Goal: Information Seeking & Learning: Learn about a topic

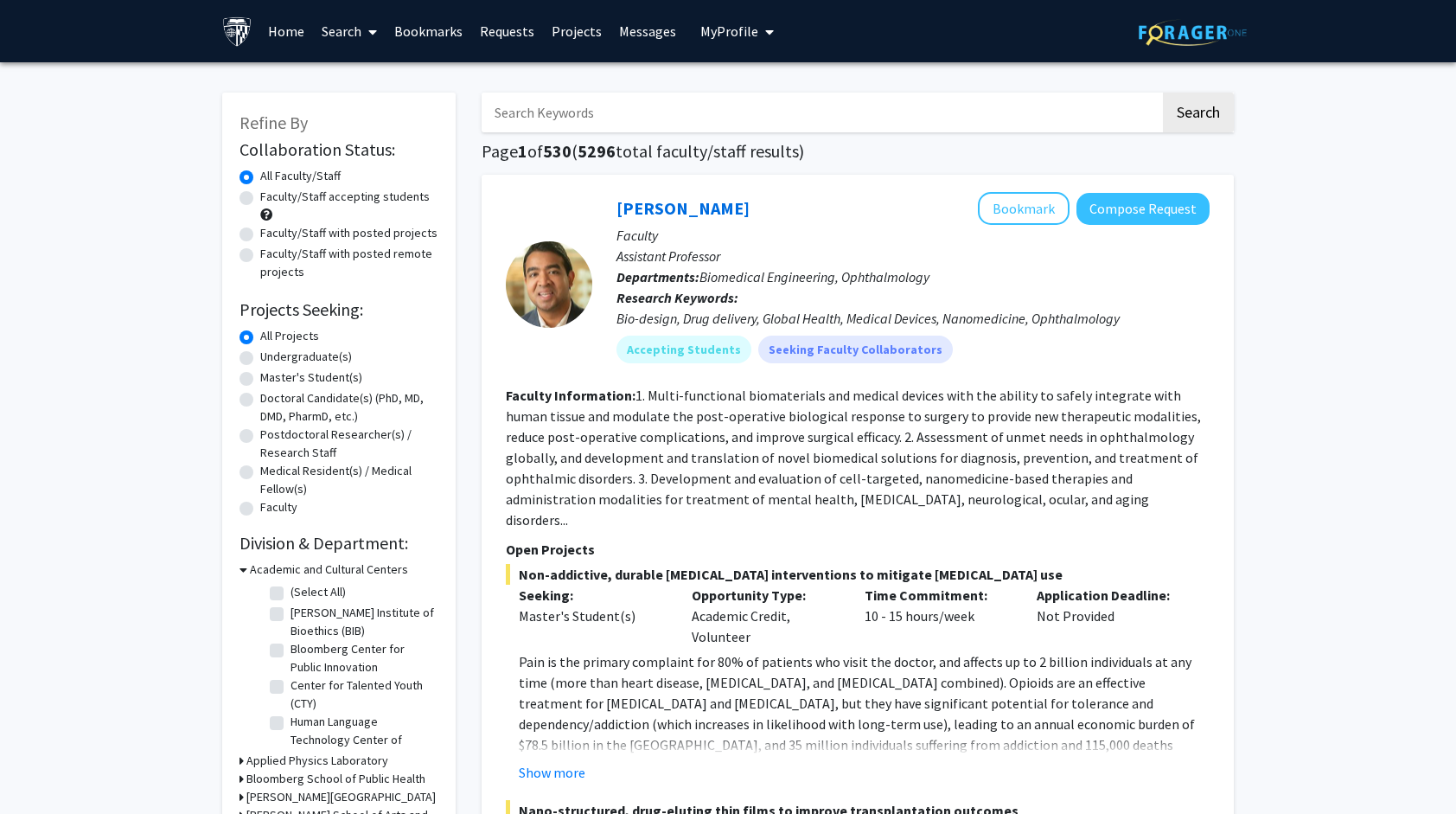
click at [673, 121] on input "Search Keywords" at bounding box center [821, 112] width 679 height 40
type input "[PERSON_NAME]"
click at [1199, 113] on button "Search" at bounding box center [1199, 112] width 71 height 40
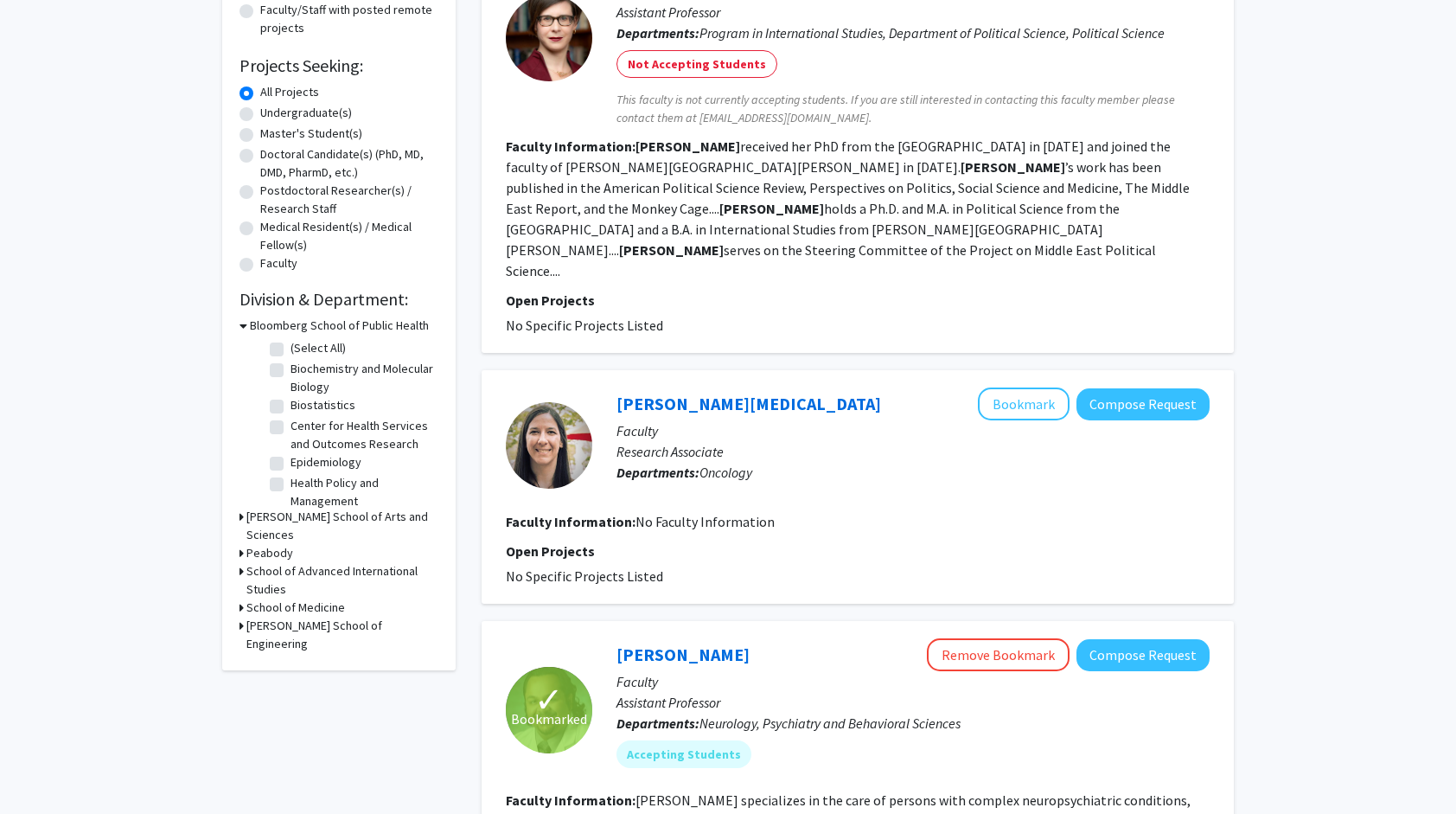
scroll to position [259, 0]
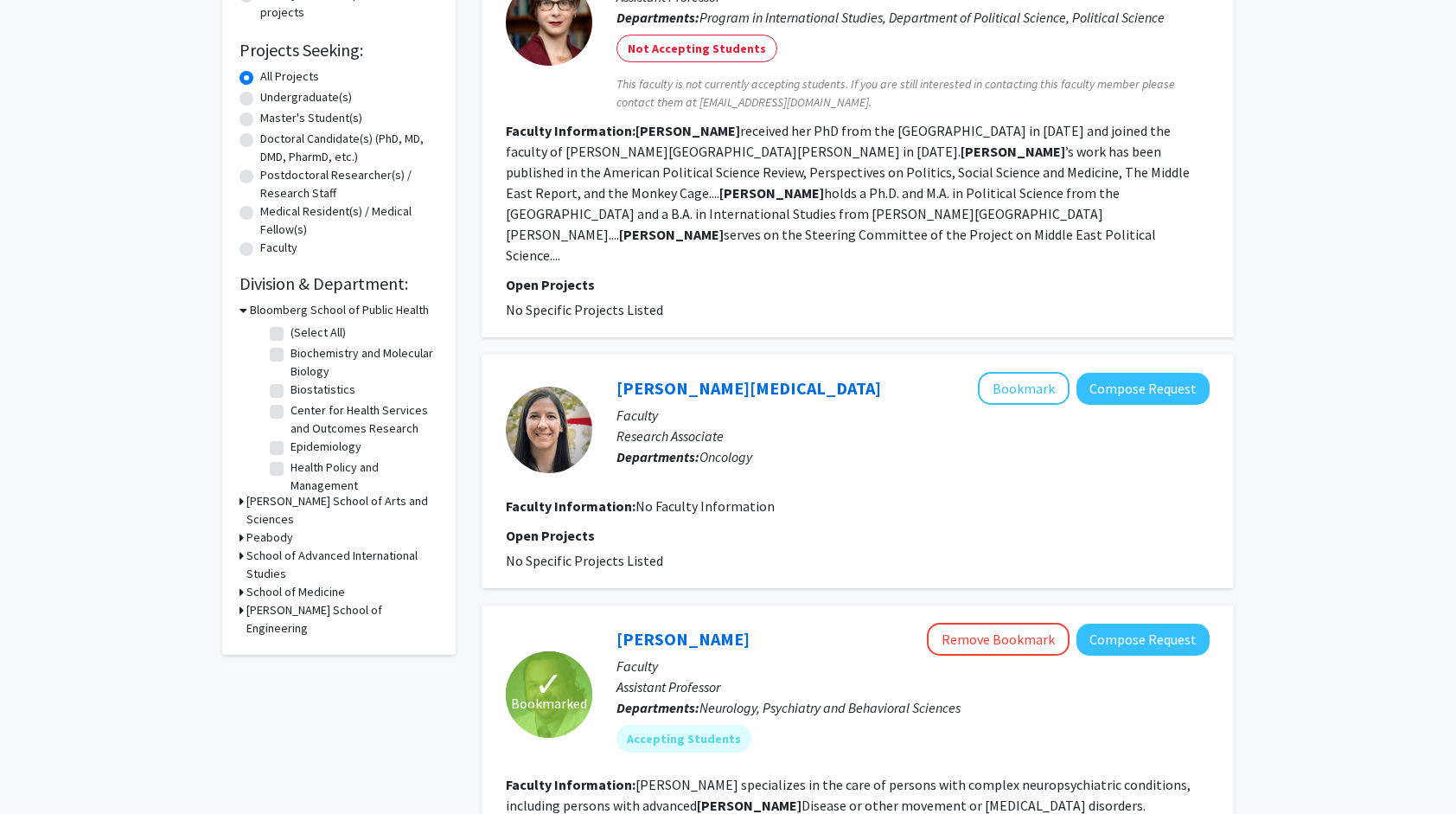
click at [242, 126] on div "Master's Student(s)" at bounding box center [338, 119] width 199 height 21
click at [260, 123] on label "Master's Student(s)" at bounding box center [310, 117] width 102 height 18
click at [260, 120] on input "Master's Student(s)" at bounding box center [266, 115] width 11 height 11
radio input "true"
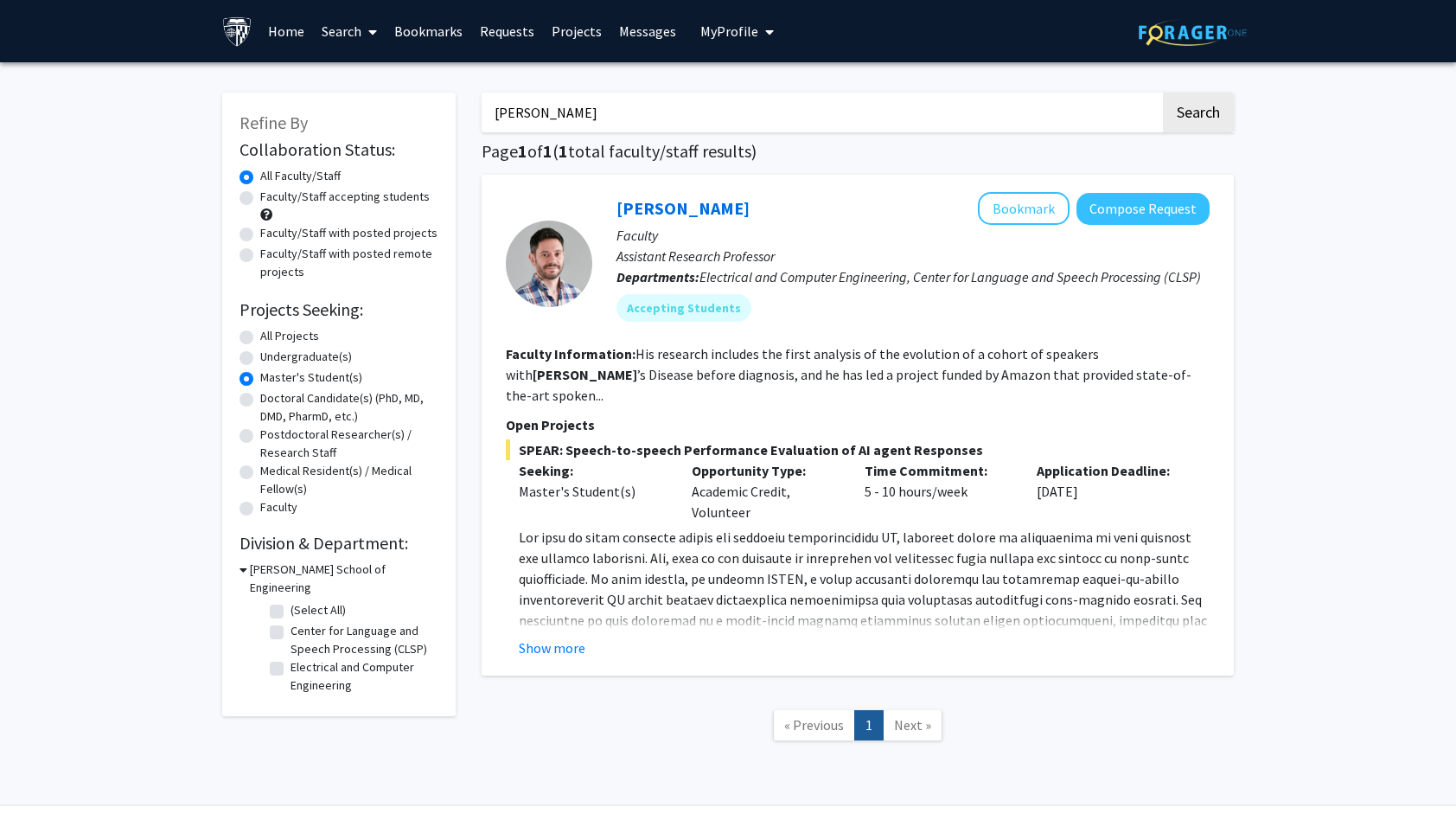
click at [260, 382] on label "Master's Student(s)" at bounding box center [310, 377] width 102 height 18
click at [260, 379] on input "Master's Student(s)" at bounding box center [266, 374] width 11 height 11
click at [260, 379] on label "Master's Student(s)" at bounding box center [310, 377] width 102 height 18
click at [260, 379] on input "Master's Student(s)" at bounding box center [266, 374] width 11 height 11
click at [260, 376] on label "Master's Student(s)" at bounding box center [310, 377] width 102 height 18
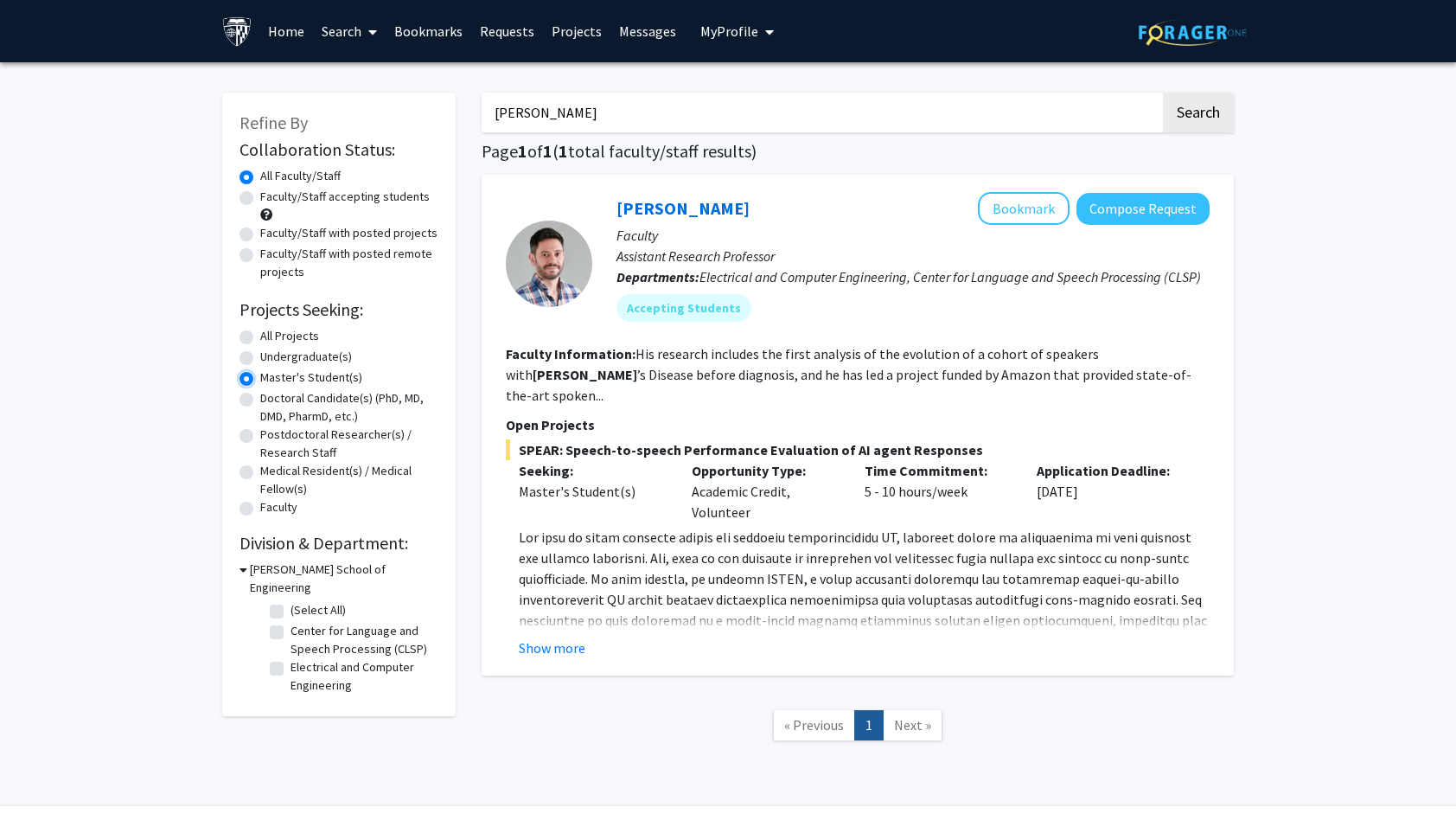
click at [260, 376] on input "Master's Student(s)" at bounding box center [266, 374] width 11 height 11
click at [235, 325] on div "Refine By Collaboration Status: Collaboration Status All Faculty/Staff Collabor…" at bounding box center [338, 404] width 233 height 624
click at [260, 336] on label "All Projects" at bounding box center [289, 336] width 59 height 18
click at [260, 336] on input "All Projects" at bounding box center [266, 333] width 11 height 11
radio input "true"
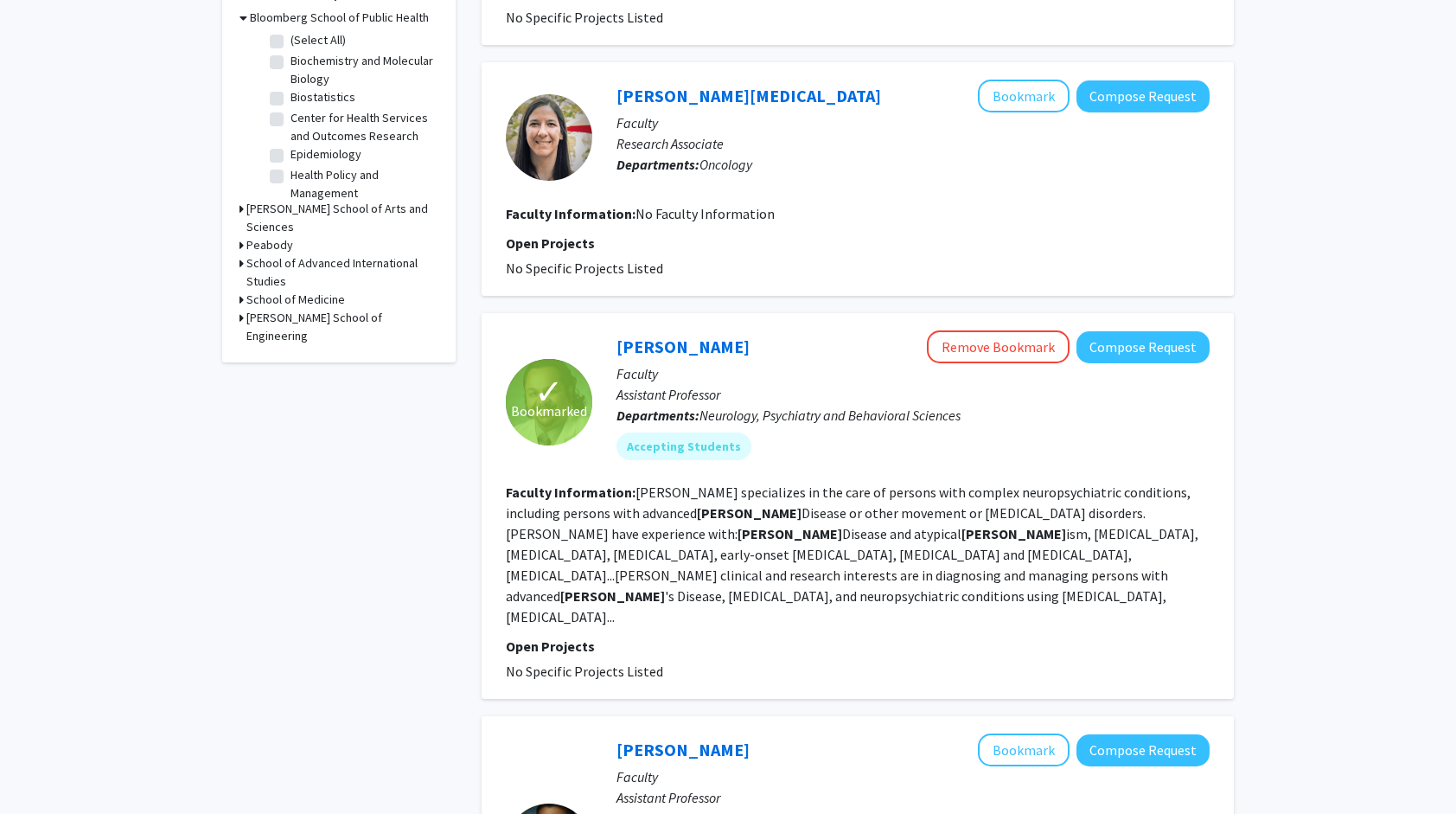
scroll to position [692, 0]
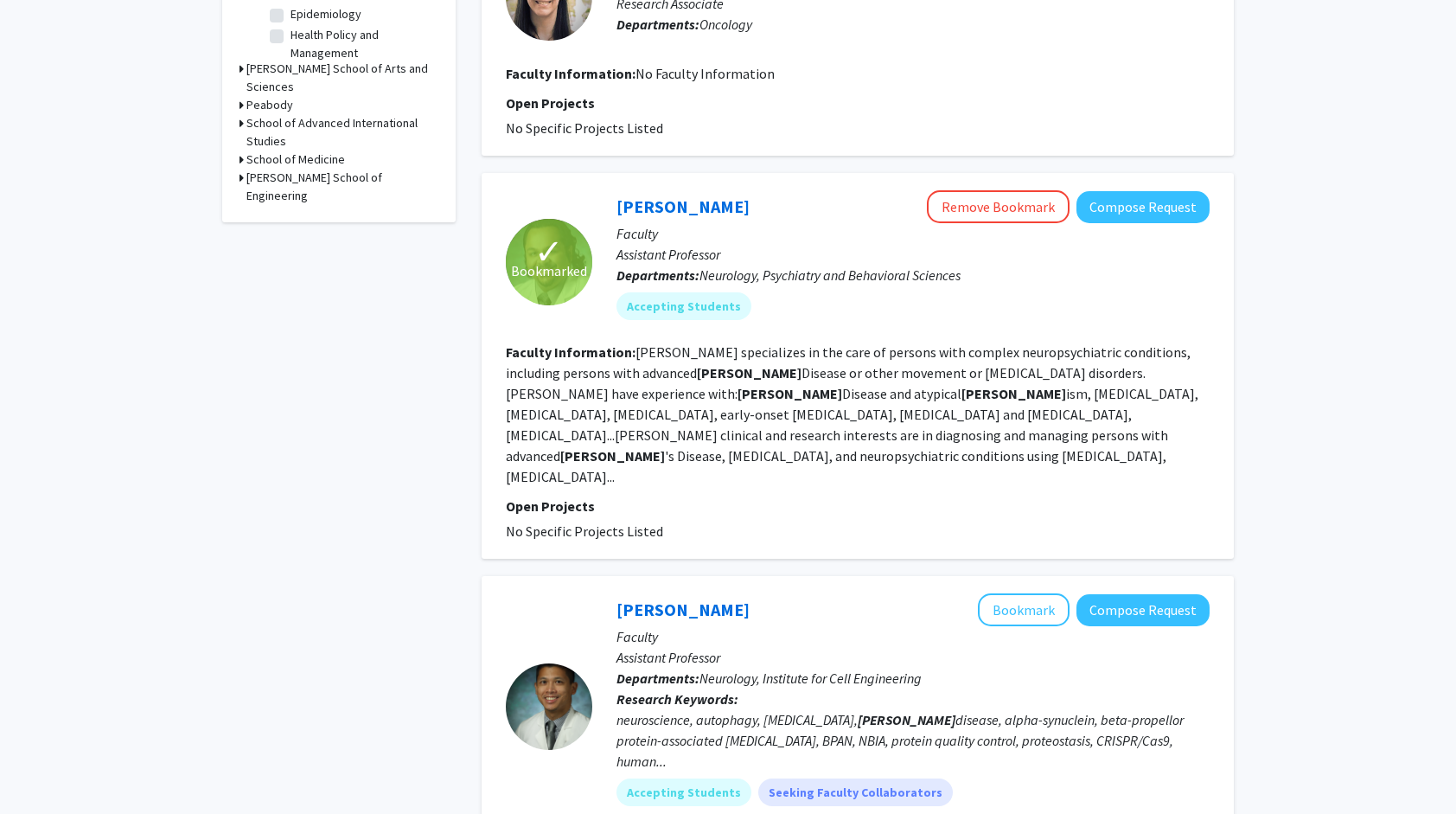
click at [775, 284] on div "Ankur Butala Remove Bookmark Compose Request Faculty Assistant Professor Depart…" at bounding box center [900, 261] width 617 height 143
click at [1131, 191] on button "Compose Request" at bounding box center [1143, 207] width 133 height 32
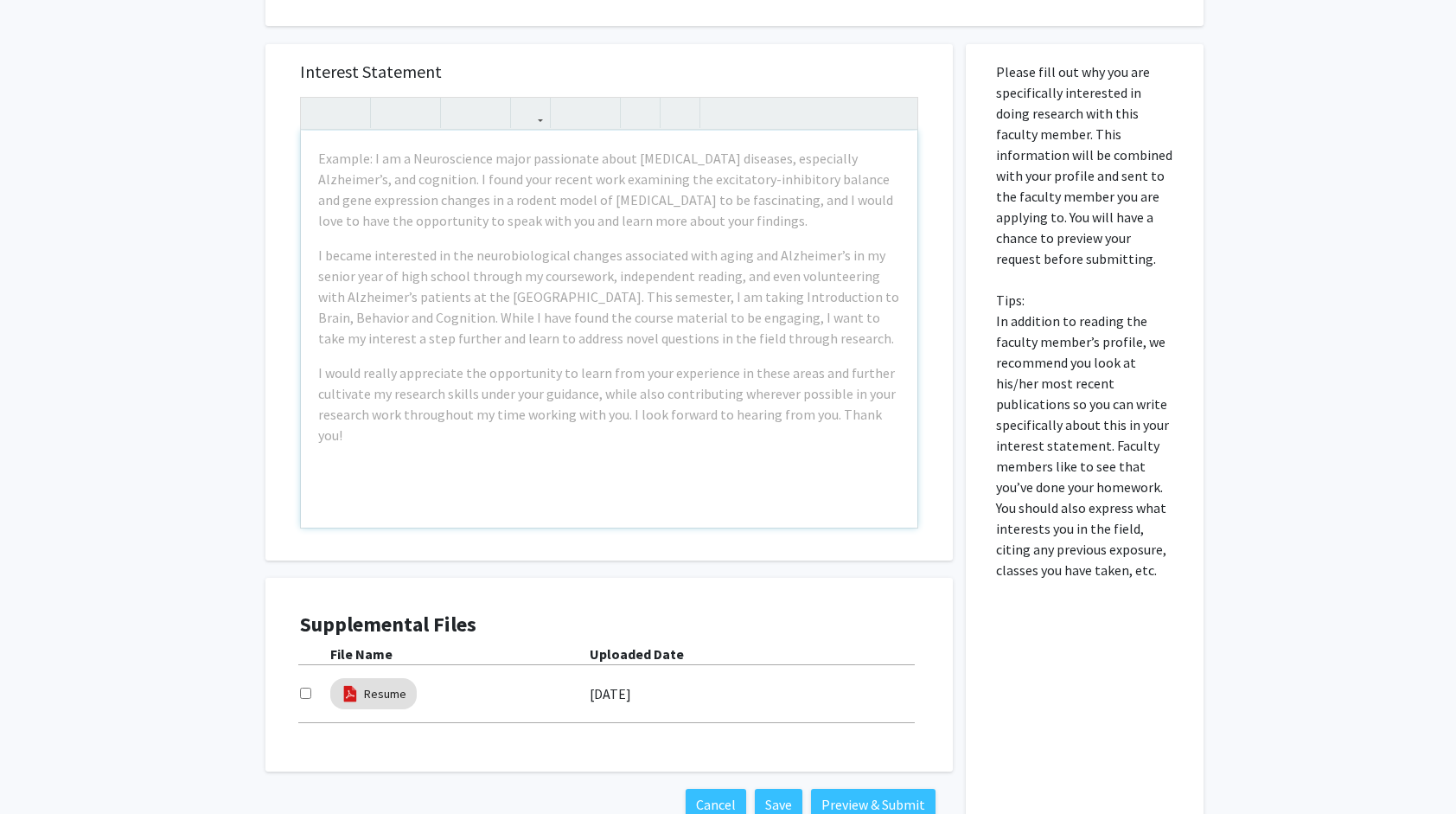
scroll to position [434, 0]
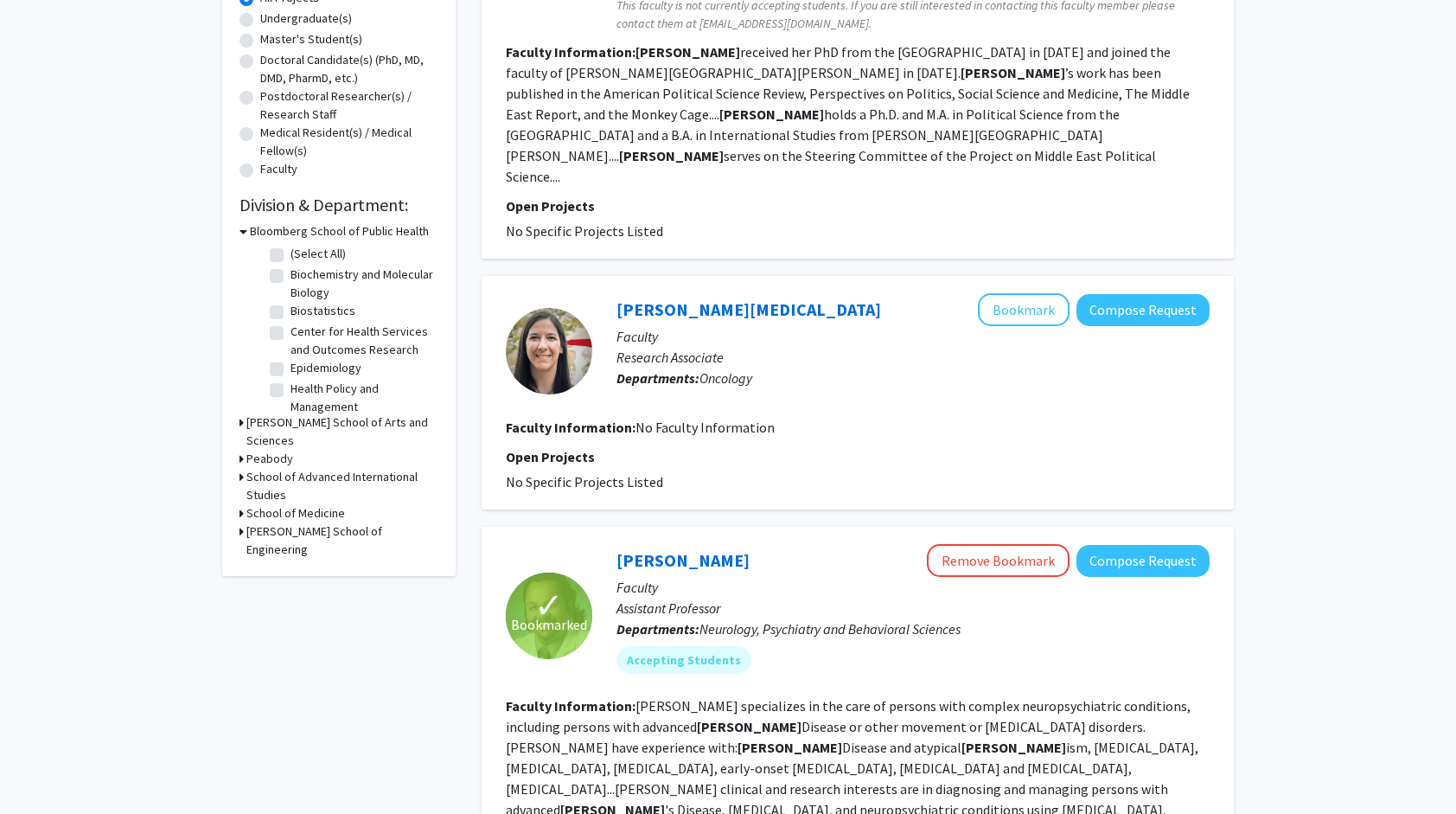
scroll to position [605, 0]
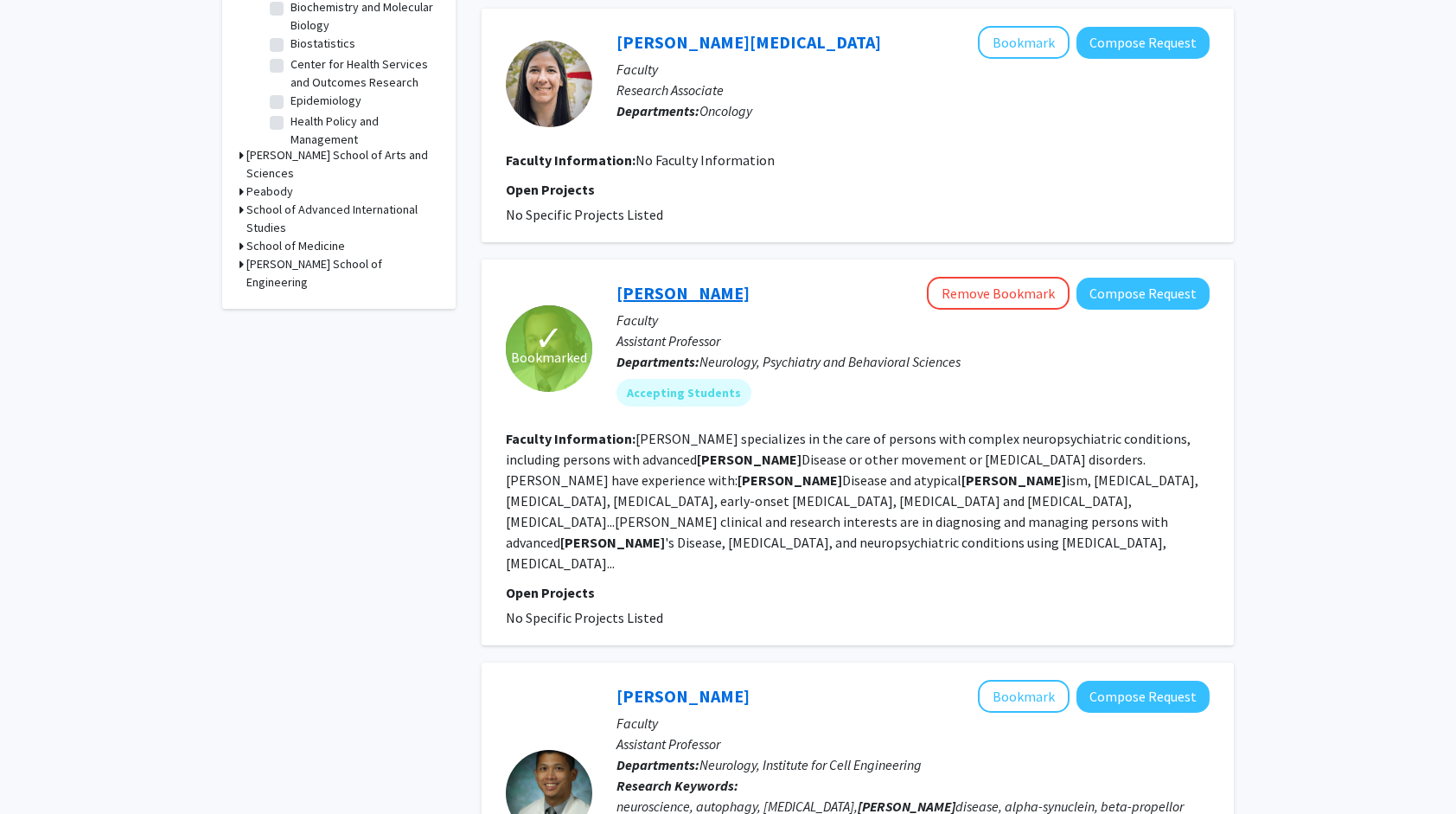
click at [658, 282] on link "[PERSON_NAME]" at bounding box center [682, 292] width 133 height 21
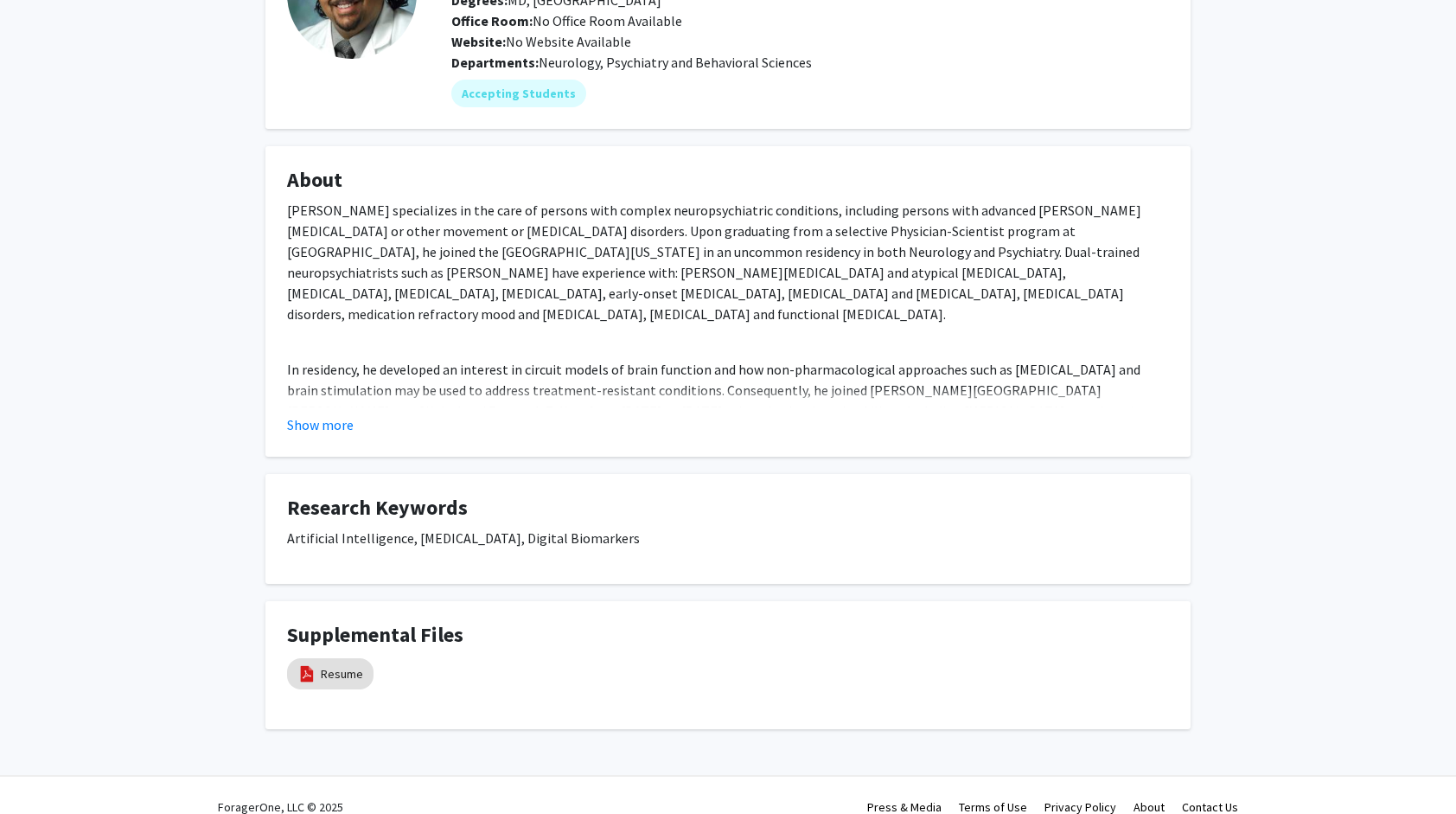
scroll to position [173, 0]
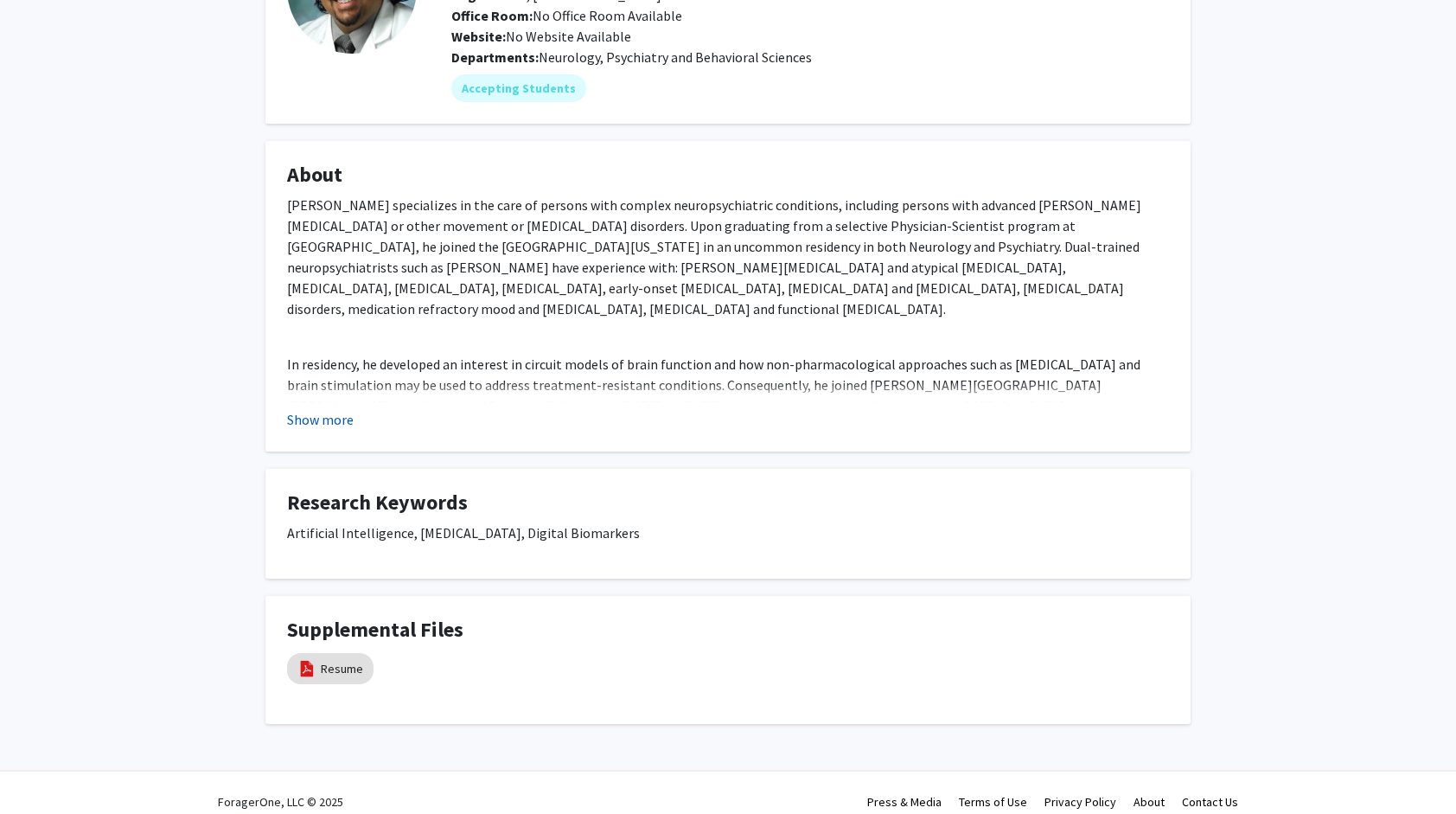
click at [319, 421] on button "Show more" at bounding box center [320, 420] width 66 height 21
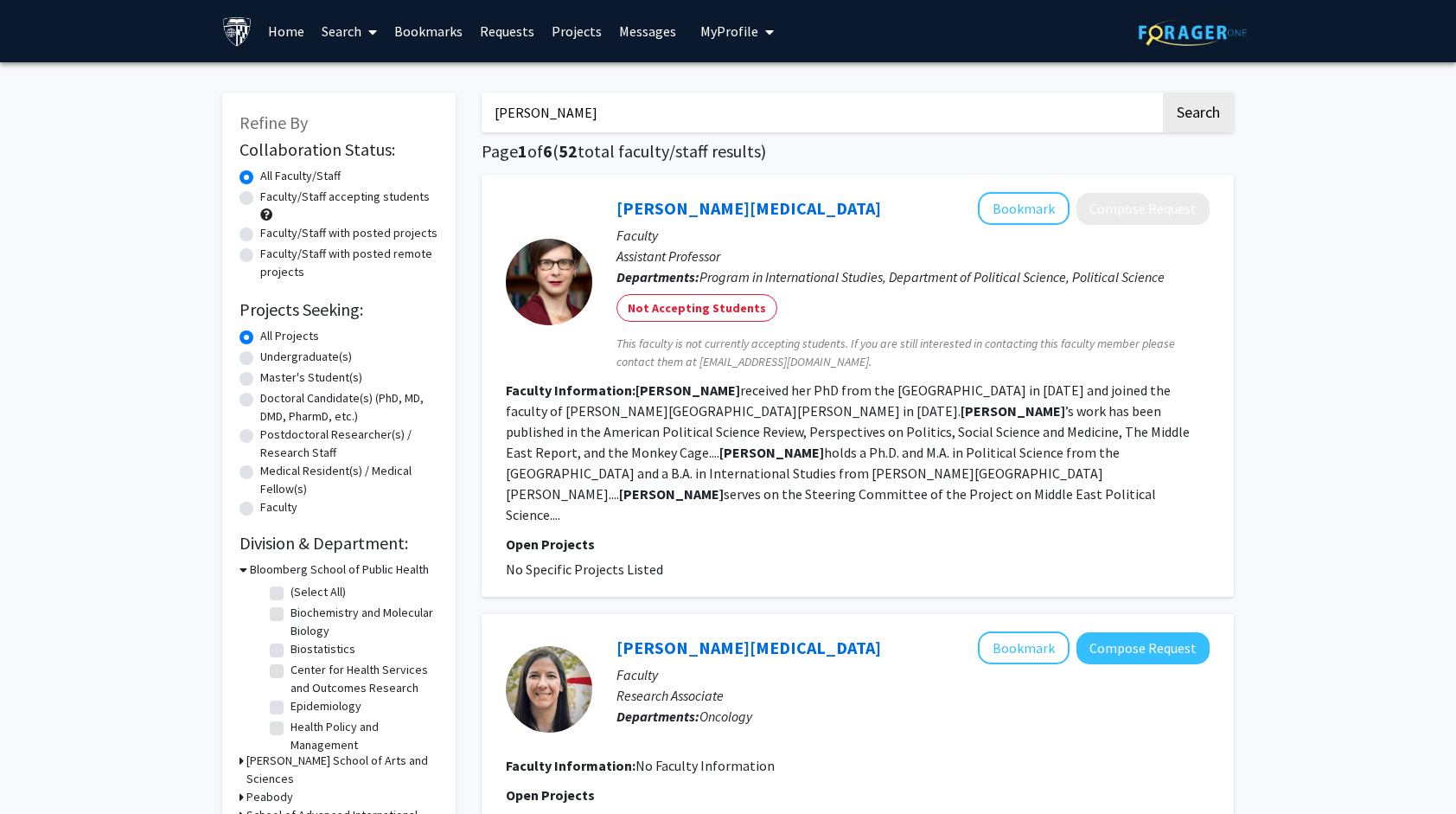
drag, startPoint x: 527, startPoint y: 121, endPoint x: 443, endPoint y: 117, distance: 84.1
click at [1163, 92] on button "Search" at bounding box center [1199, 112] width 71 height 40
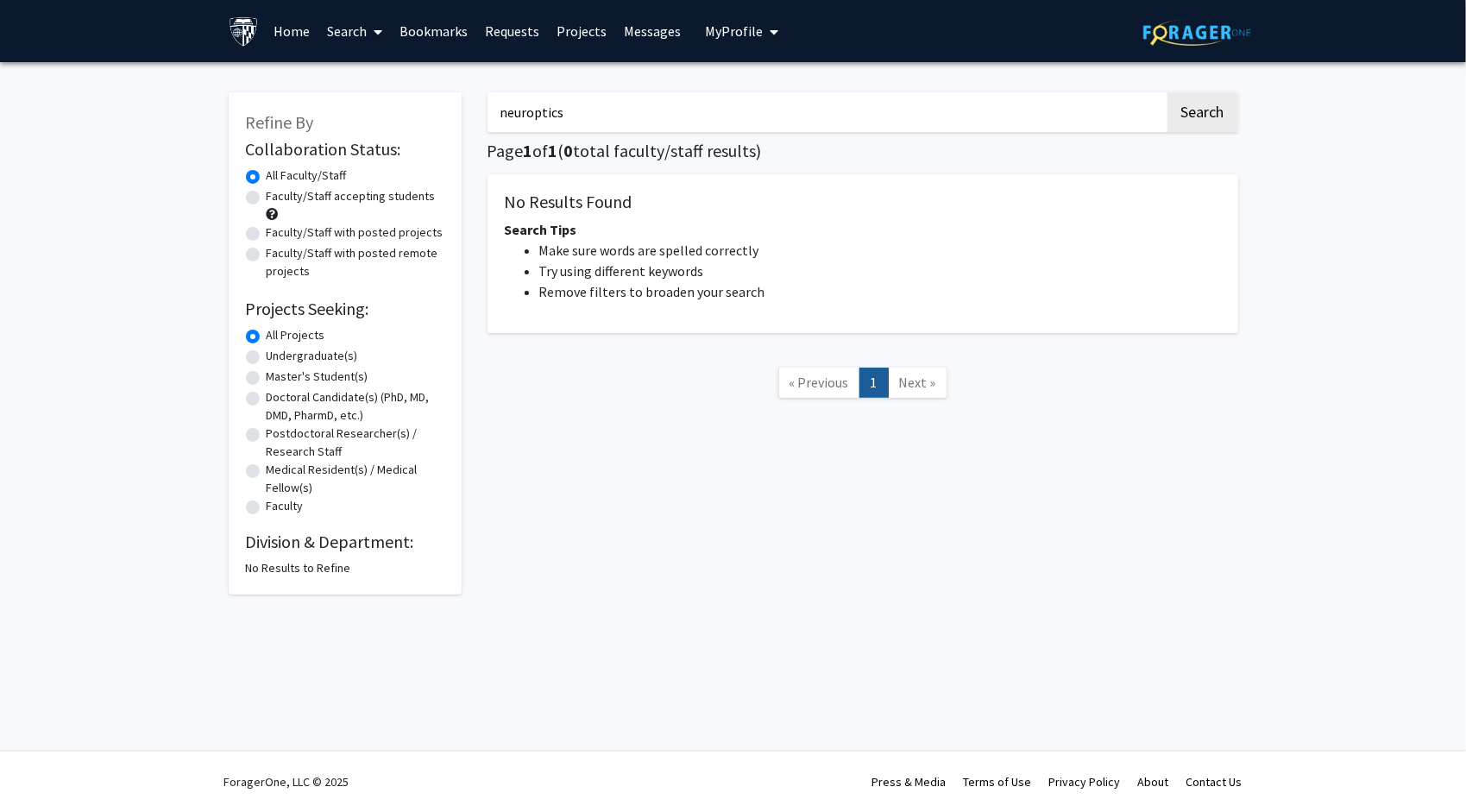
drag, startPoint x: 546, startPoint y: 105, endPoint x: 489, endPoint y: 109, distance: 57.1
click at [489, 109] on input "neuroptics" at bounding box center [826, 112] width 677 height 40
click at [581, 107] on input "neuroptics" at bounding box center [826, 112] width 677 height 40
click at [1167, 92] on button "Search" at bounding box center [1203, 112] width 71 height 40
click at [1225, 113] on button "Search" at bounding box center [1203, 112] width 71 height 40
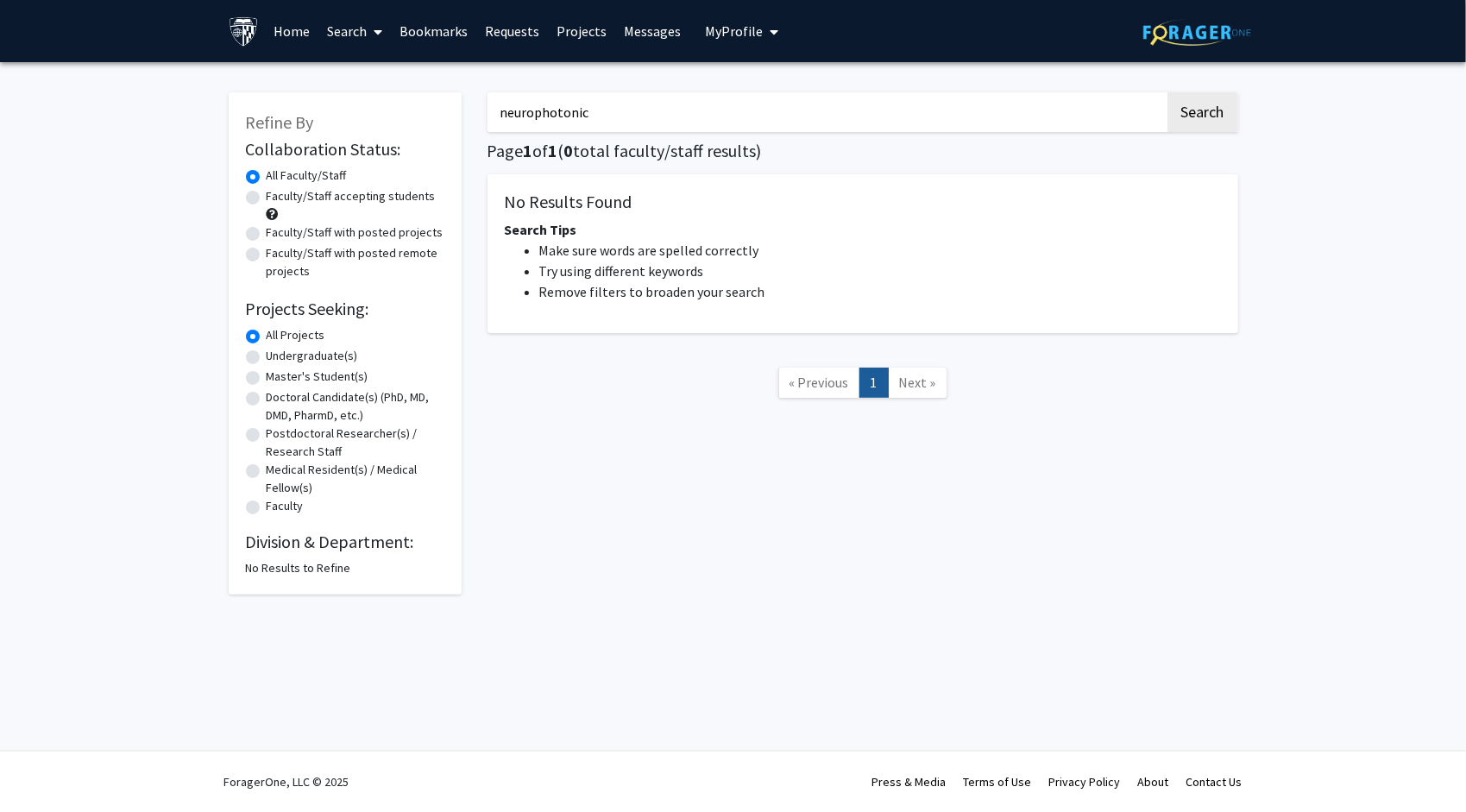
click at [267, 333] on label "All Projects" at bounding box center [296, 335] width 59 height 18
click at [267, 333] on input "All Projects" at bounding box center [273, 332] width 11 height 11
drag, startPoint x: 646, startPoint y: 109, endPoint x: 459, endPoint y: 103, distance: 187.1
click at [459, 103] on div "Refine By Collaboration Status: Collaboration Status All Faculty/Staff Collabor…" at bounding box center [733, 335] width 1035 height 519
type input "neuro"
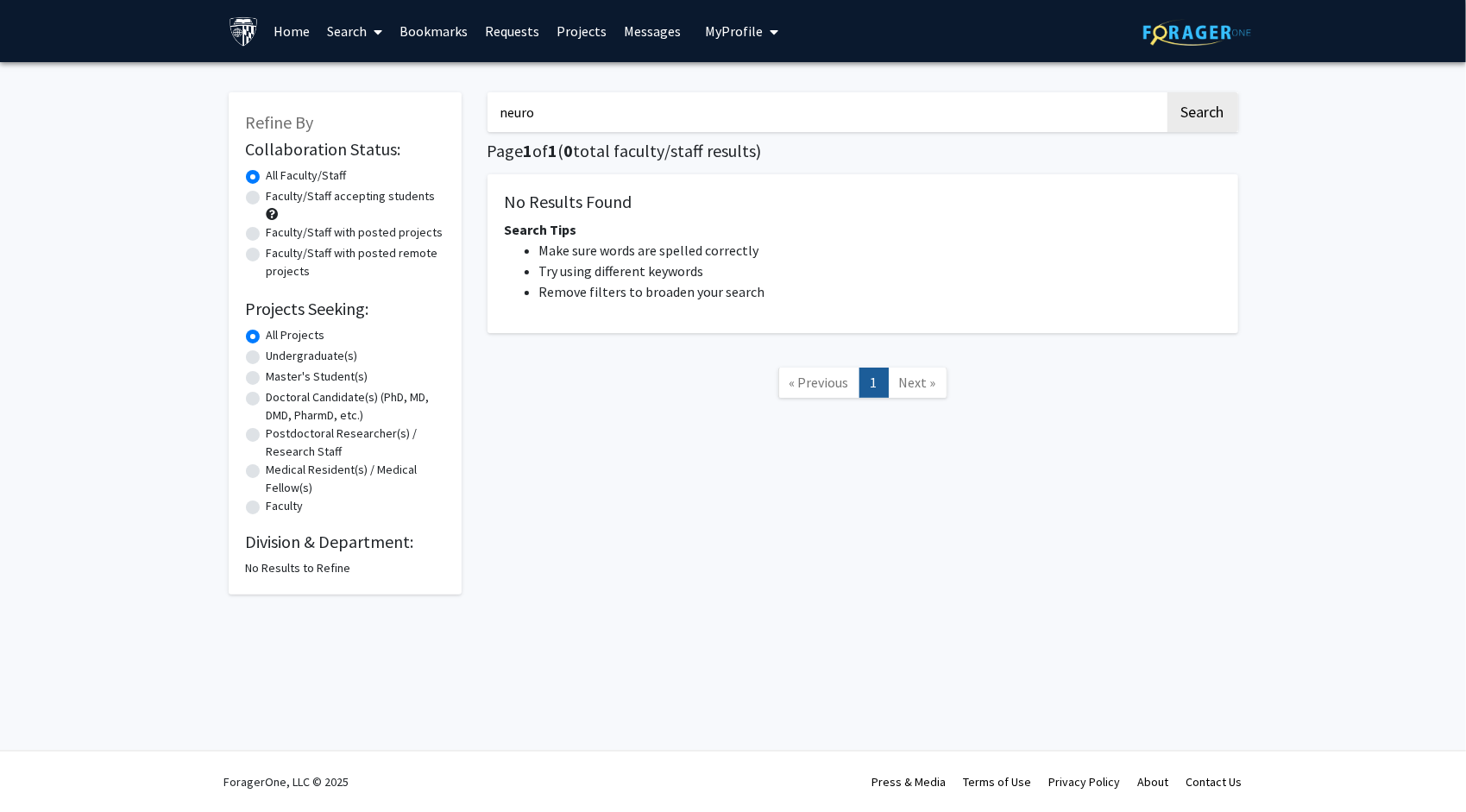
click at [1167, 92] on button "Search" at bounding box center [1203, 112] width 71 height 40
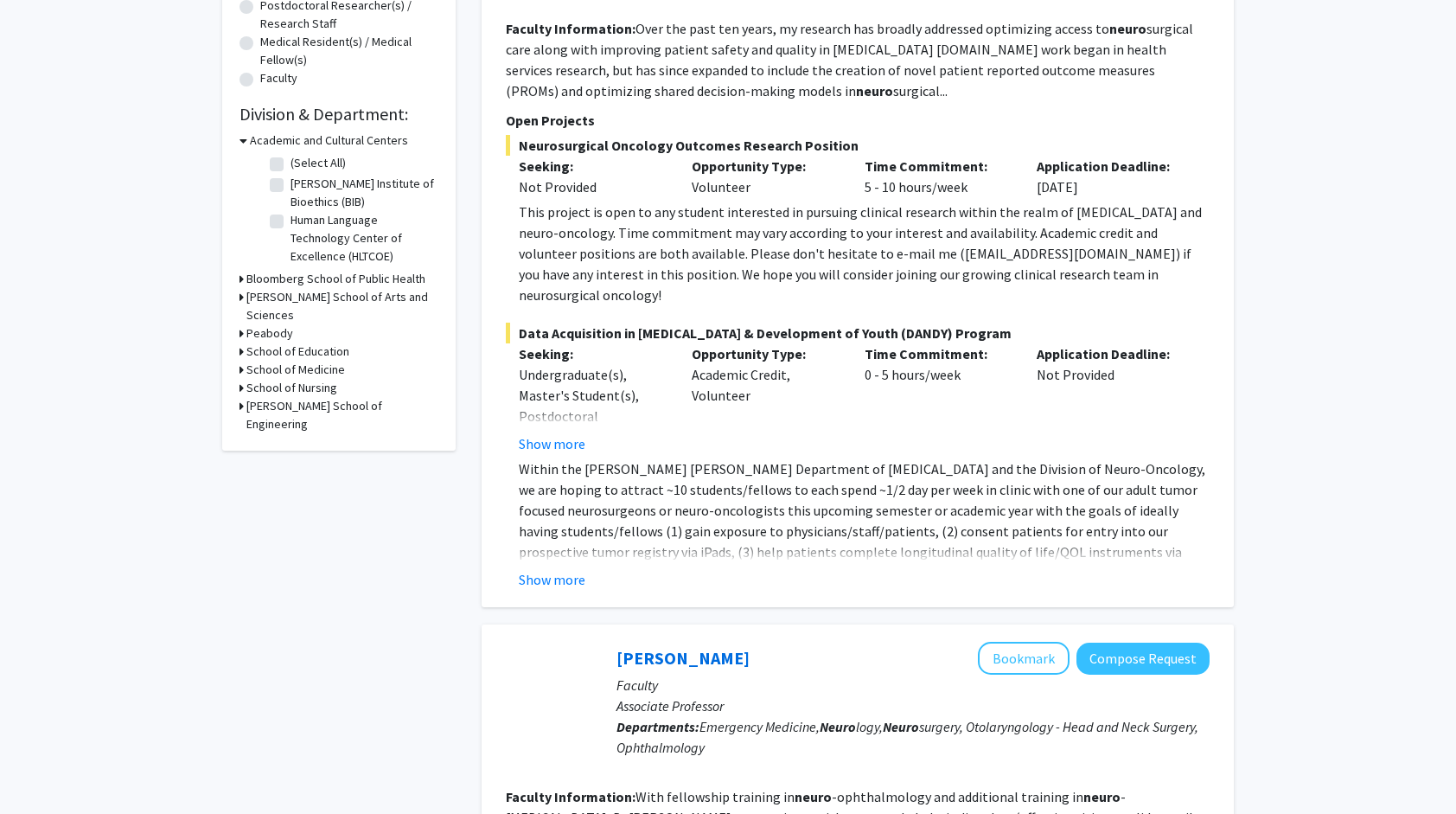
scroll to position [433, 0]
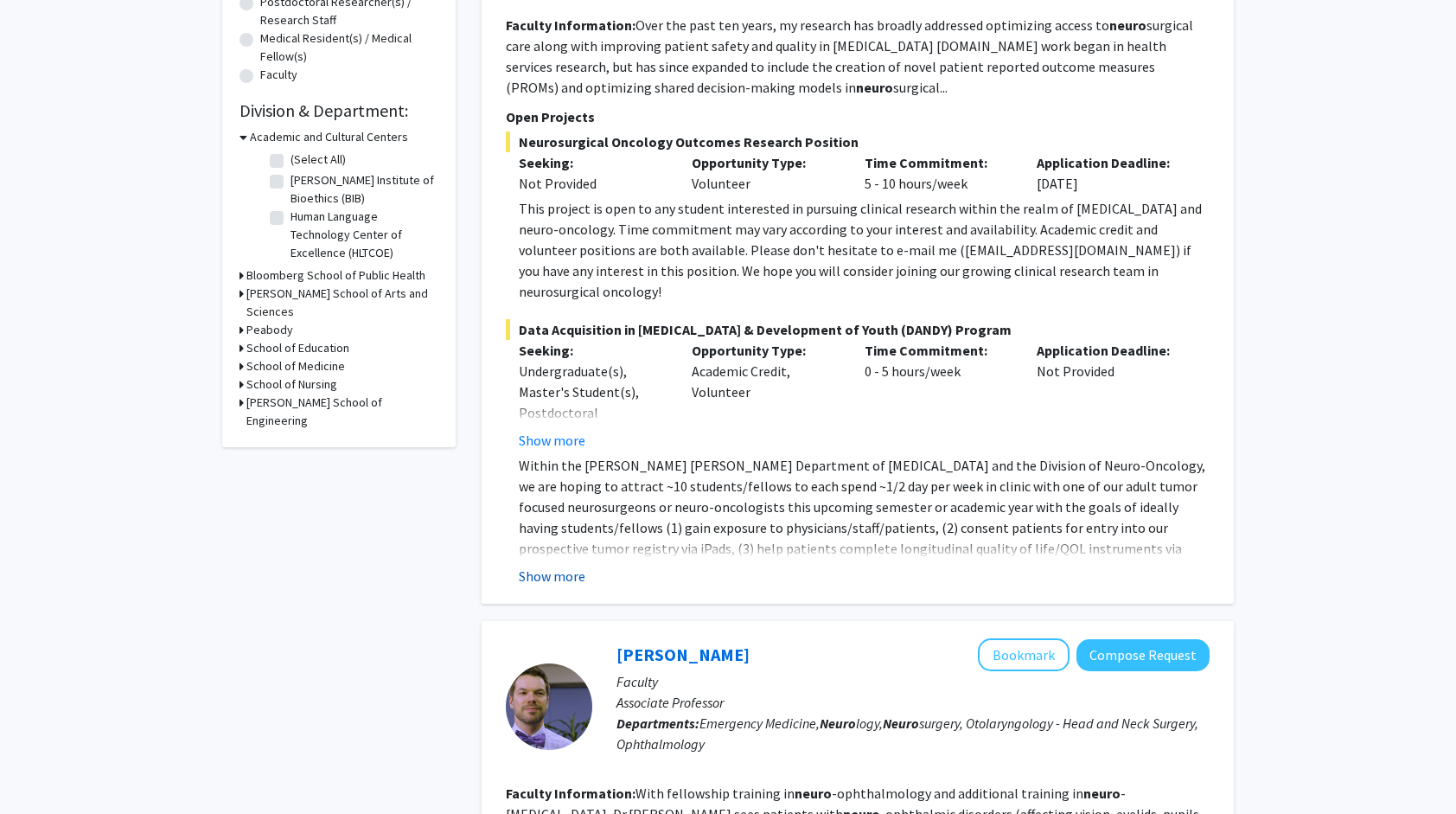
click at [564, 566] on button "Show more" at bounding box center [552, 576] width 66 height 21
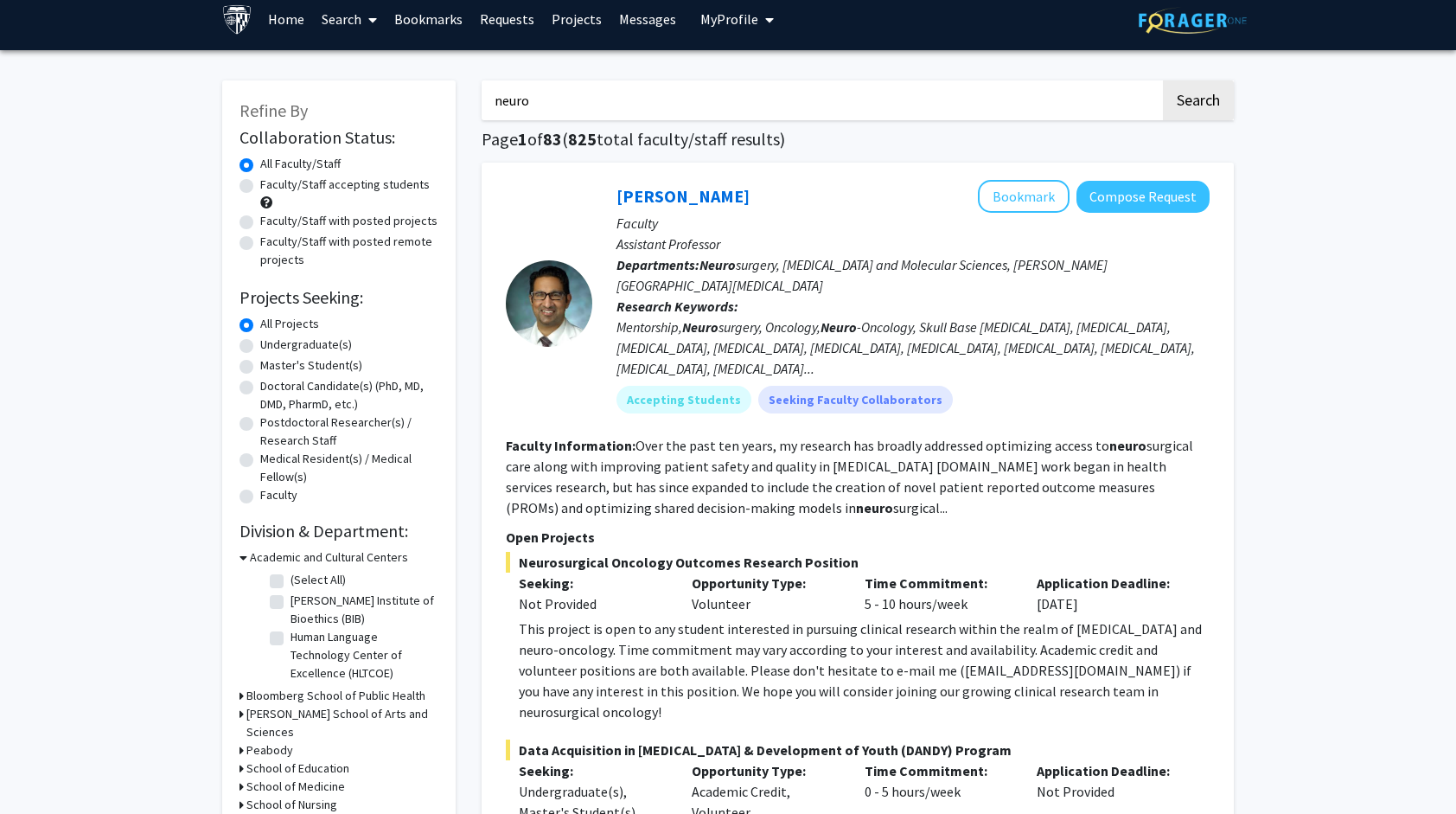
scroll to position [0, 0]
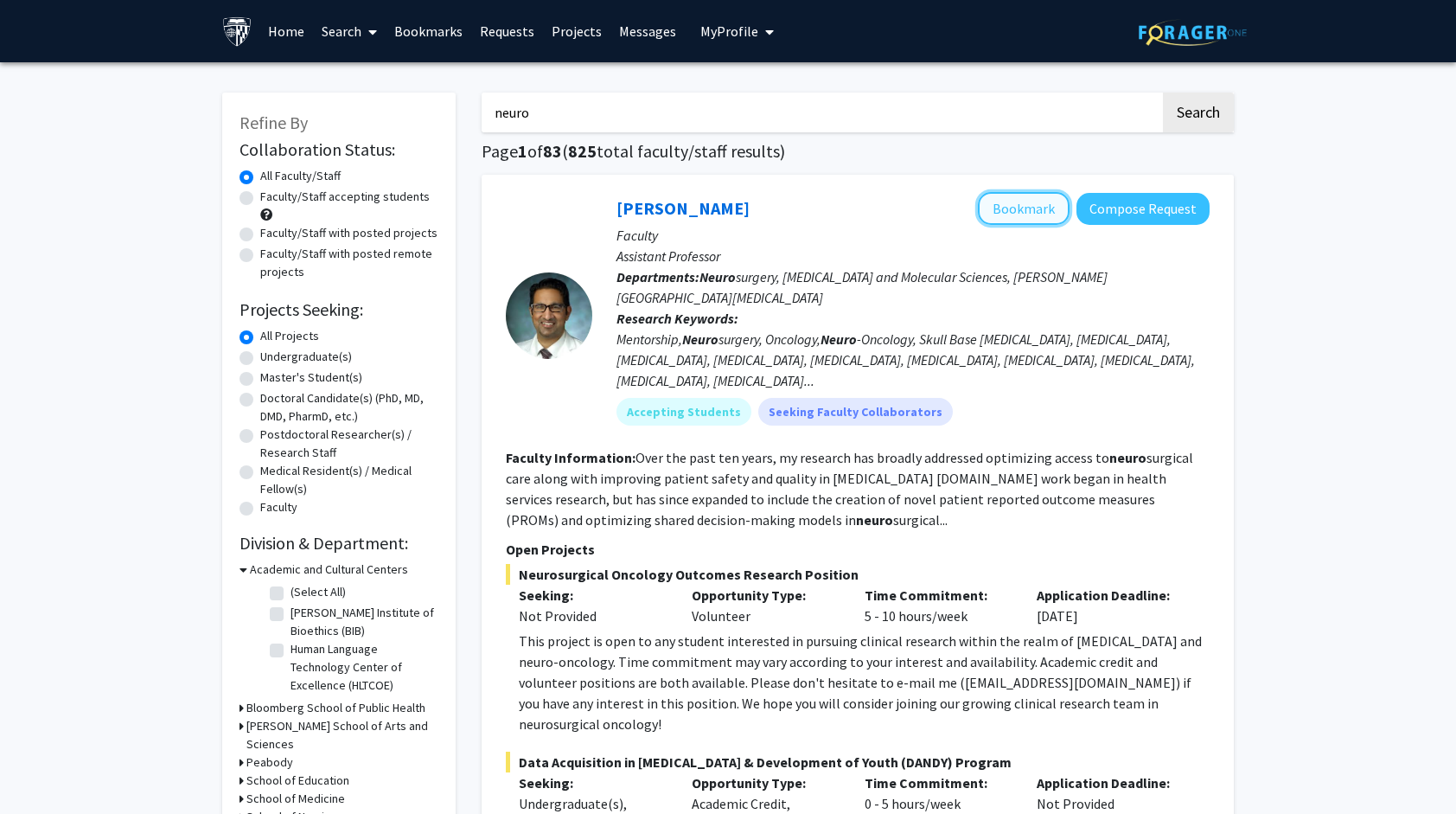
click at [1030, 214] on button "Bookmark" at bounding box center [1023, 208] width 91 height 33
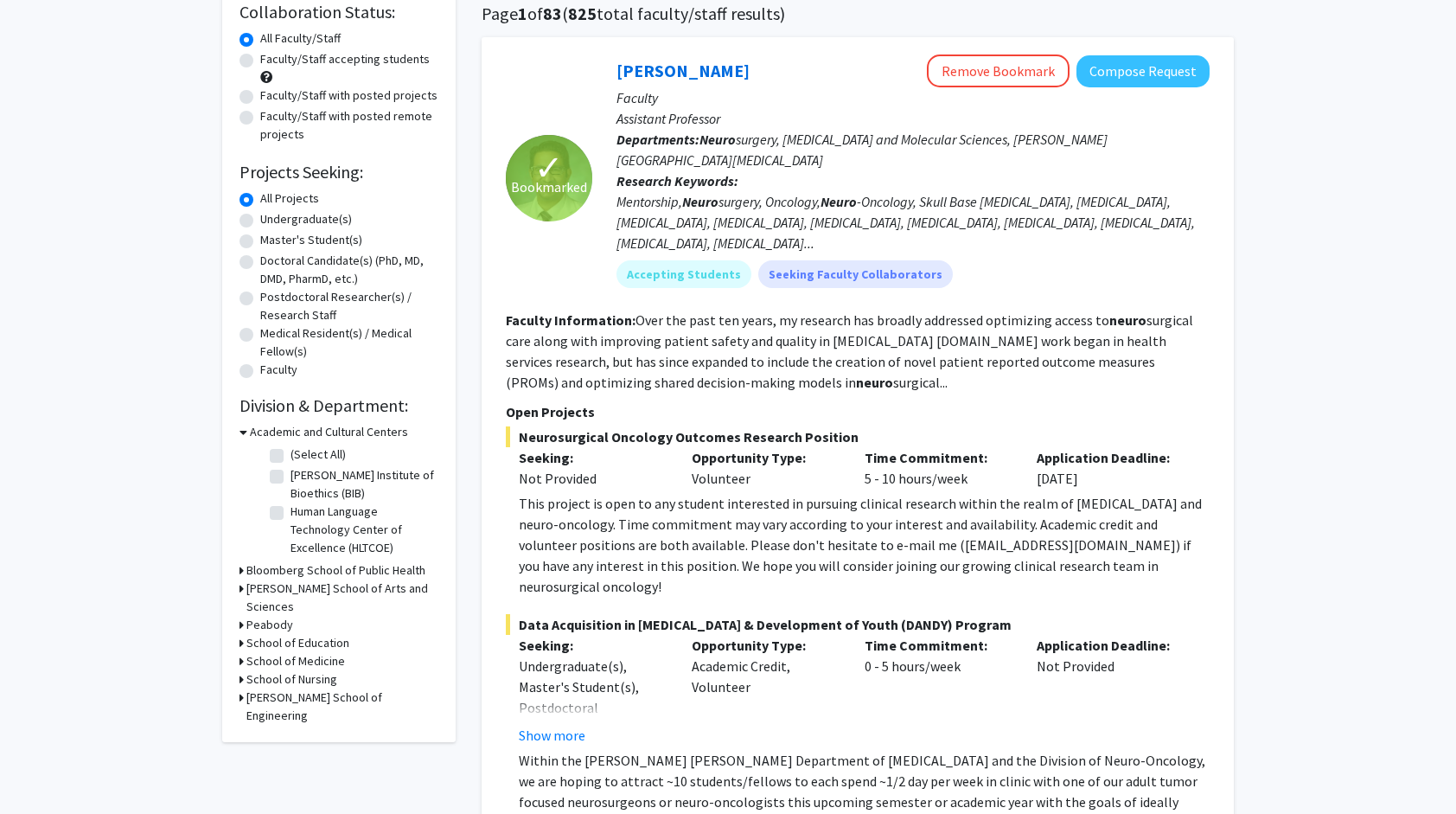
scroll to position [87, 0]
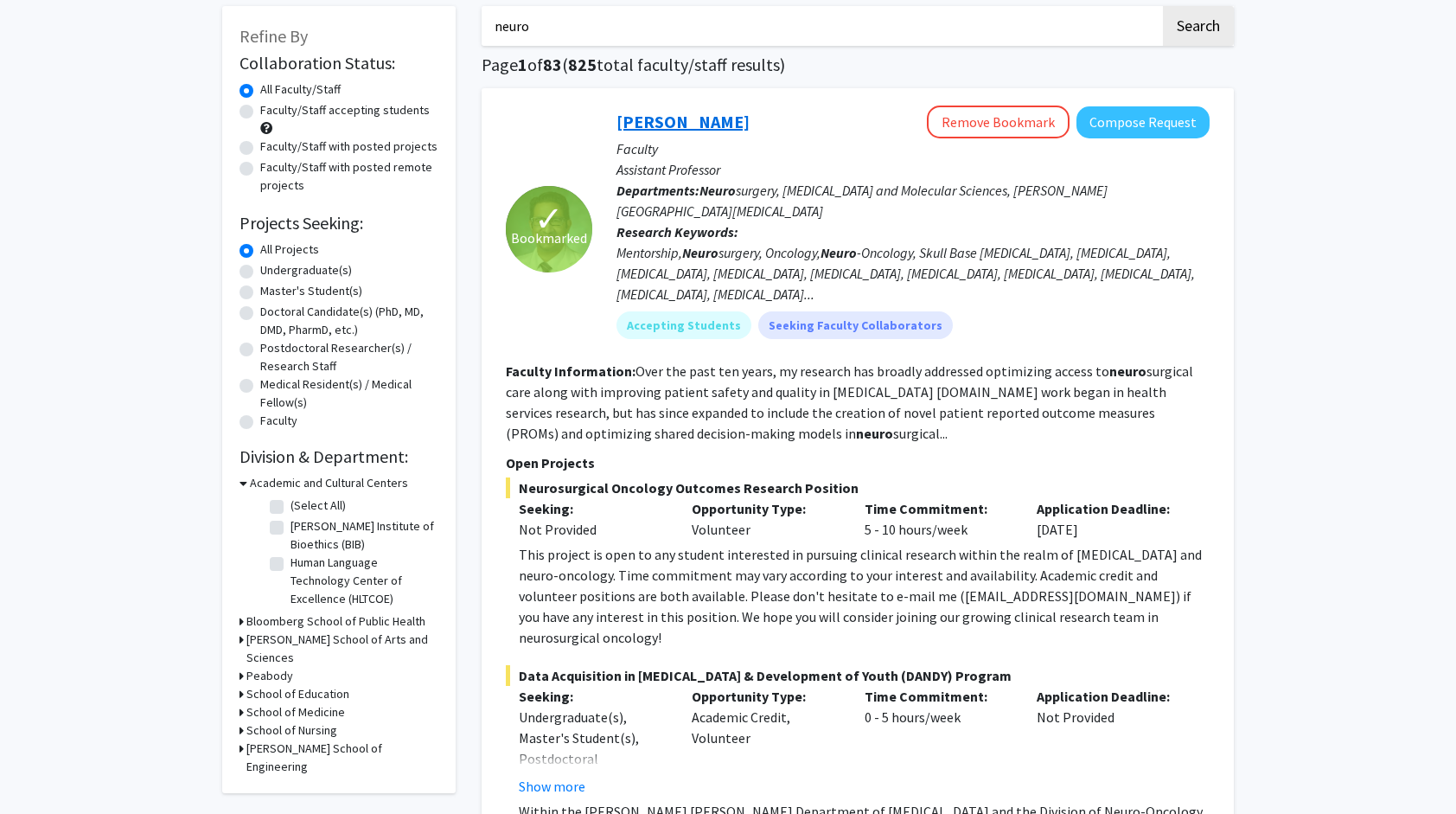
click at [694, 131] on link "Raj Mukherjee" at bounding box center [682, 121] width 133 height 21
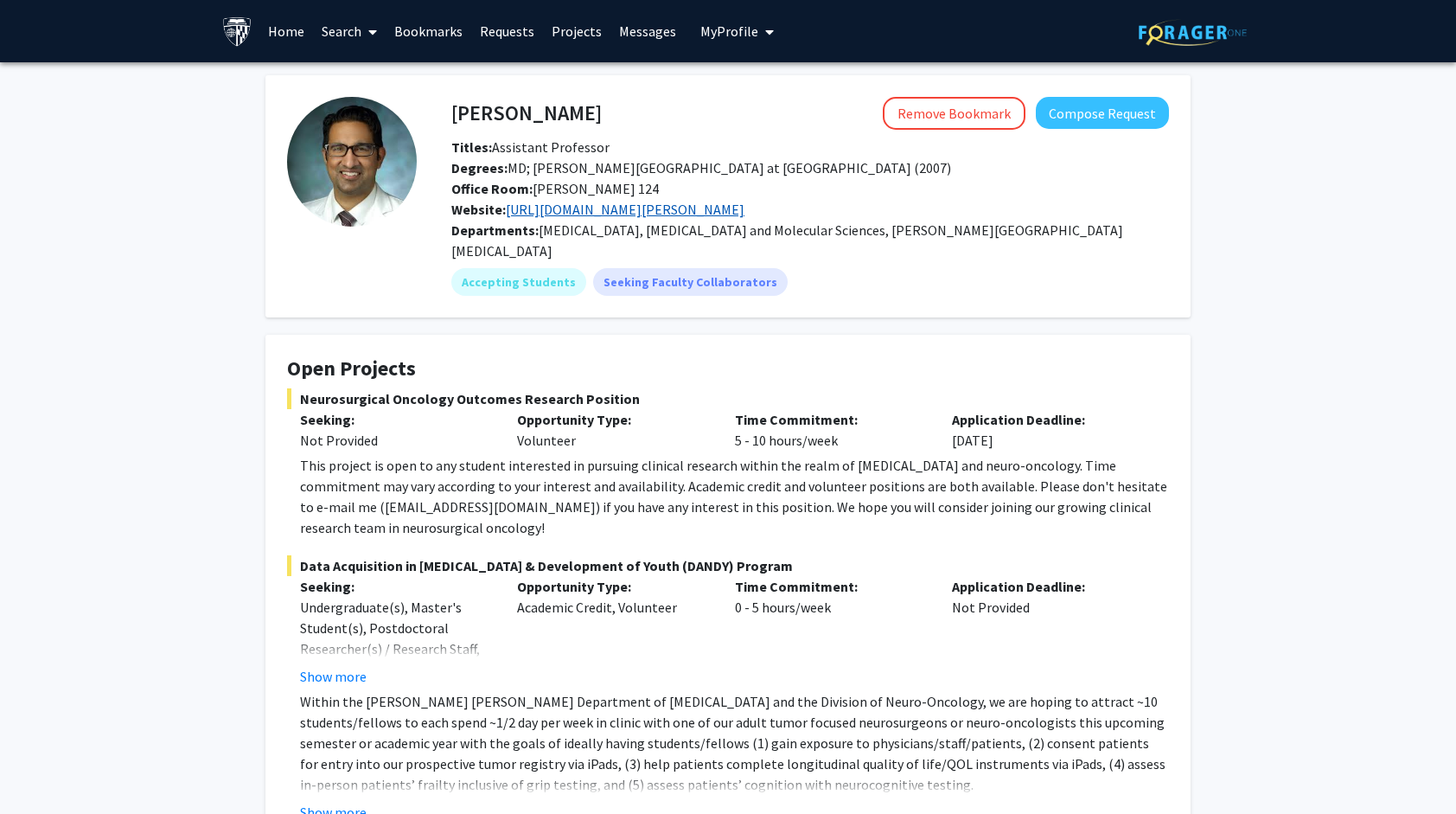
click at [745, 202] on link "https://www.hopkinsmedicine.org/profiles/results/directory/profile/10004317/deb…" at bounding box center [625, 209] width 239 height 18
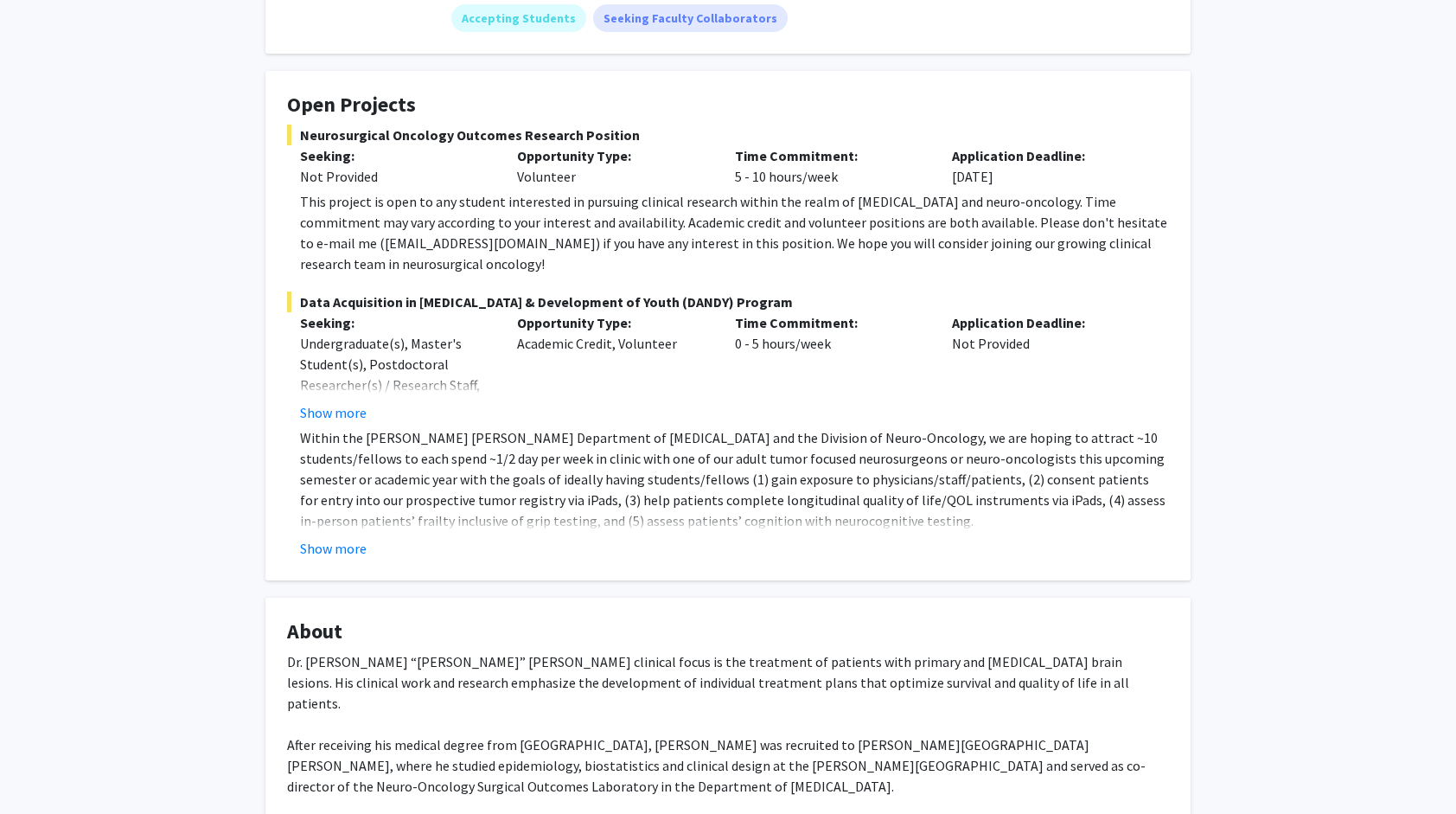
scroll to position [12, 0]
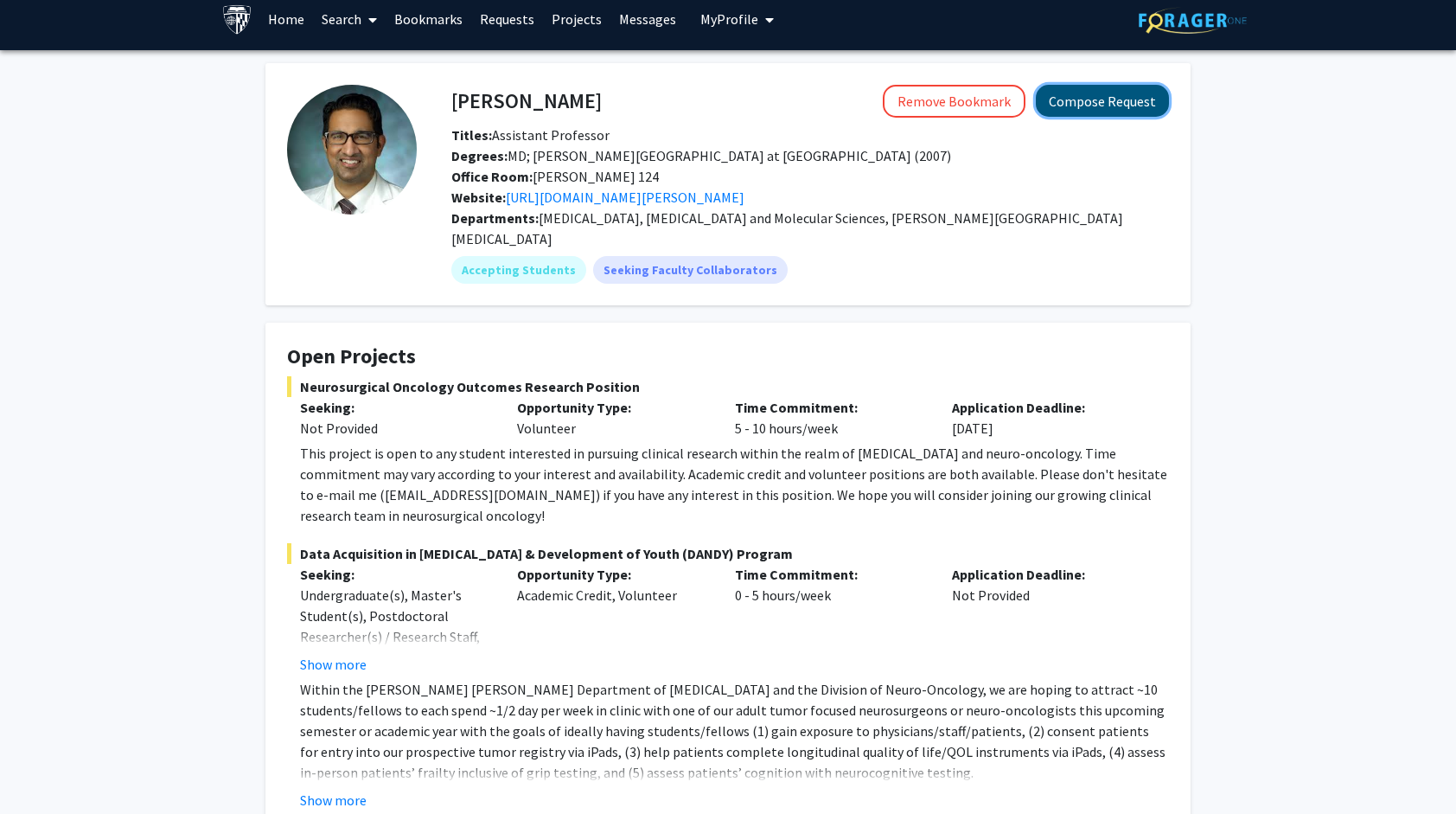
click at [1153, 95] on button "Compose Request" at bounding box center [1102, 101] width 133 height 32
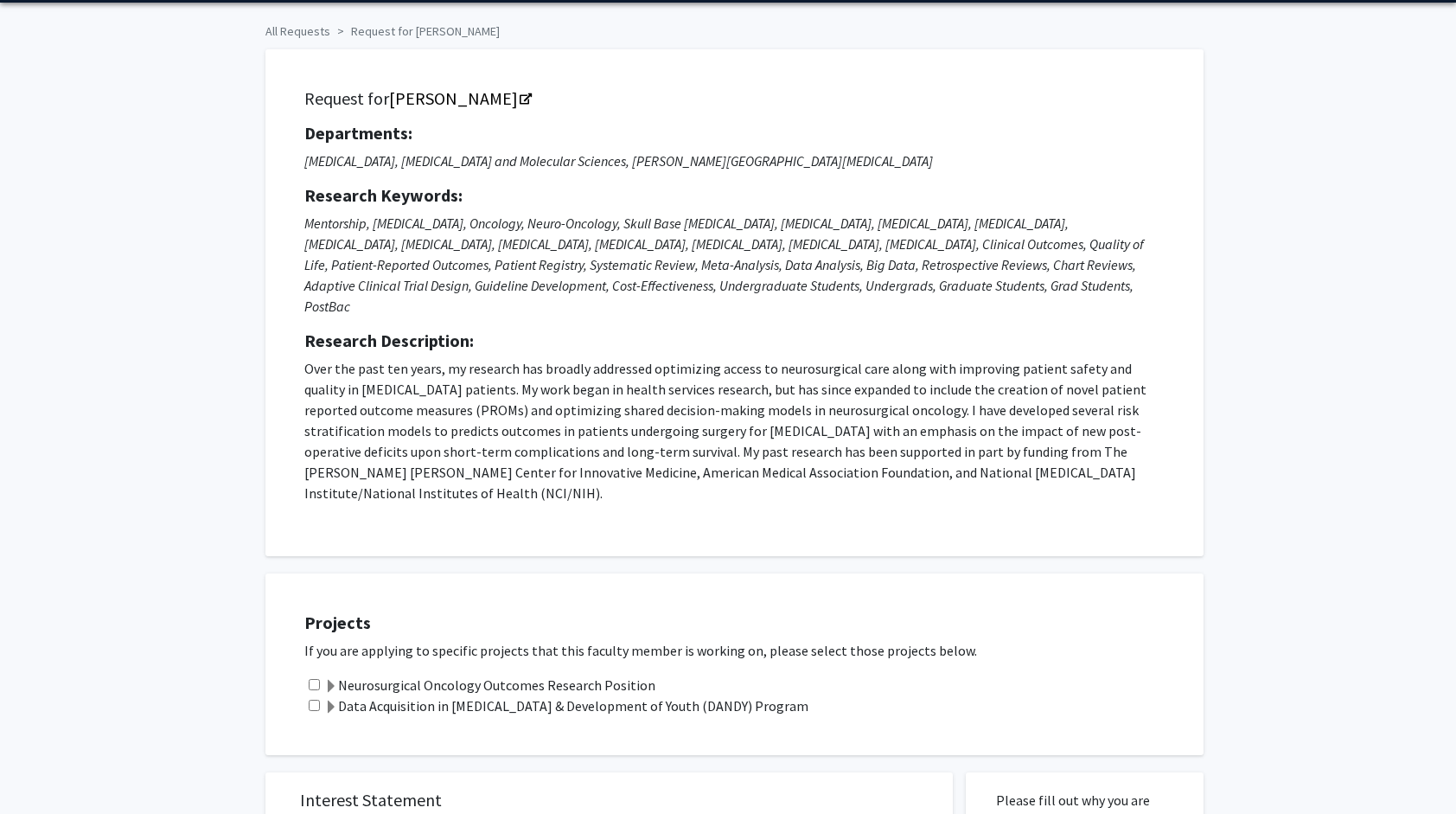
scroll to position [259, 0]
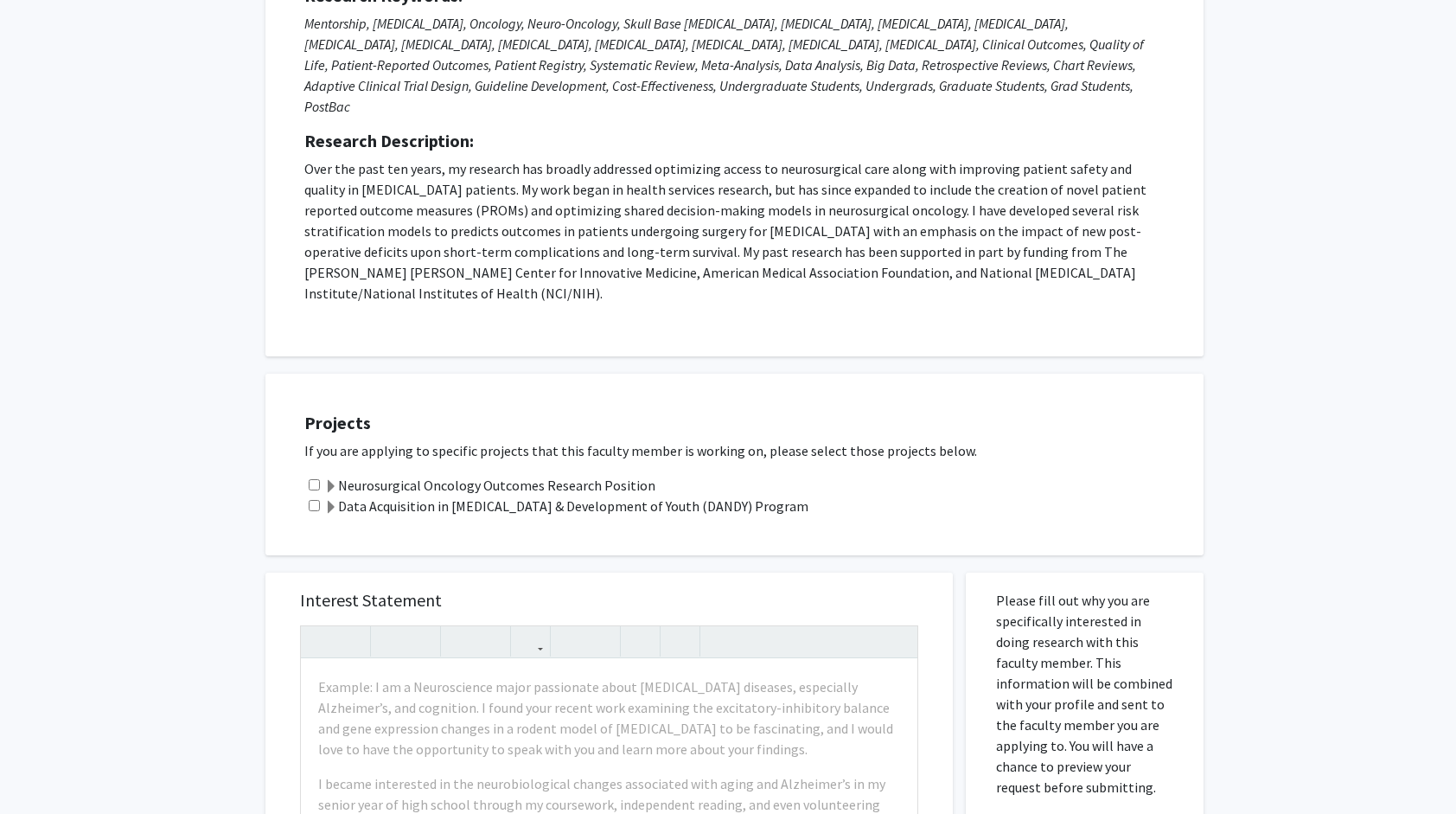
click at [316, 500] on input "checkbox" at bounding box center [314, 505] width 11 height 11
checkbox input "true"
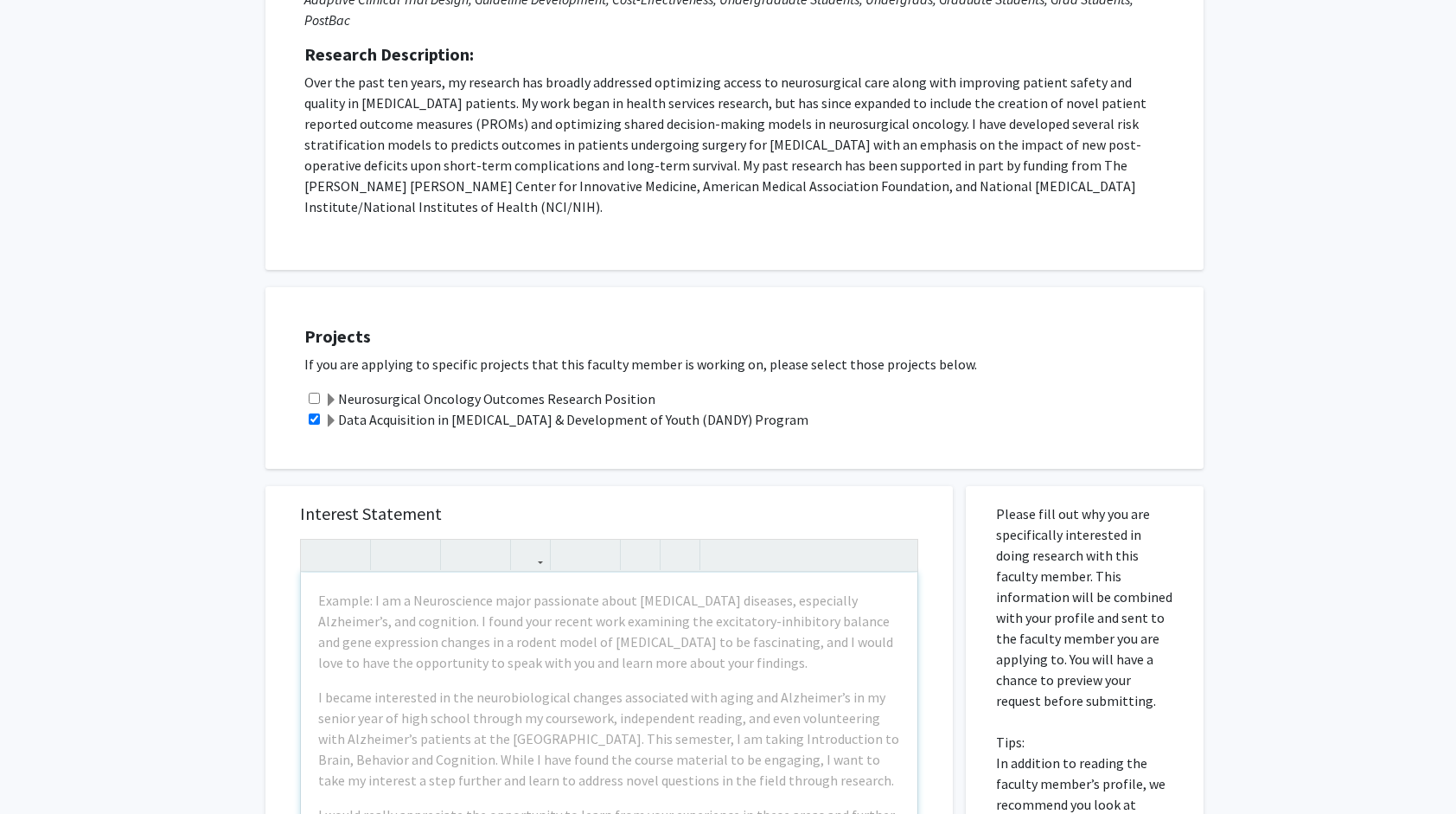
scroll to position [605, 0]
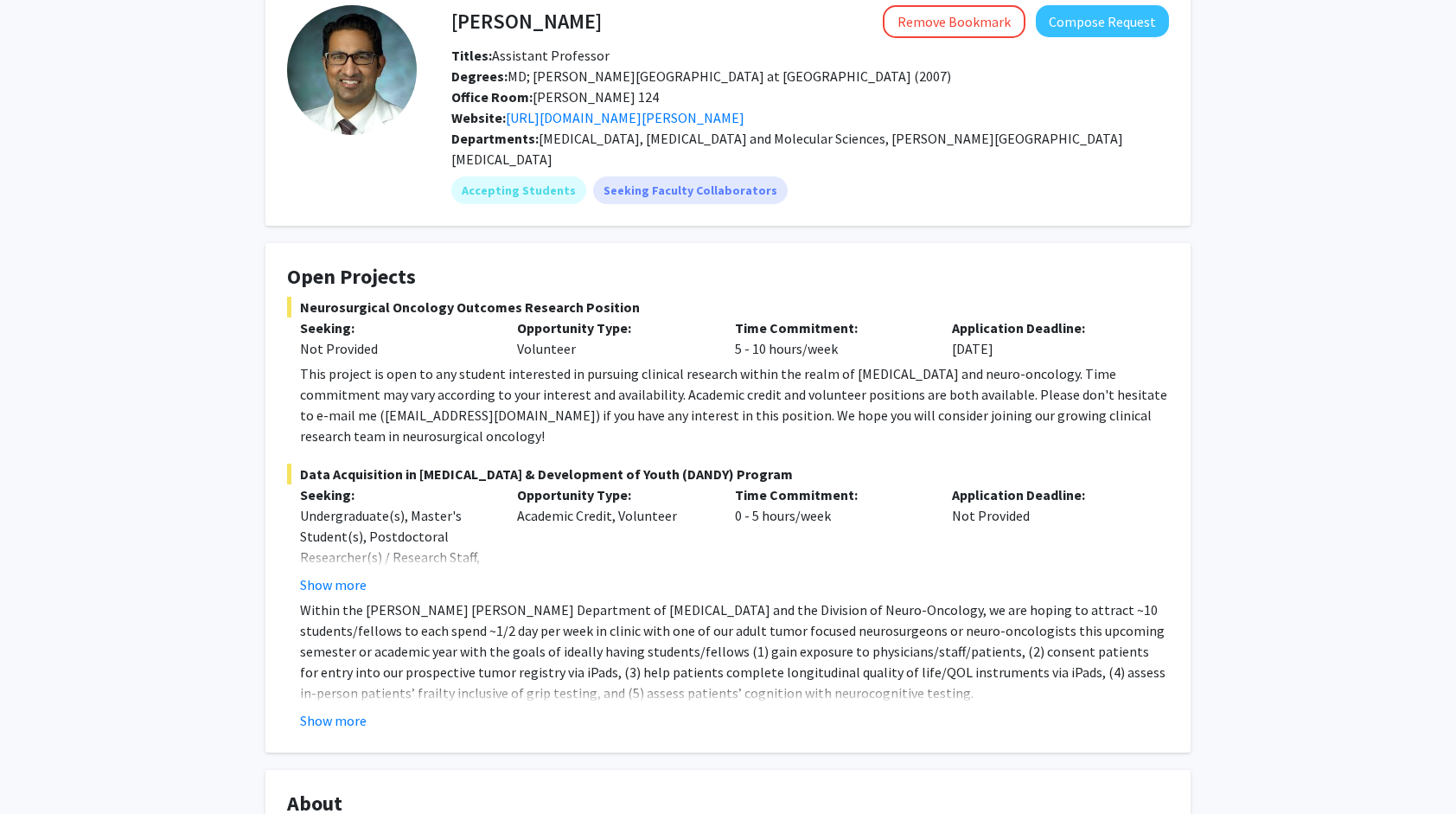
scroll to position [99, 0]
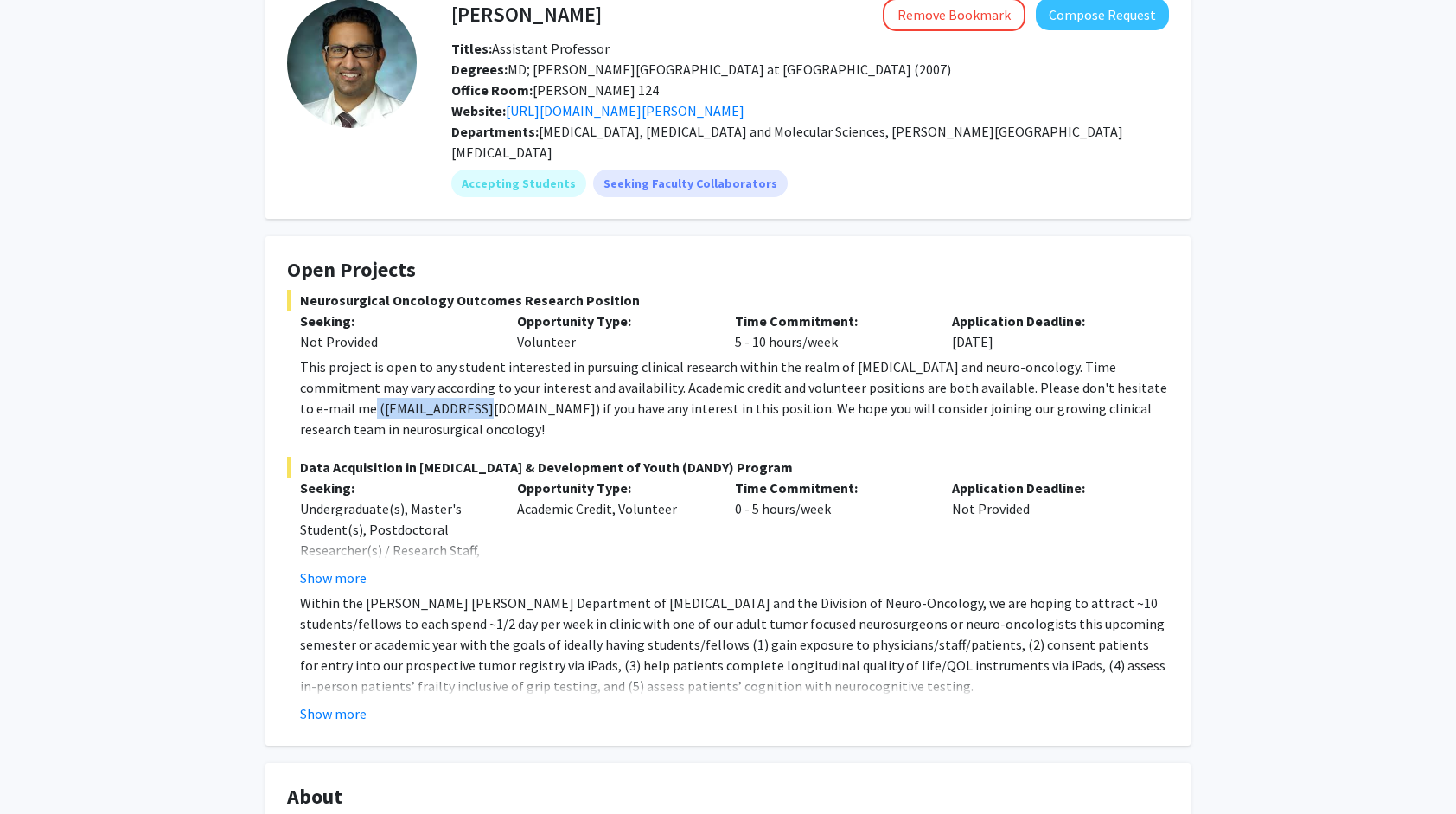
drag, startPoint x: 306, startPoint y: 388, endPoint x: 425, endPoint y: 389, distance: 119.0
click at [425, 389] on div "This project is open to any student interested in pursuing clinical research wi…" at bounding box center [735, 397] width 869 height 83
copy div "dmukher1@jhmi.edu"
drag, startPoint x: 1072, startPoint y: 389, endPoint x: 1010, endPoint y: 400, distance: 63.0
click at [1010, 400] on div "This project is open to any student interested in pursuing clinical research wi…" at bounding box center [735, 397] width 869 height 83
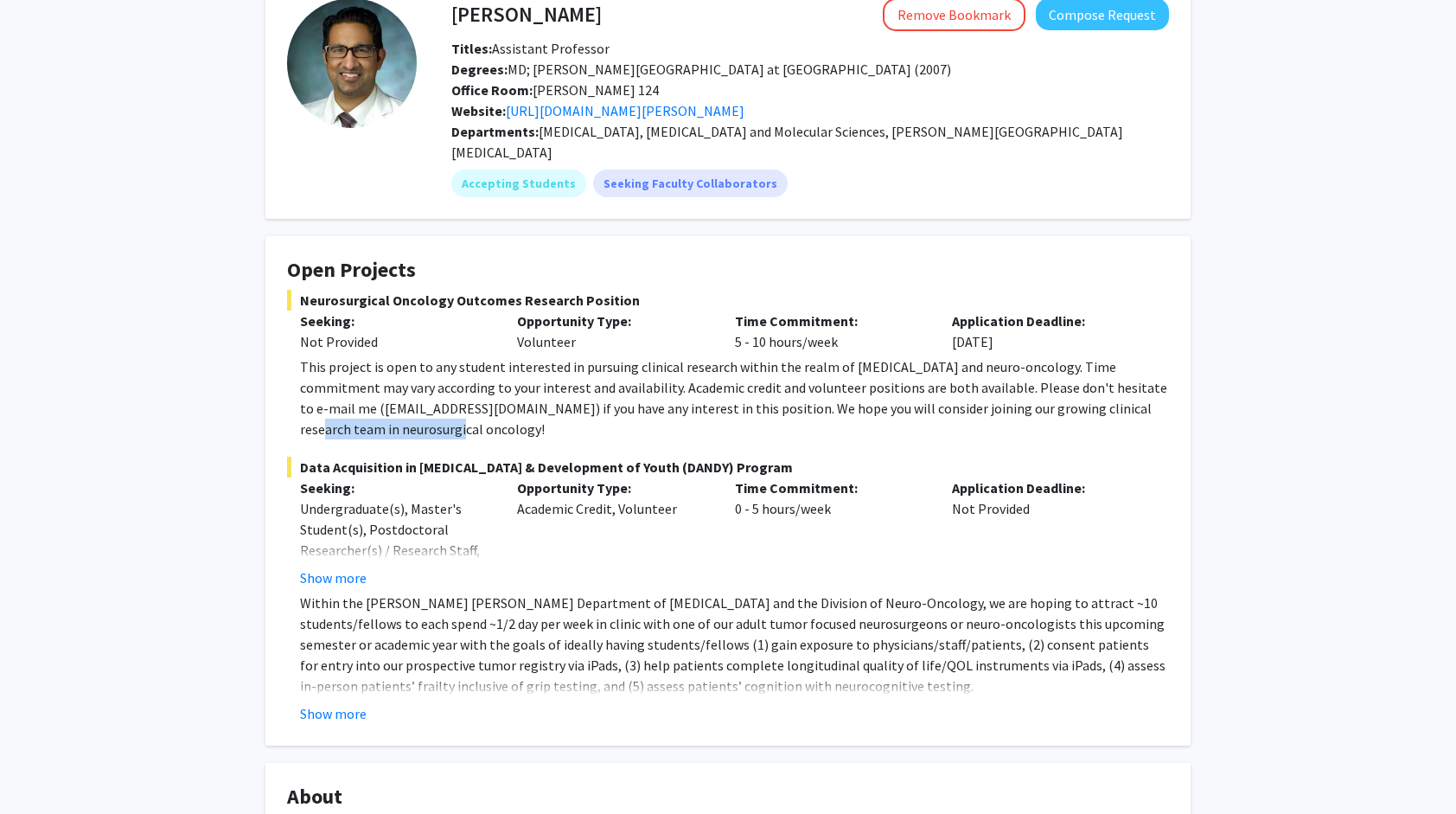
drag, startPoint x: 1010, startPoint y: 400, endPoint x: 981, endPoint y: 410, distance: 30.7
click at [997, 410] on div "This project is open to any student interested in pursuing clinical research wi…" at bounding box center [735, 397] width 869 height 83
click at [941, 394] on div "This project is open to any student interested in pursuing clinical research wi…" at bounding box center [735, 397] width 869 height 83
drag, startPoint x: 928, startPoint y: 388, endPoint x: 704, endPoint y: 403, distance: 224.5
click at [704, 403] on div "This project is open to any student interested in pursuing clinical research wi…" at bounding box center [735, 397] width 869 height 83
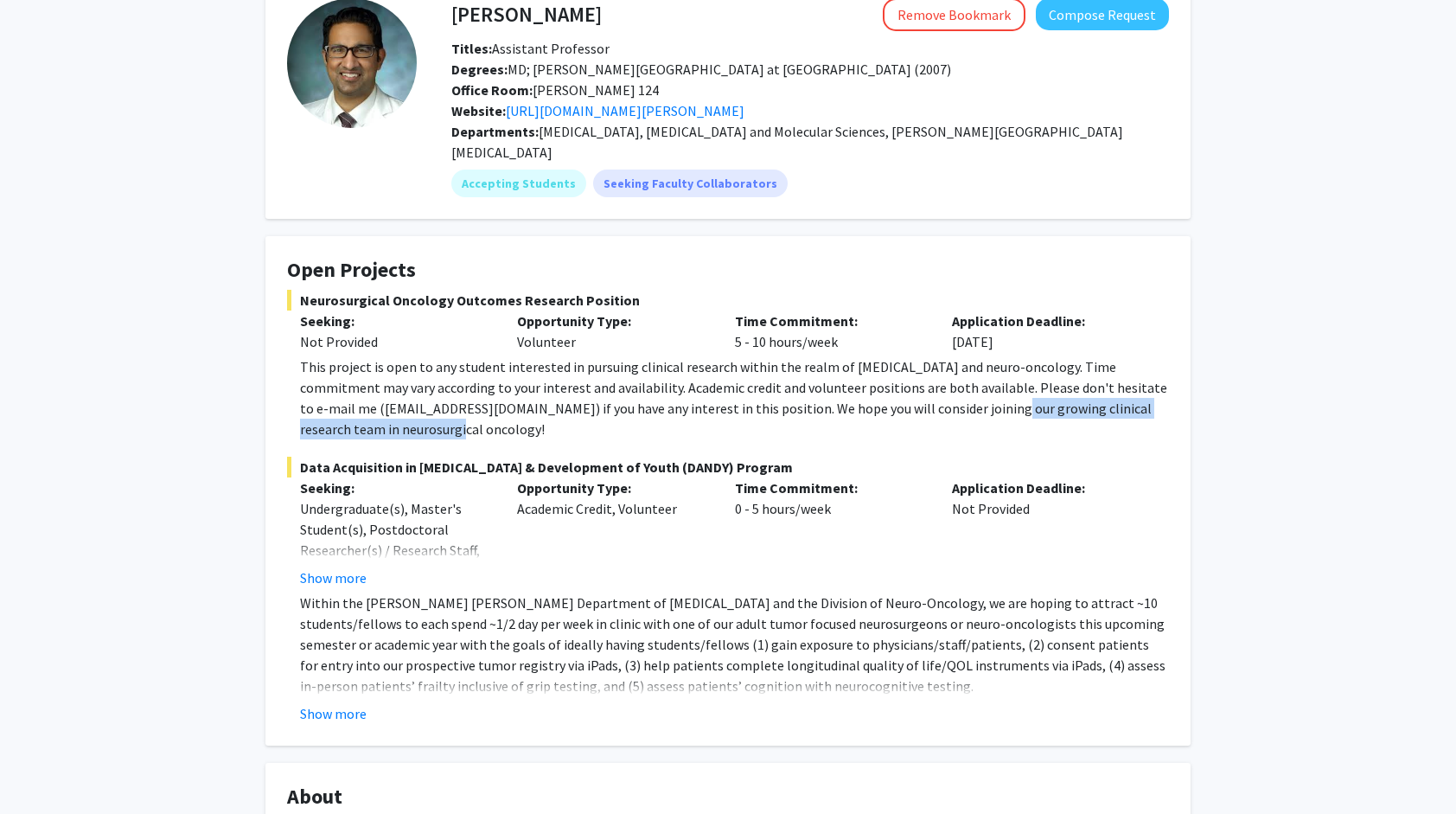
copy div "clinical research team in neurosurgical oncology!"
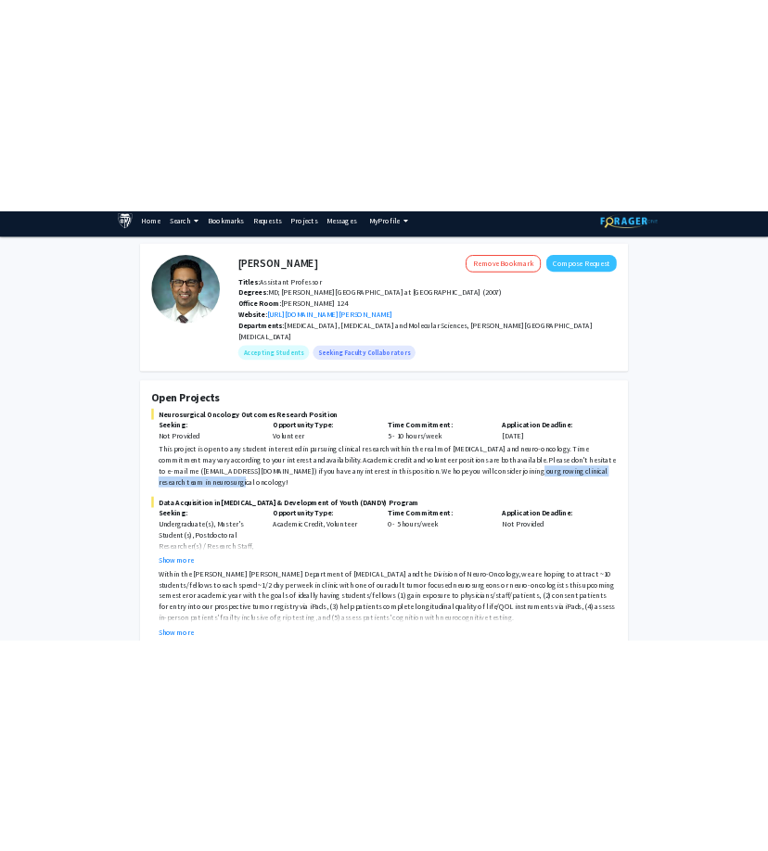
scroll to position [0, 0]
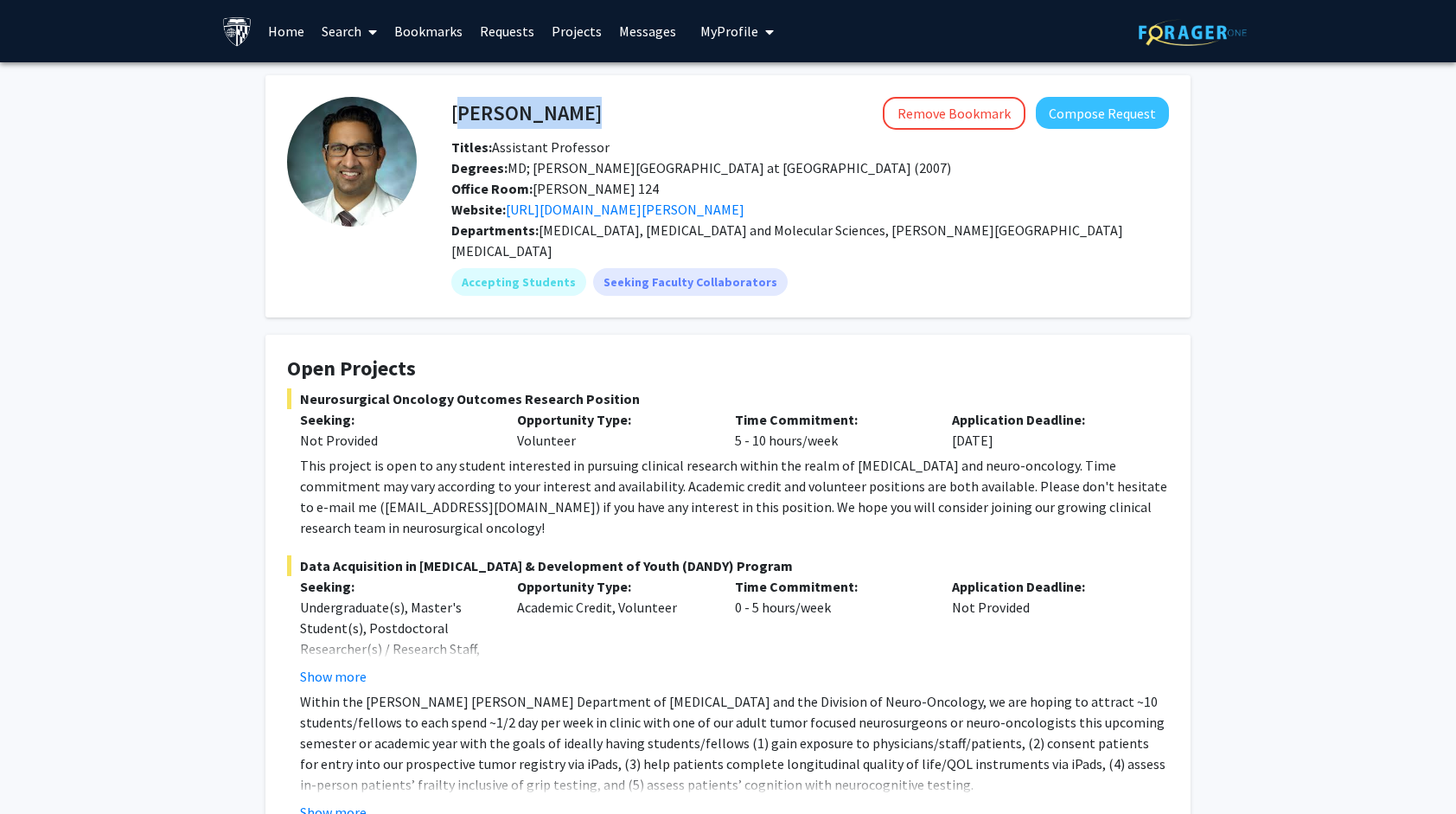
drag, startPoint x: 600, startPoint y: 107, endPoint x: 454, endPoint y: 114, distance: 146.2
click at [454, 114] on div "Raj Mukherjee Remove Bookmark Compose Request" at bounding box center [810, 113] width 744 height 33
copy h4 "Raj Mukherjee"
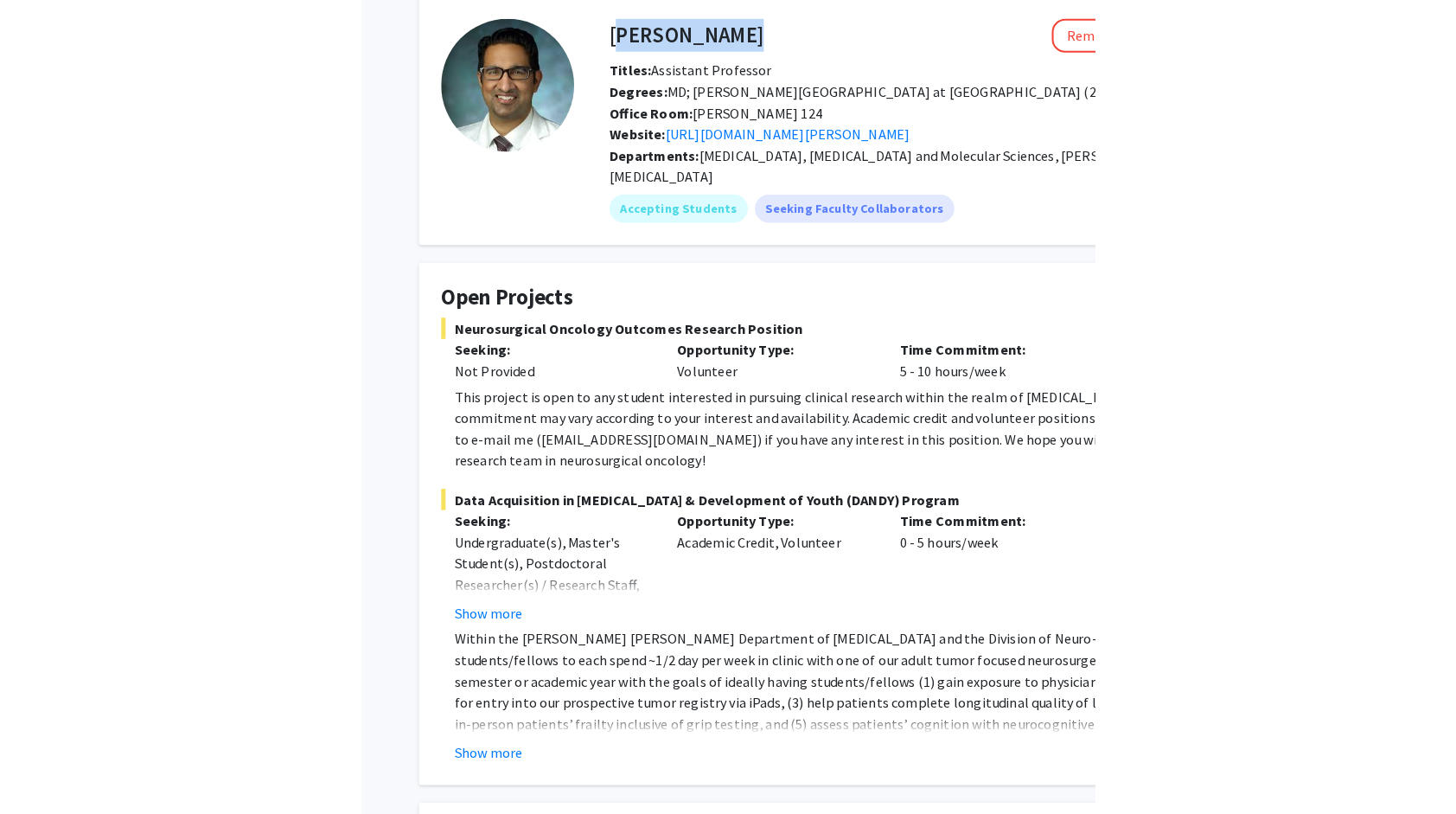
scroll to position [87, 0]
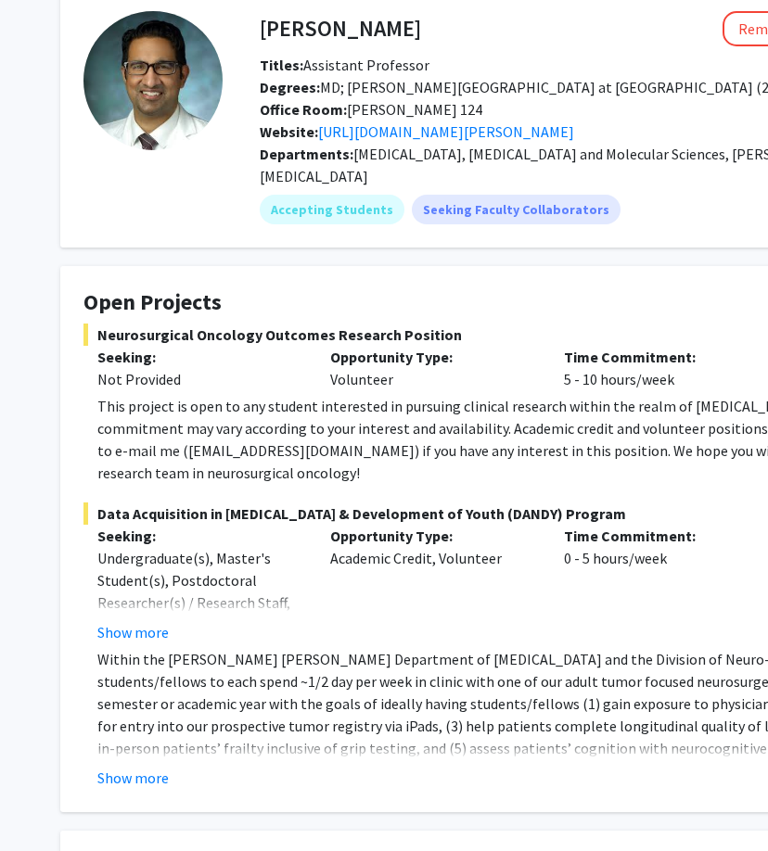
click at [662, 760] on p at bounding box center [563, 771] width 932 height 22
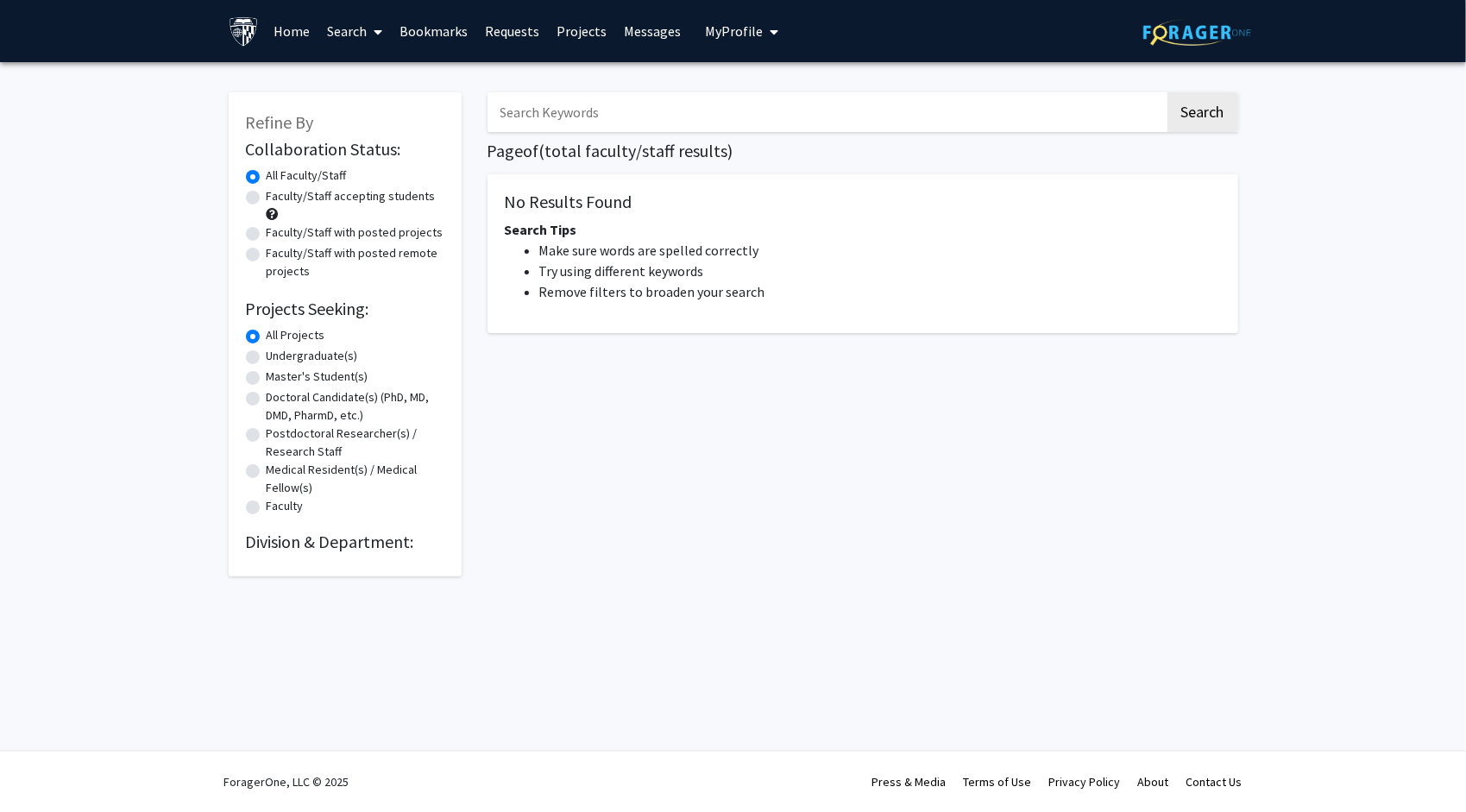
click at [633, 105] on input "Search Keywords" at bounding box center [826, 112] width 677 height 40
type input "[PERSON_NAME]"
click at [1213, 126] on button "Search" at bounding box center [1203, 112] width 71 height 40
click at [1229, 100] on button "Search" at bounding box center [1203, 112] width 71 height 40
click at [1219, 112] on button "Search" at bounding box center [1203, 112] width 71 height 40
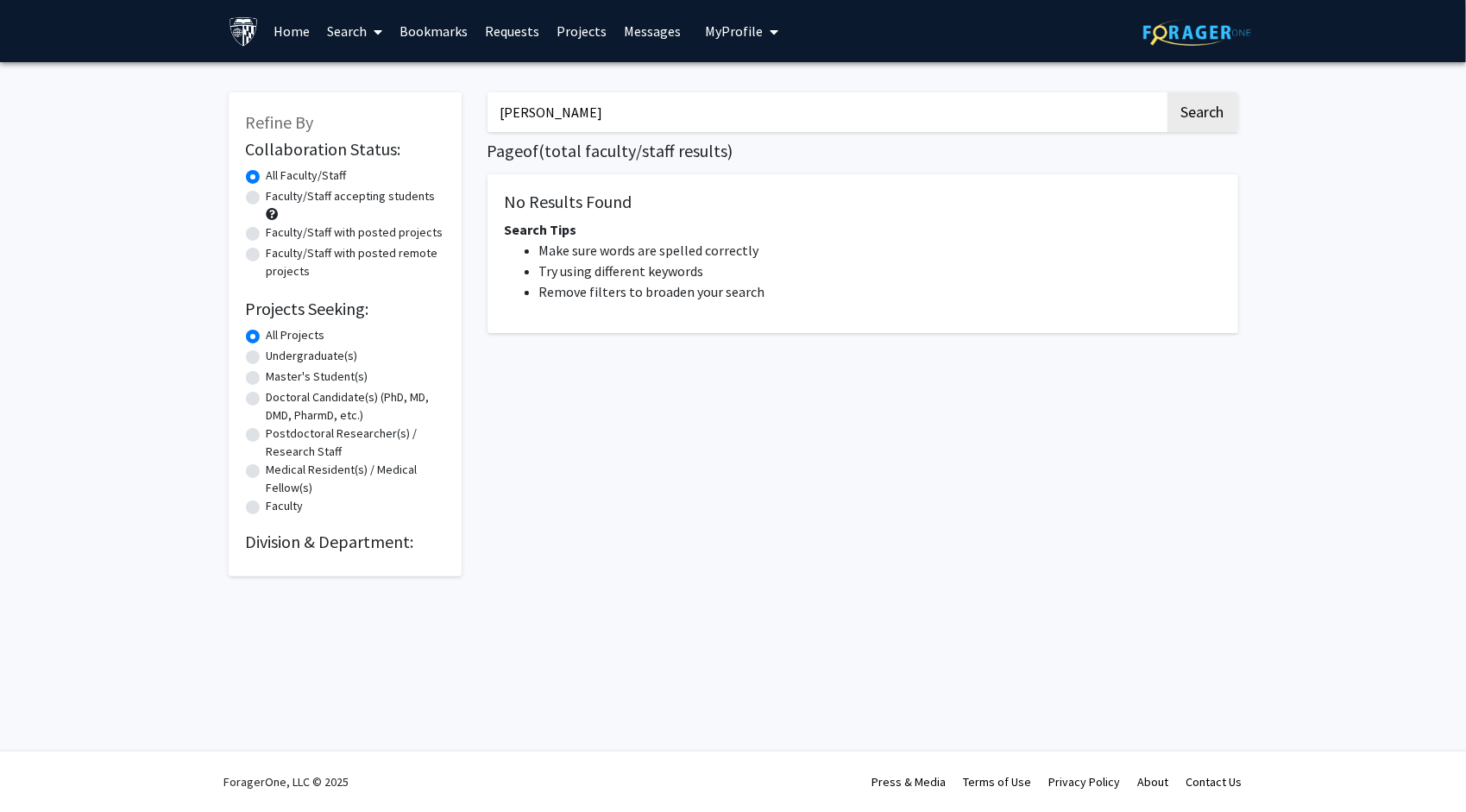
click at [628, 109] on input "[PERSON_NAME]" at bounding box center [826, 112] width 677 height 40
click at [1167, 92] on button "Search" at bounding box center [1203, 112] width 71 height 40
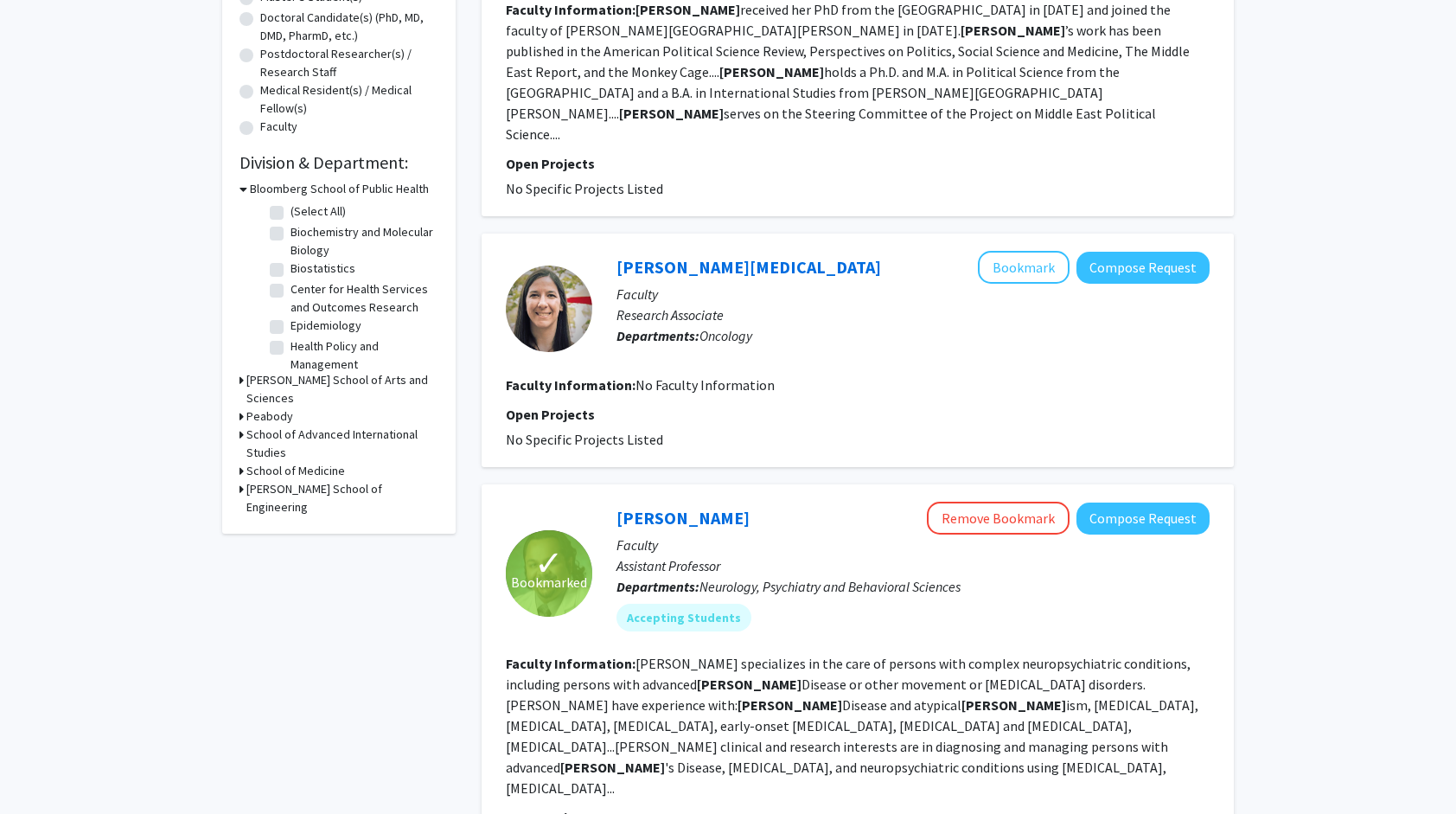
scroll to position [433, 0]
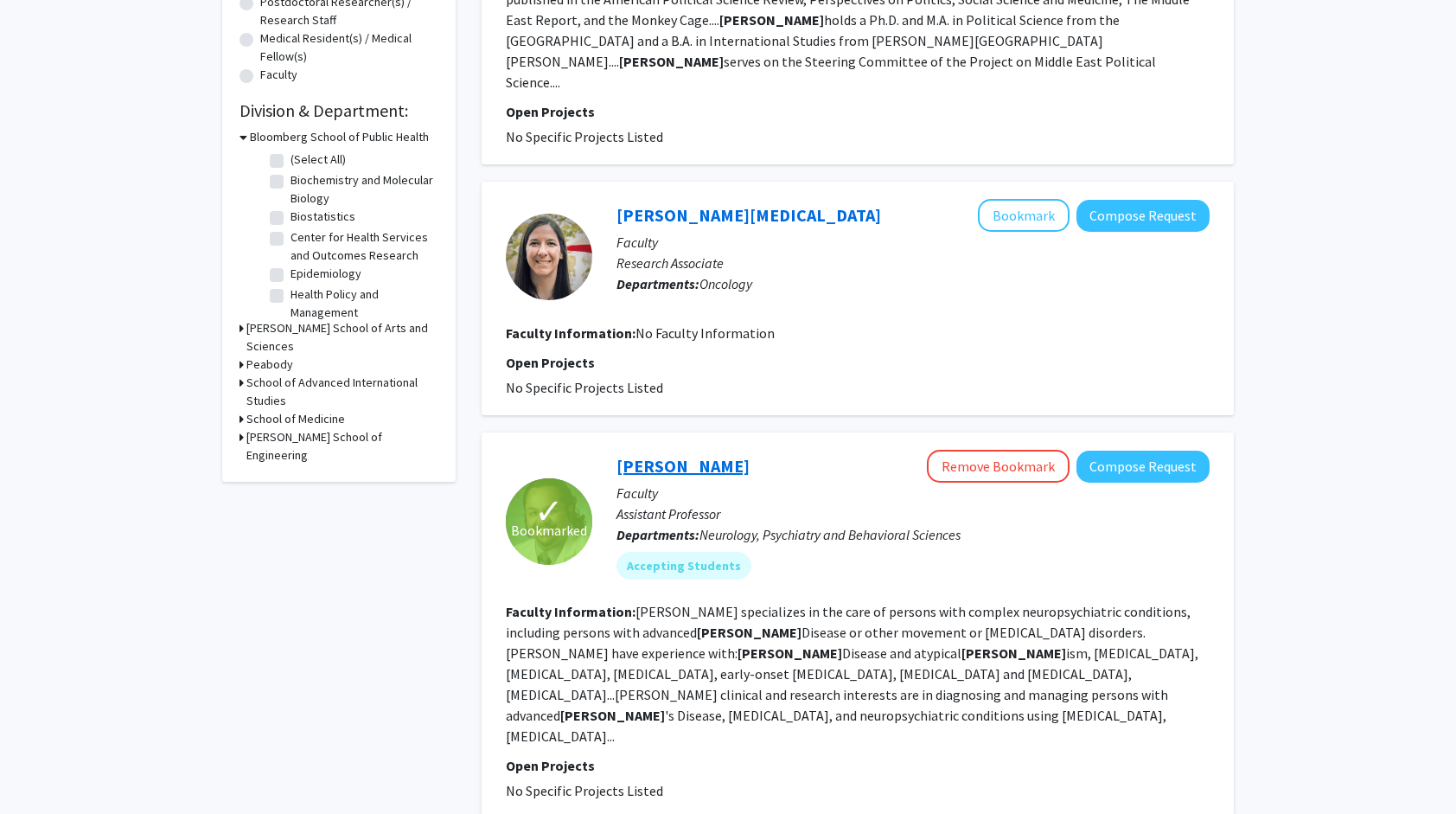
click at [698, 455] on link "[PERSON_NAME]" at bounding box center [682, 465] width 133 height 21
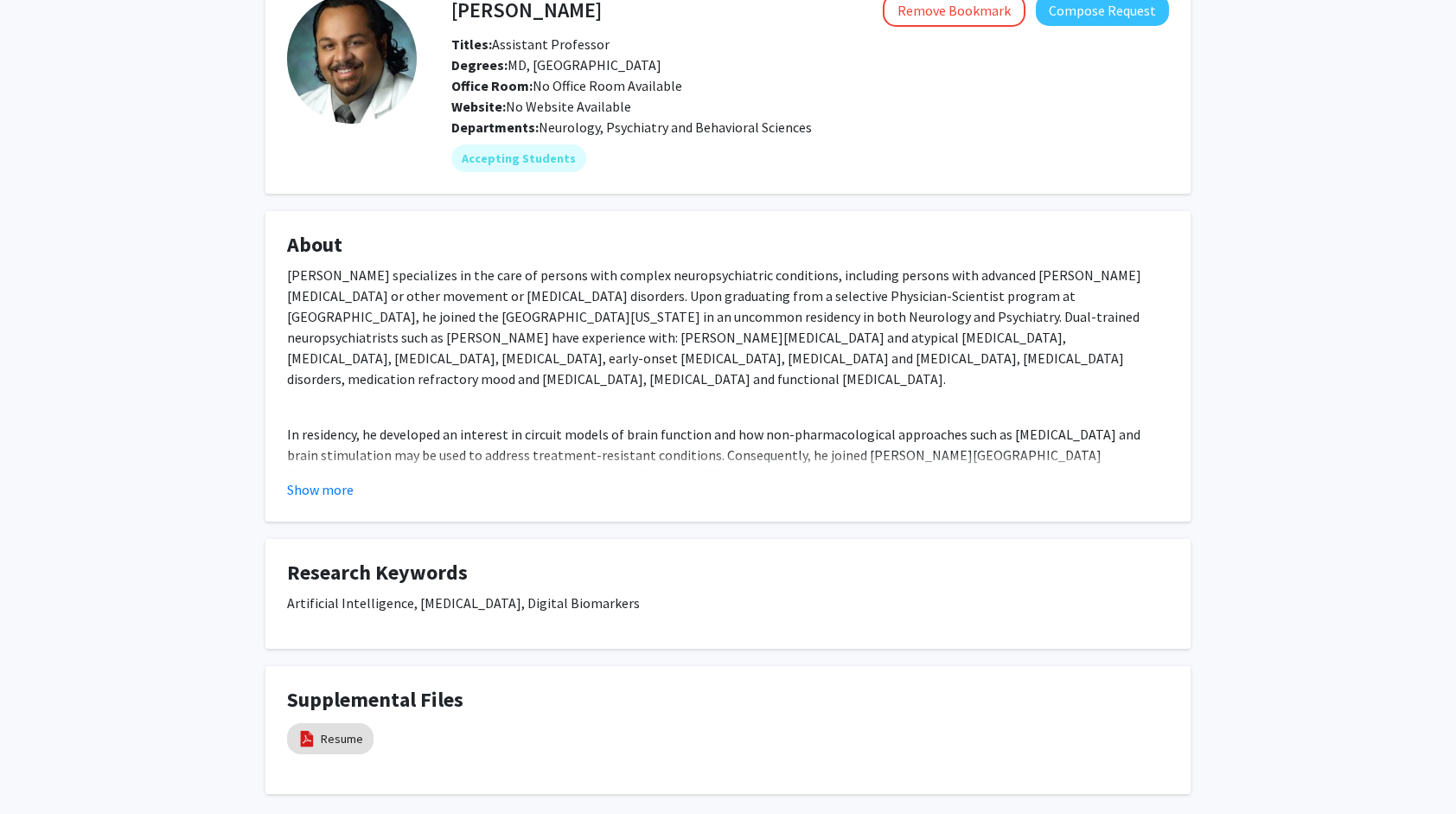
scroll to position [191, 0]
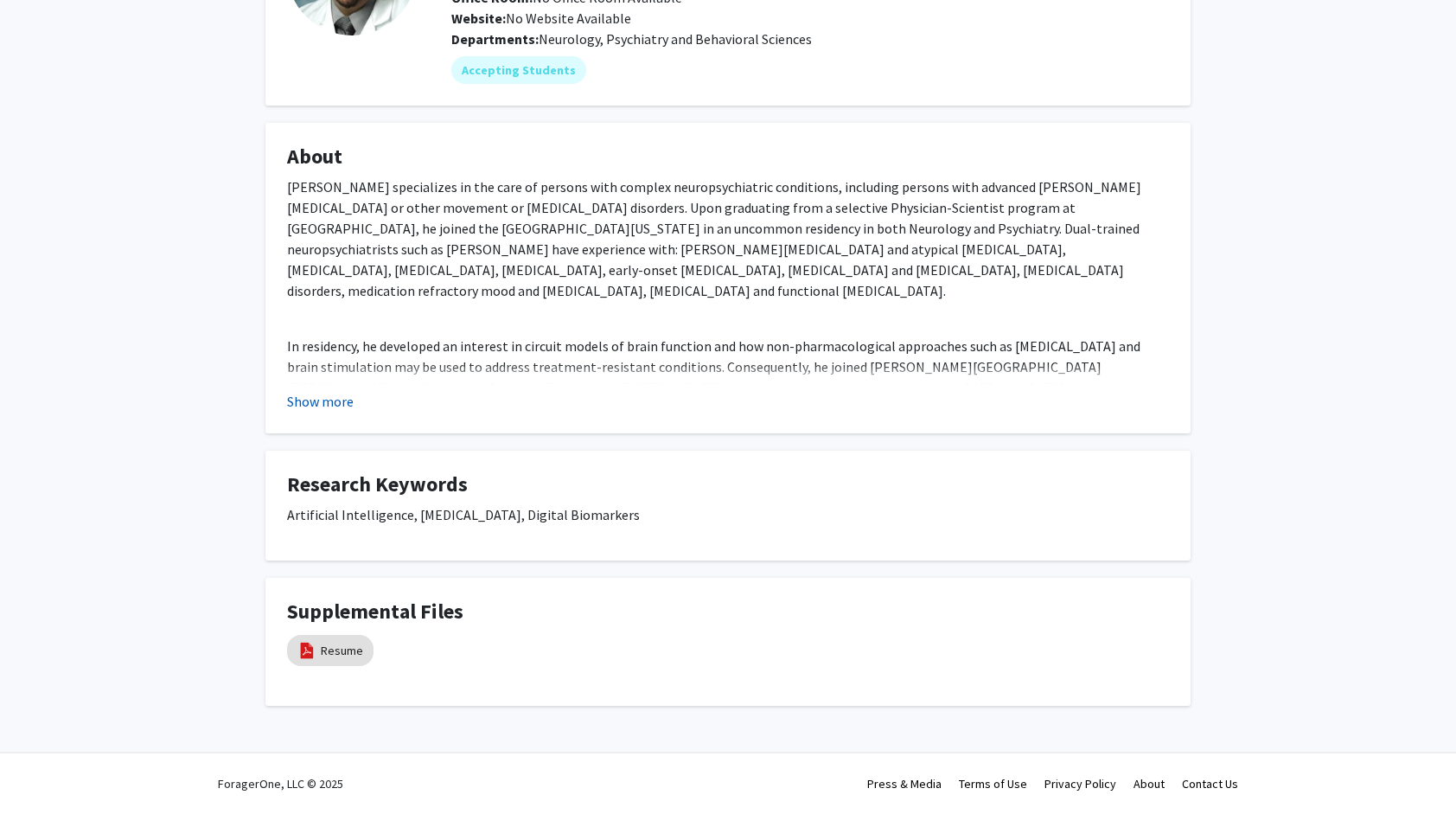
click at [318, 403] on button "Show more" at bounding box center [320, 401] width 66 height 21
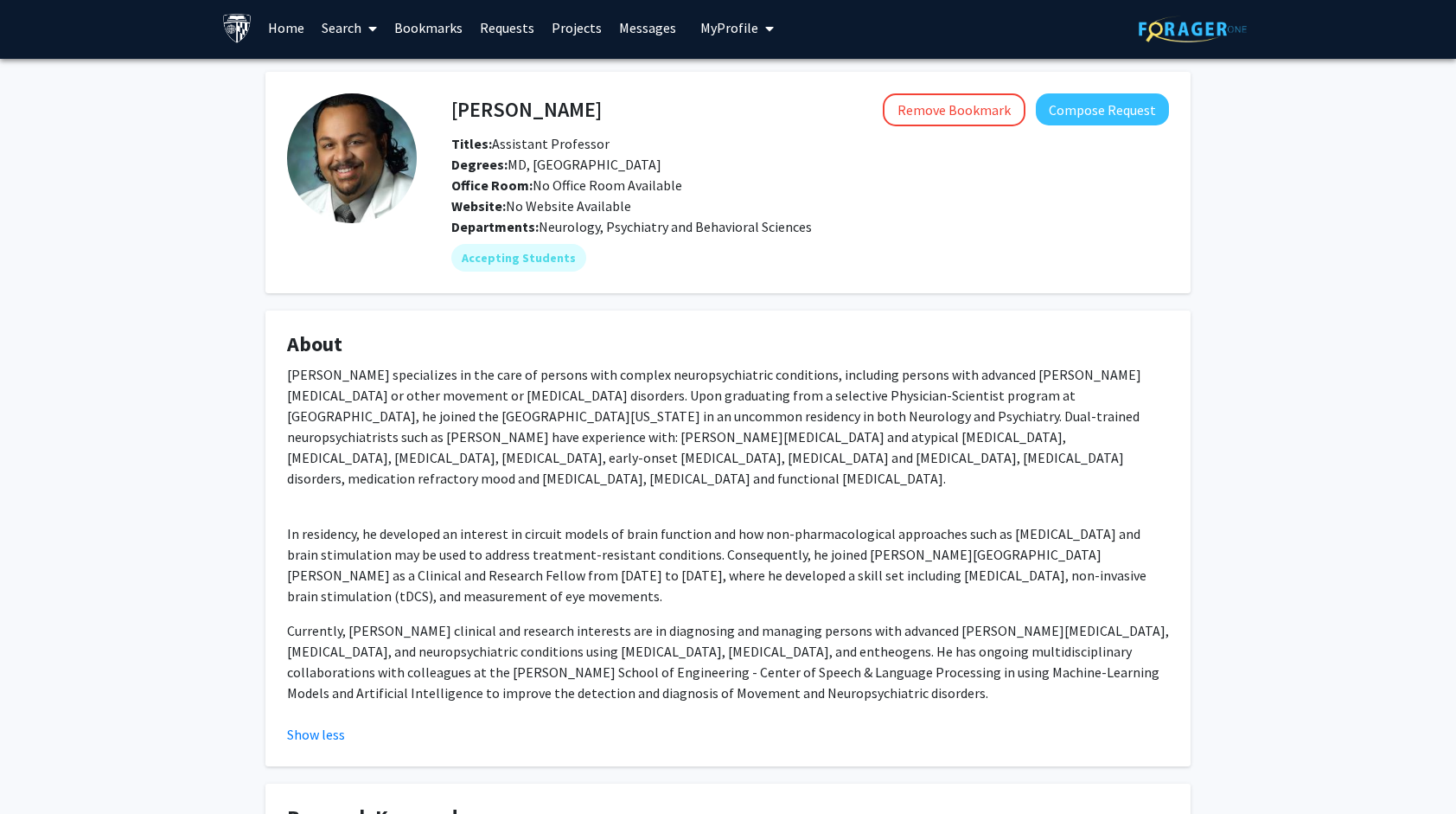
scroll to position [0, 0]
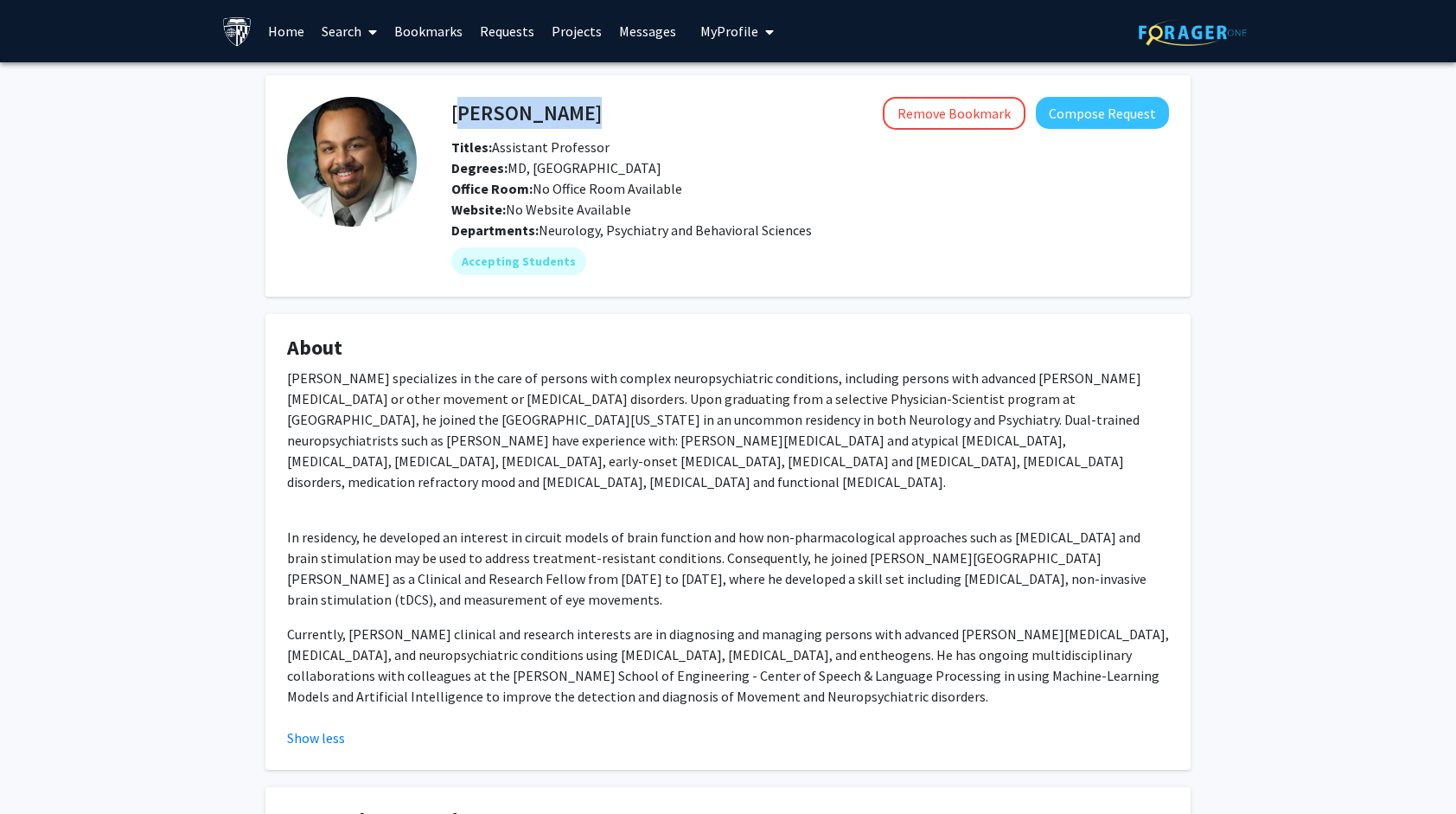
drag, startPoint x: 569, startPoint y: 110, endPoint x: 452, endPoint y: 115, distance: 117.1
click at [452, 115] on div "[PERSON_NAME] Remove Bookmark Compose Request" at bounding box center [810, 113] width 744 height 33
copy h4 "[PERSON_NAME]"
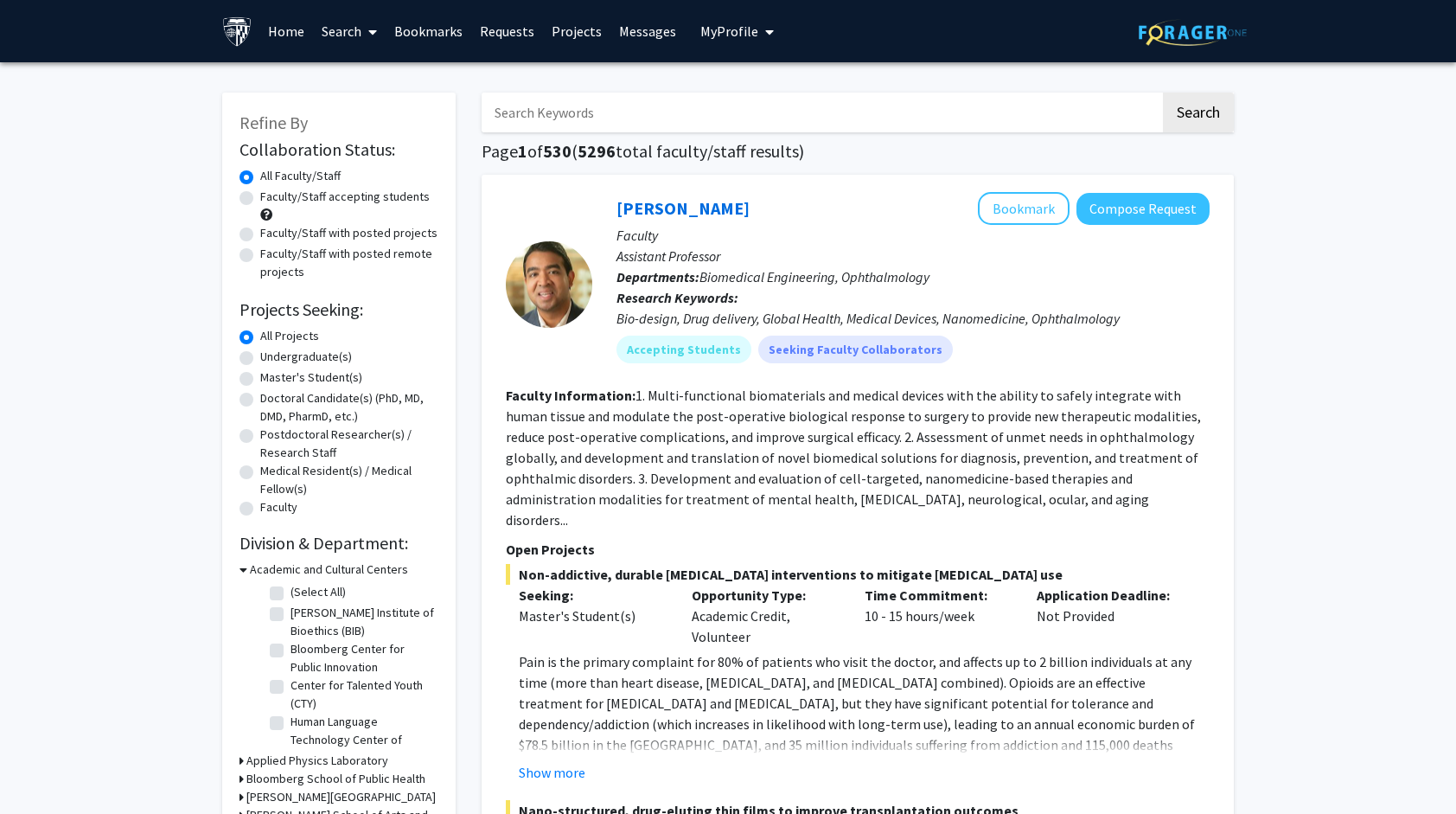
click at [364, 35] on span at bounding box center [369, 32] width 16 height 61
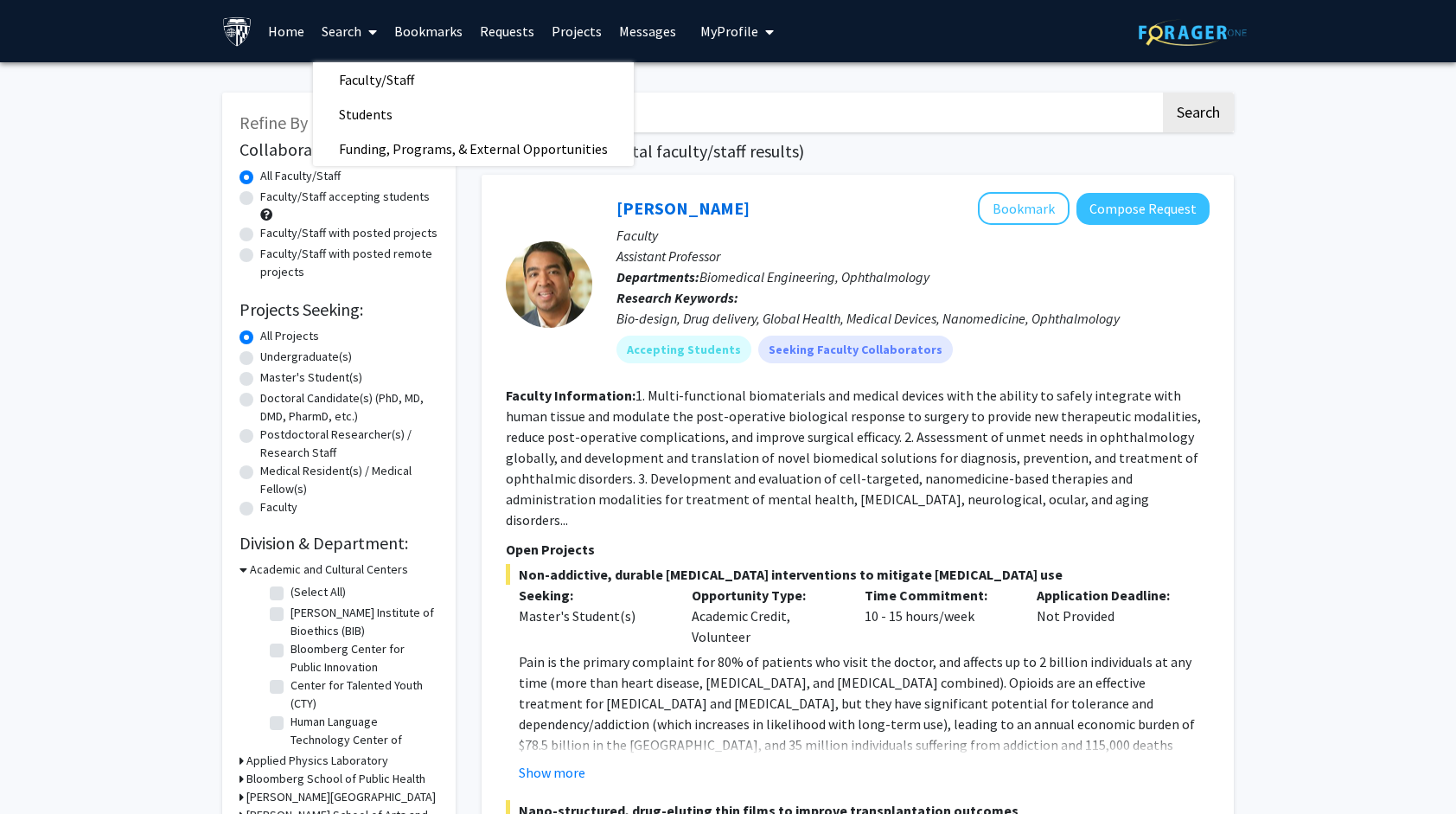
click at [364, 35] on span at bounding box center [369, 32] width 16 height 61
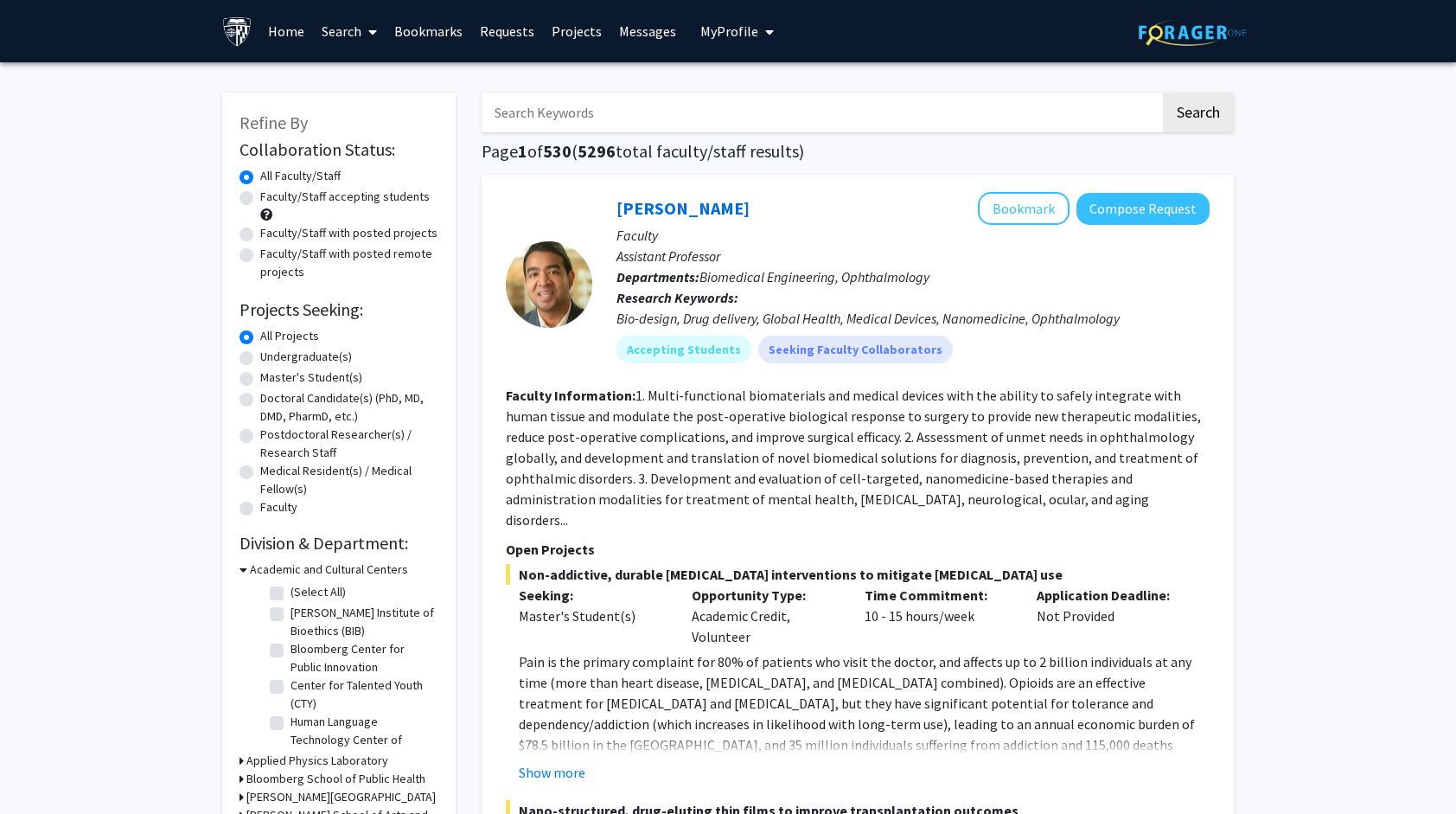
click at [610, 108] on input "Search Keywords" at bounding box center [821, 112] width 679 height 40
type input "[PERSON_NAME]"
click at [1201, 114] on button "Search" at bounding box center [1199, 112] width 71 height 40
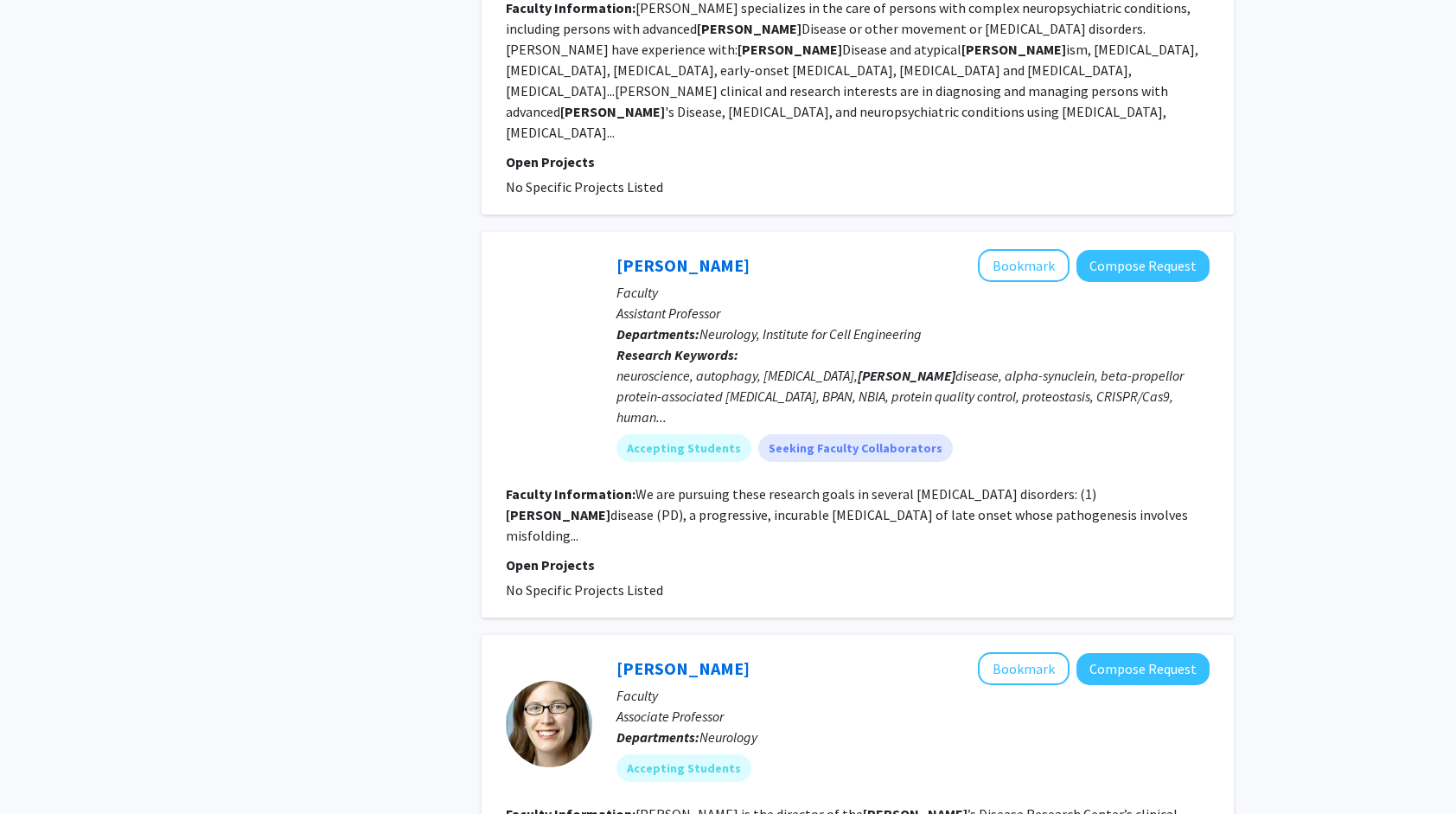
scroll to position [1038, 0]
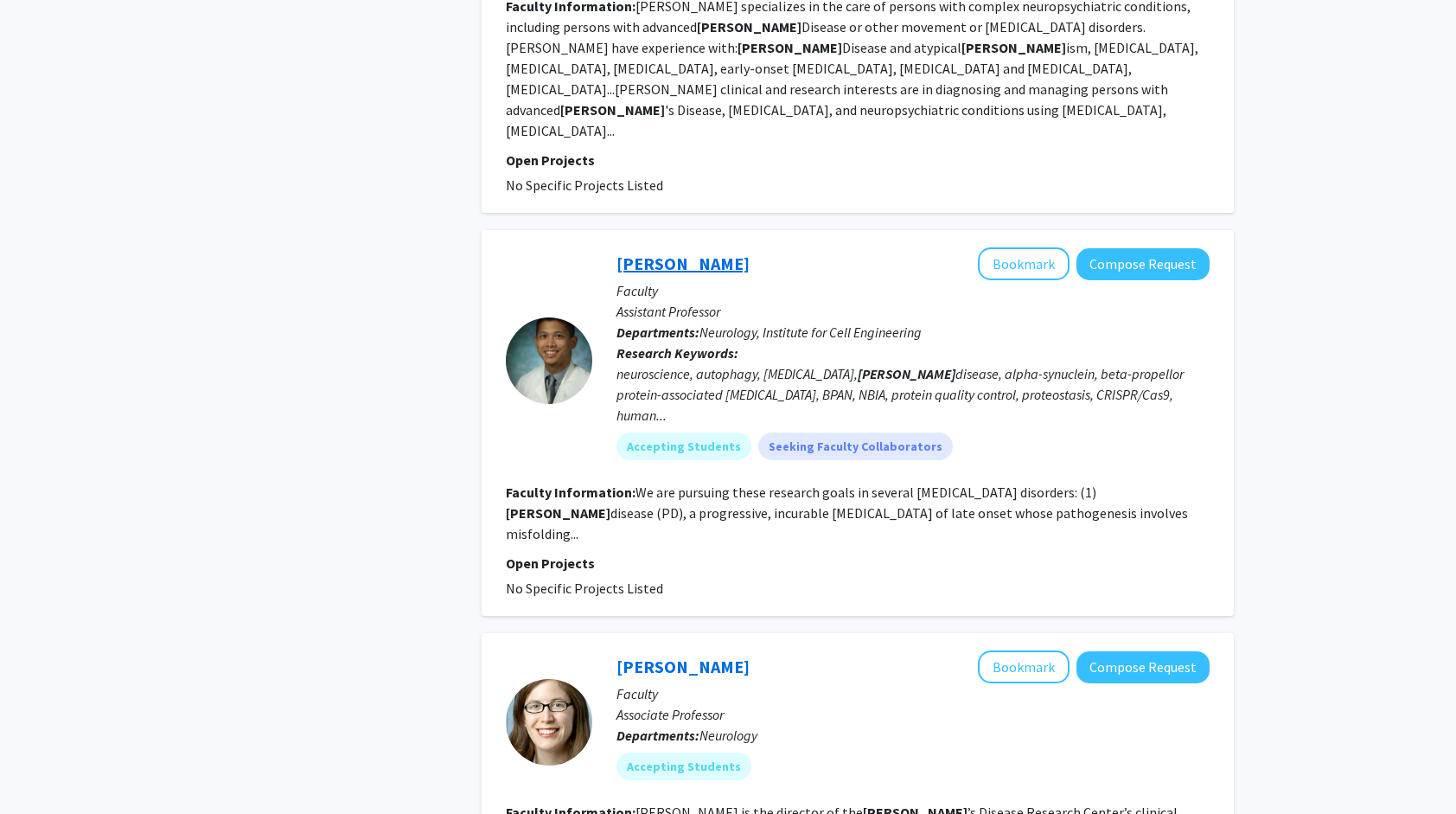
click at [647, 253] on link "[PERSON_NAME]" at bounding box center [682, 263] width 133 height 21
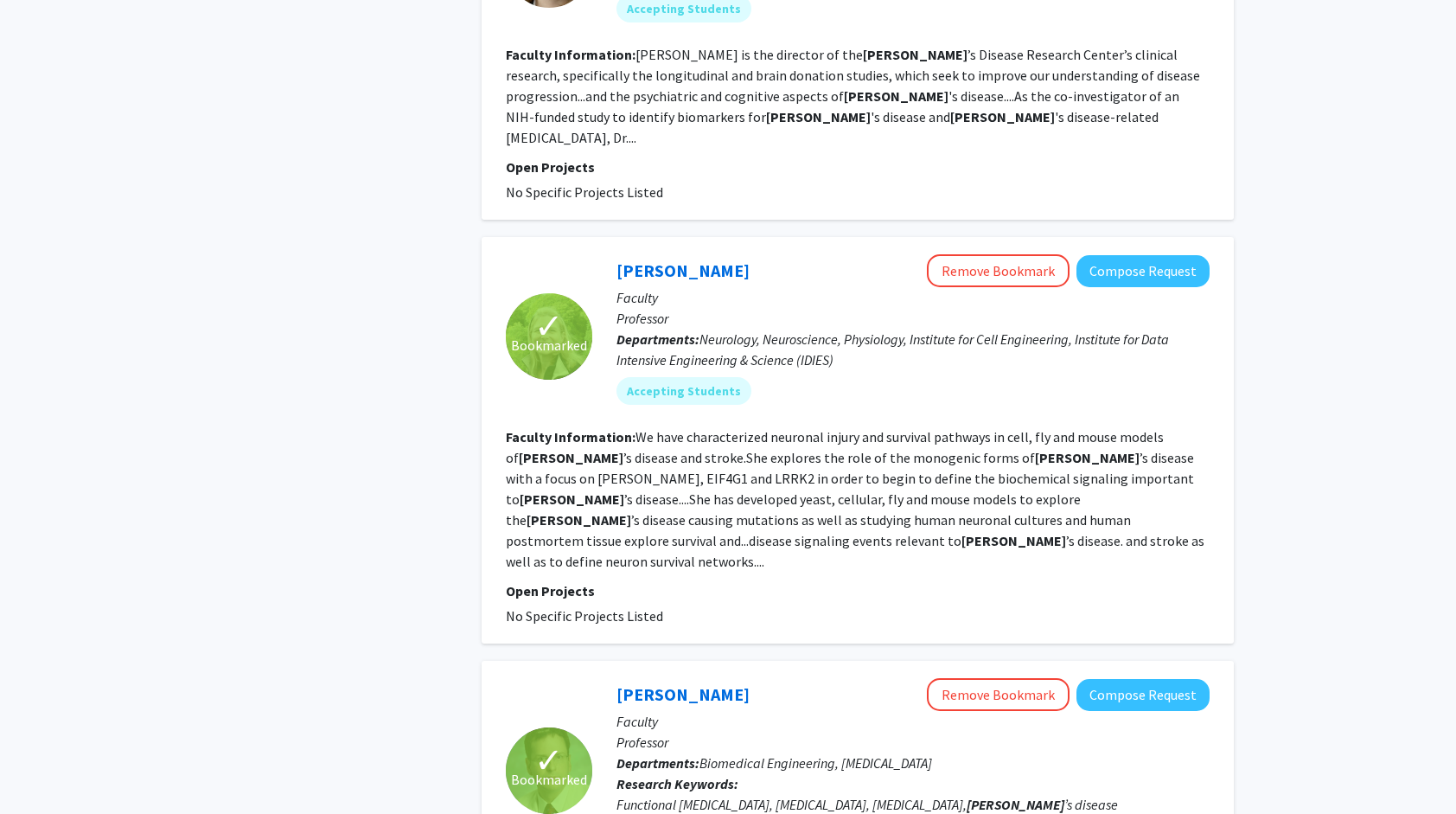
scroll to position [1989, 0]
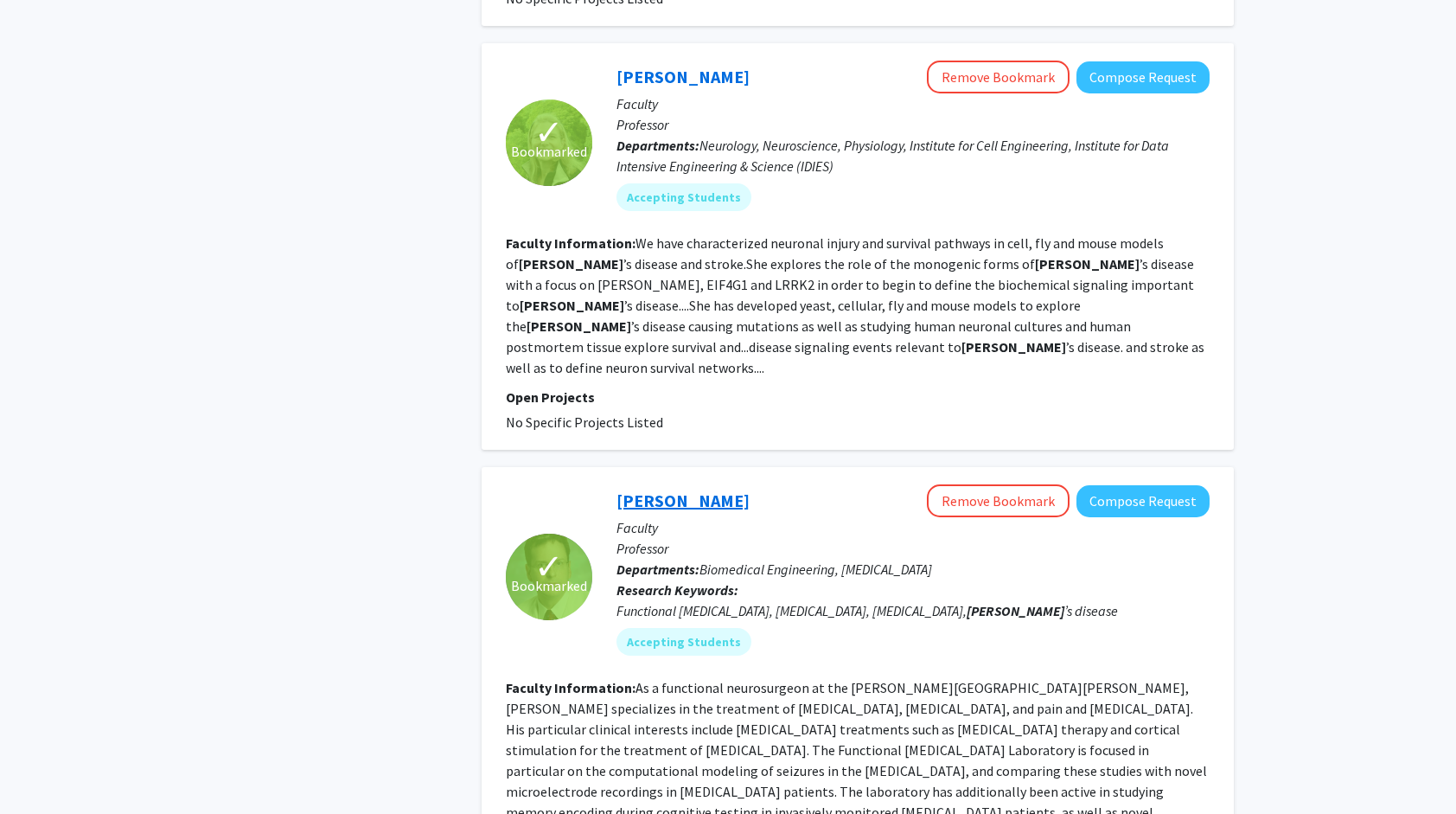
click at [730, 490] on link "[PERSON_NAME]" at bounding box center [682, 500] width 133 height 21
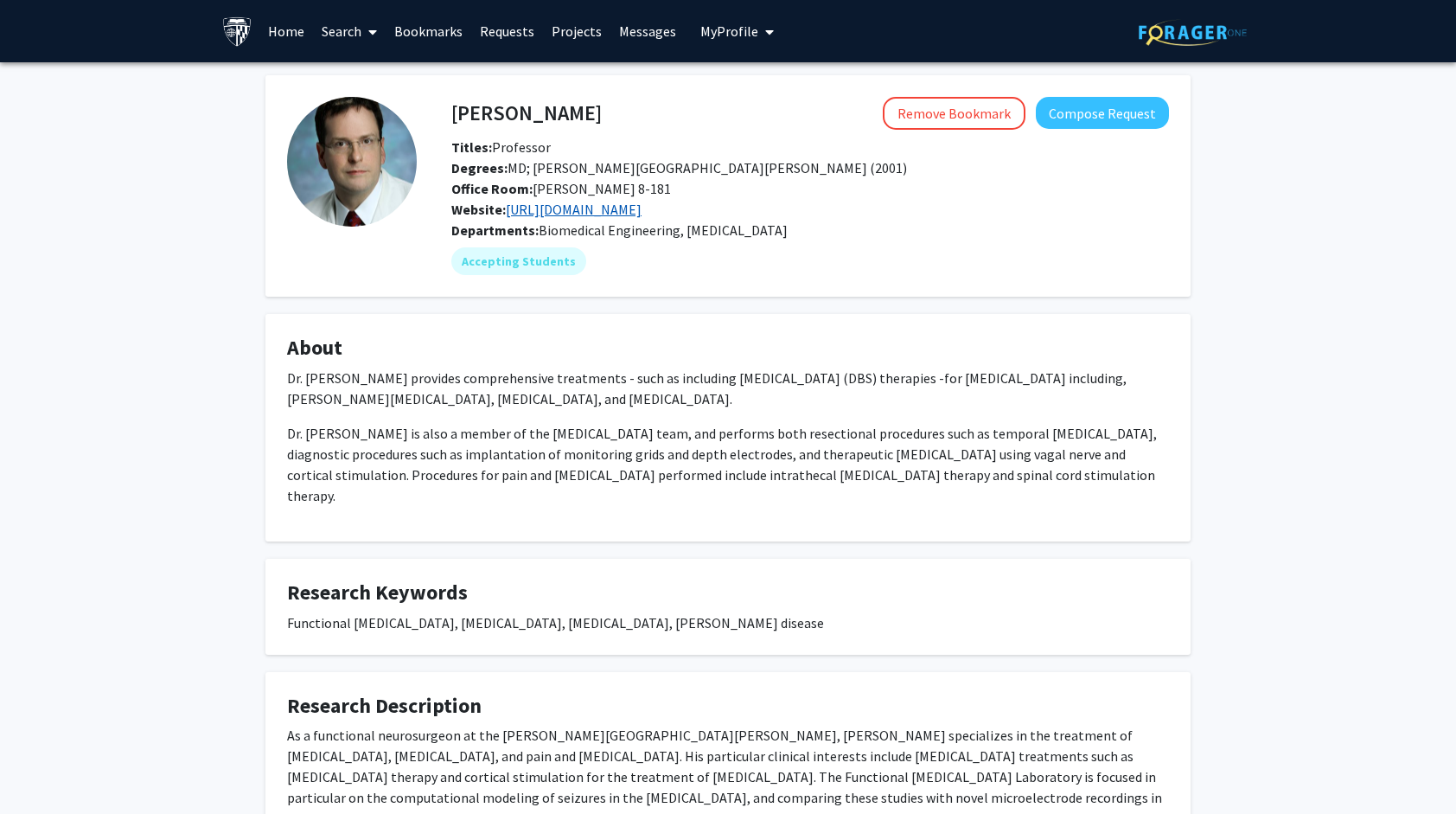
click at [583, 213] on link "http://stanandersonlab.org/" at bounding box center [574, 209] width 136 height 18
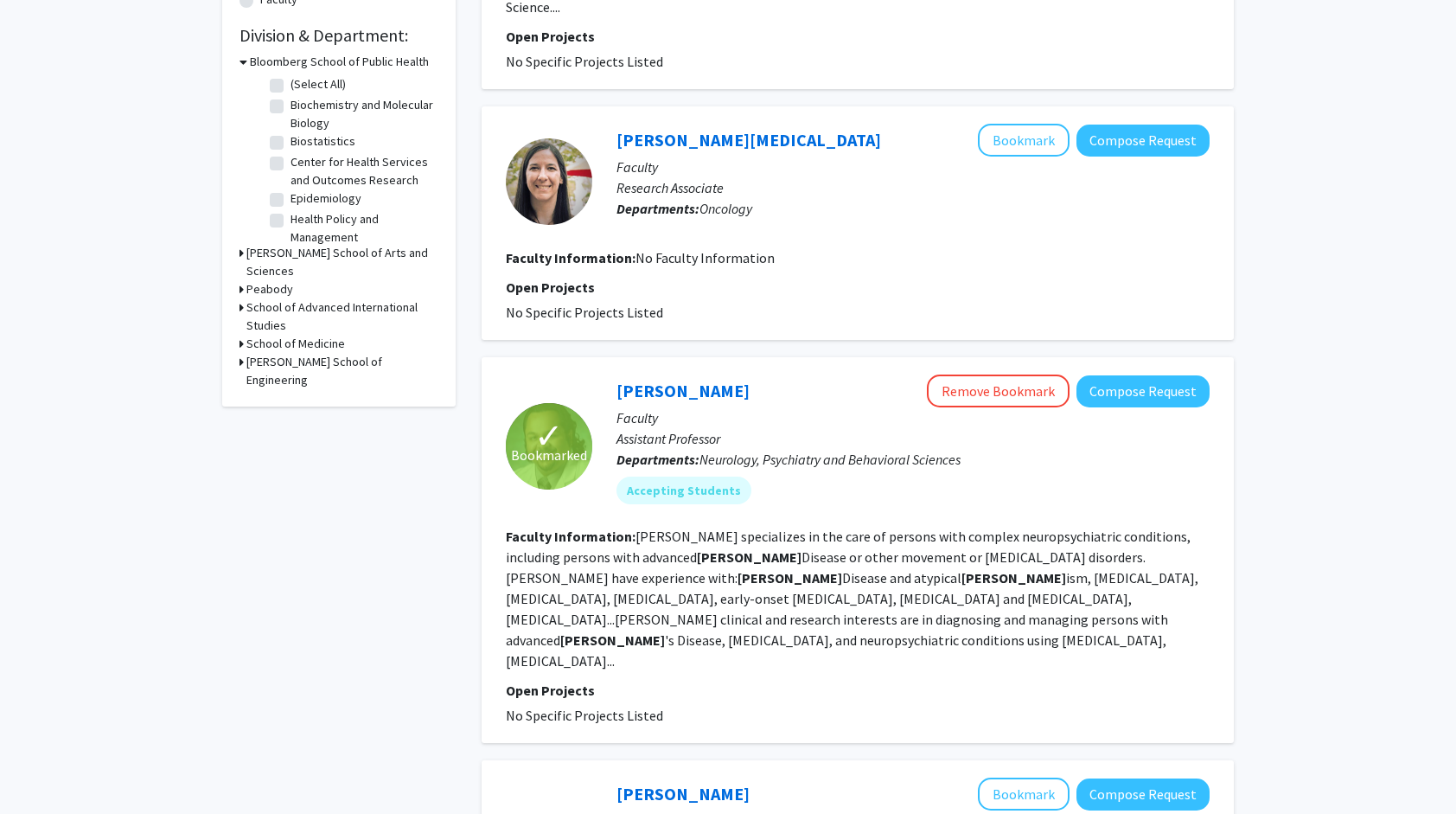
scroll to position [519, 0]
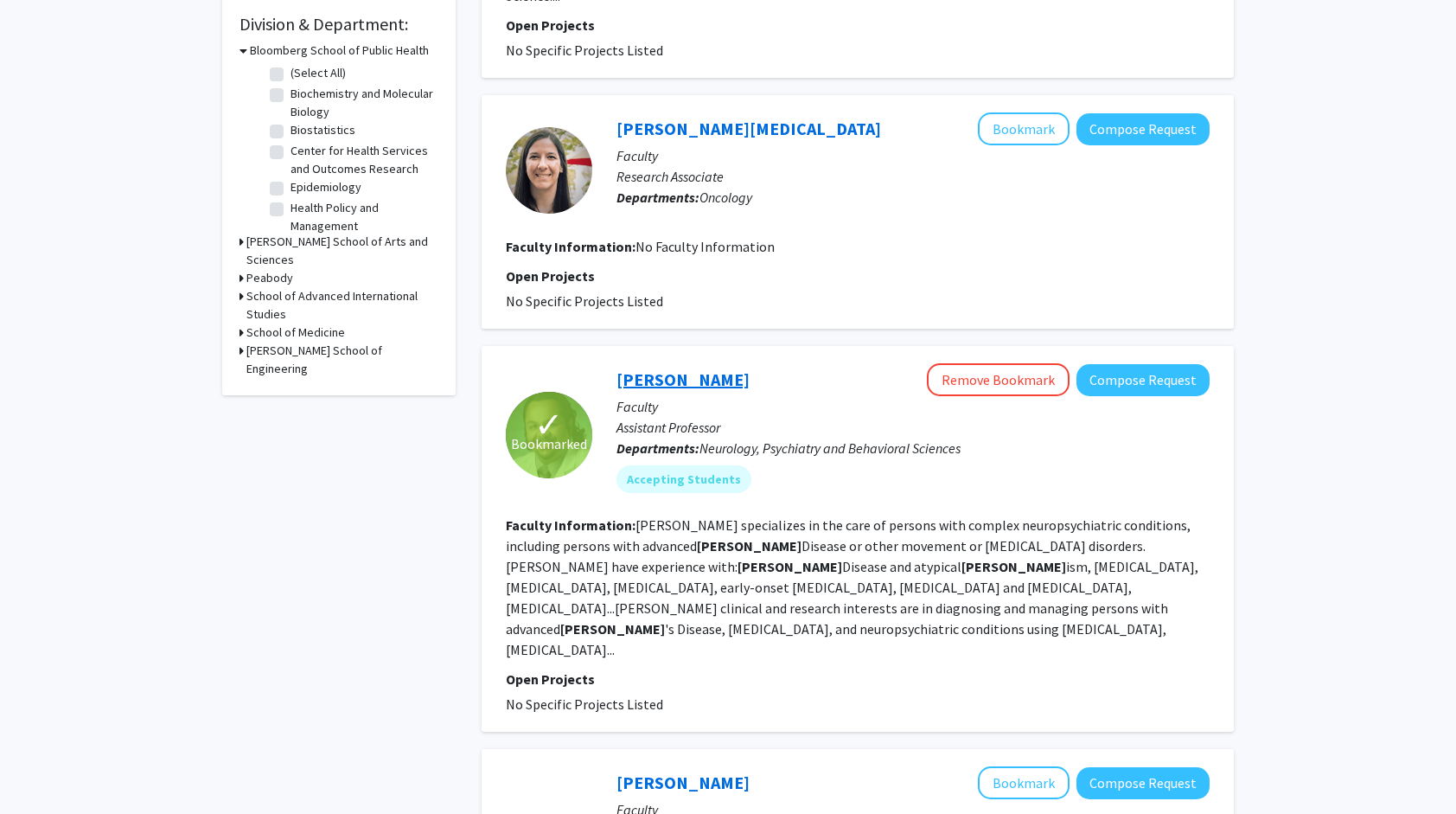
click at [677, 368] on link "[PERSON_NAME]" at bounding box center [682, 379] width 133 height 21
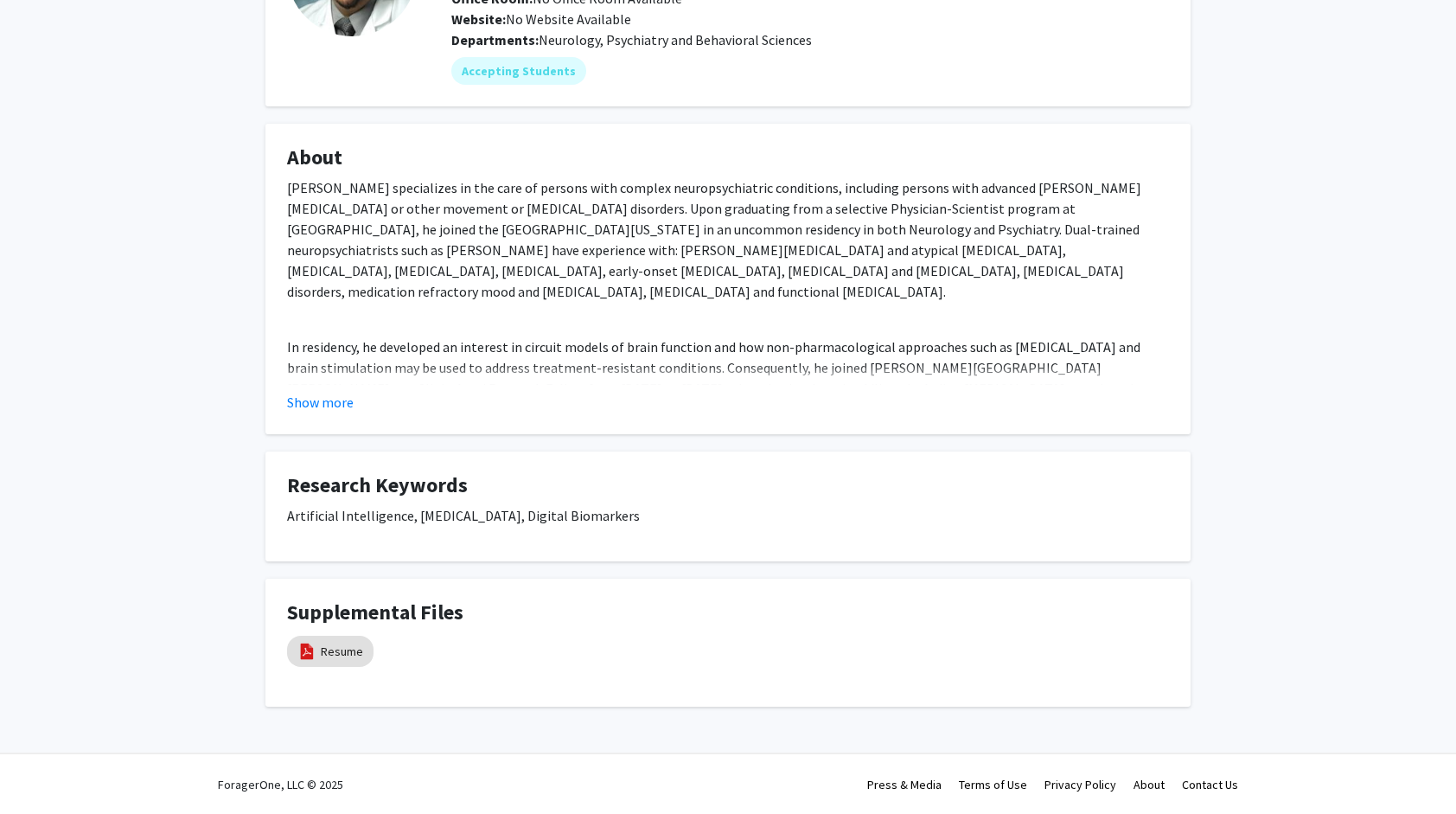
scroll to position [191, 0]
click at [308, 403] on button "Show more" at bounding box center [320, 401] width 66 height 21
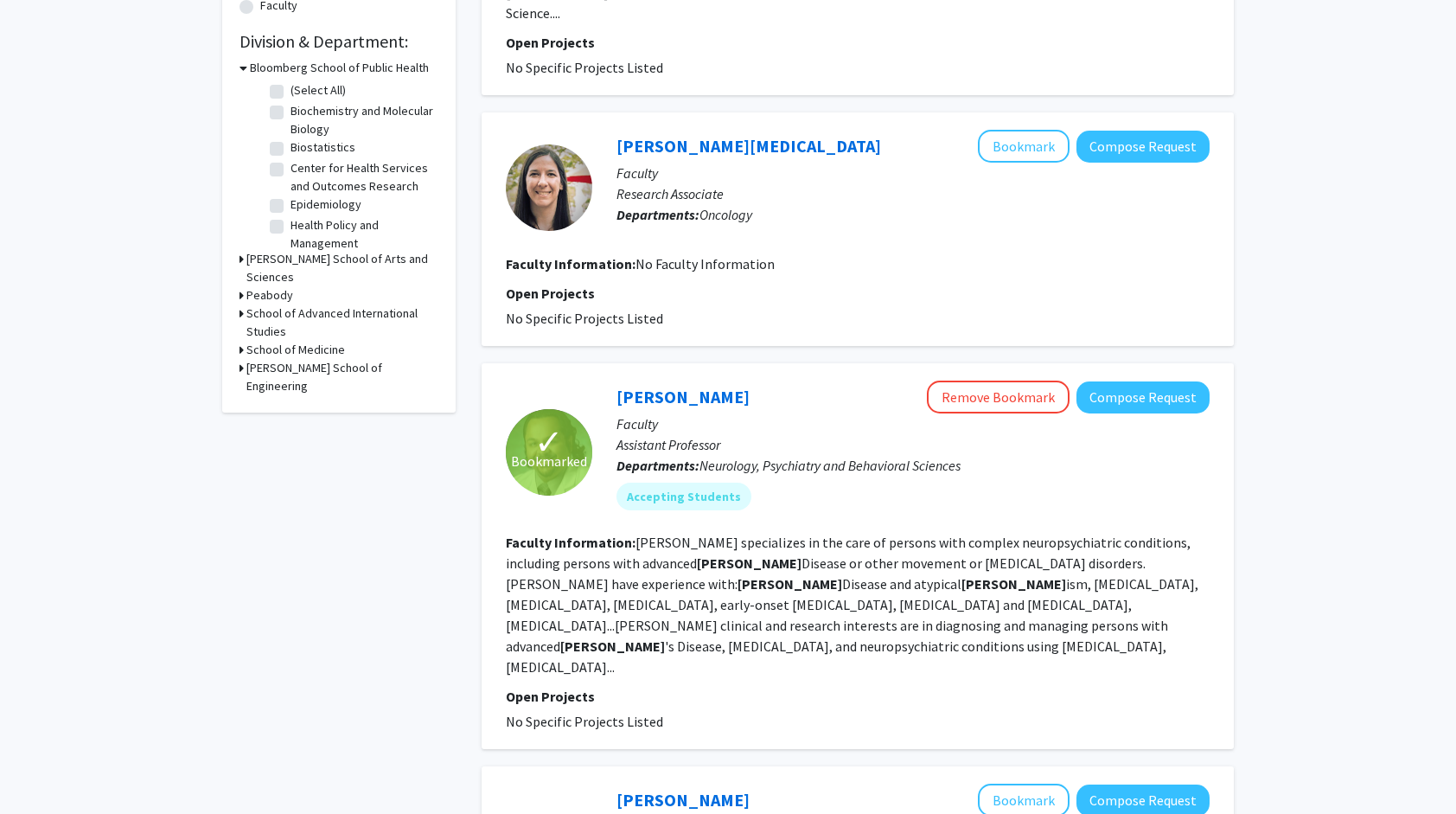
scroll to position [692, 0]
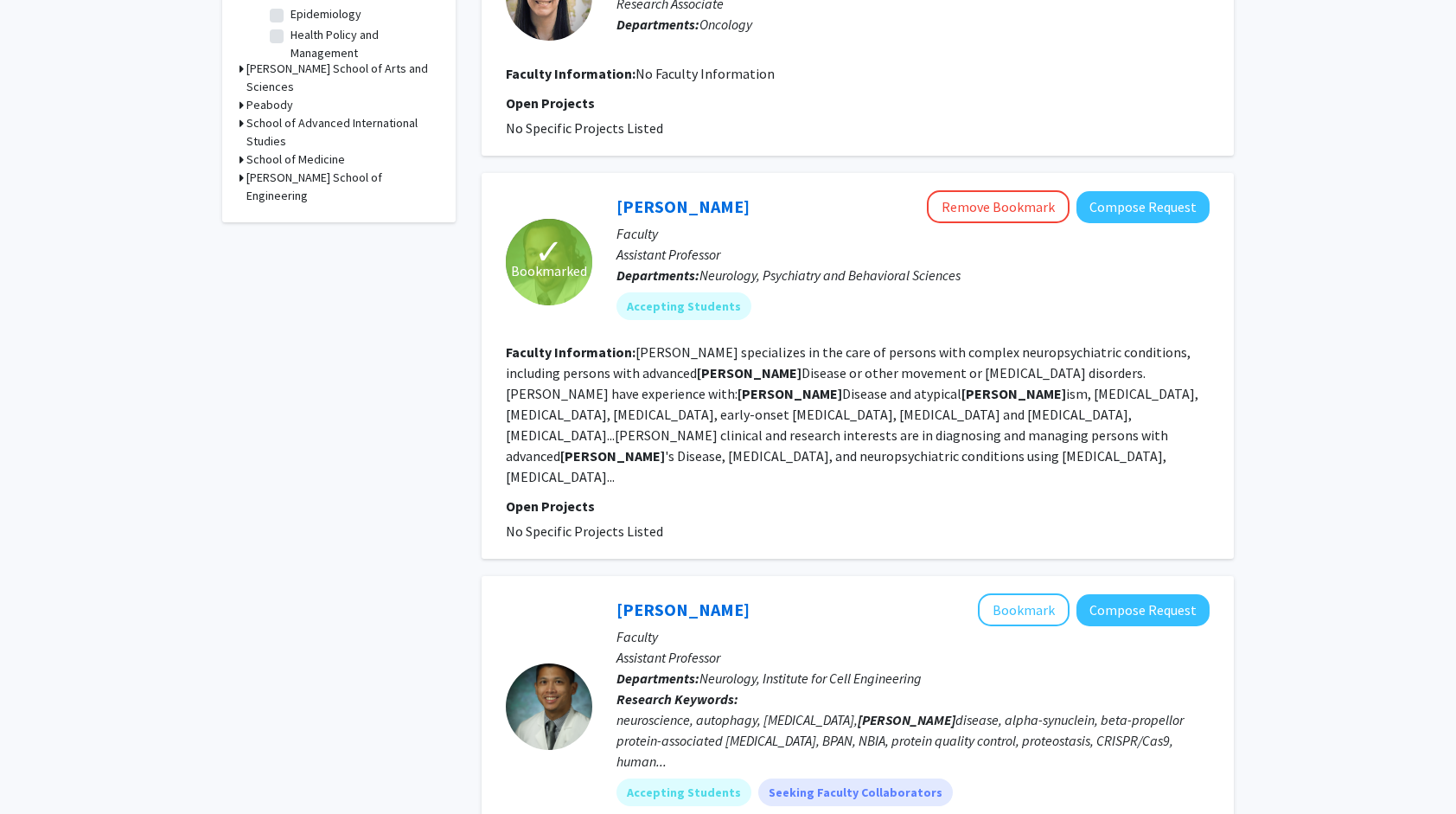
click at [288, 150] on h3 "School of Medicine" at bounding box center [295, 159] width 99 height 18
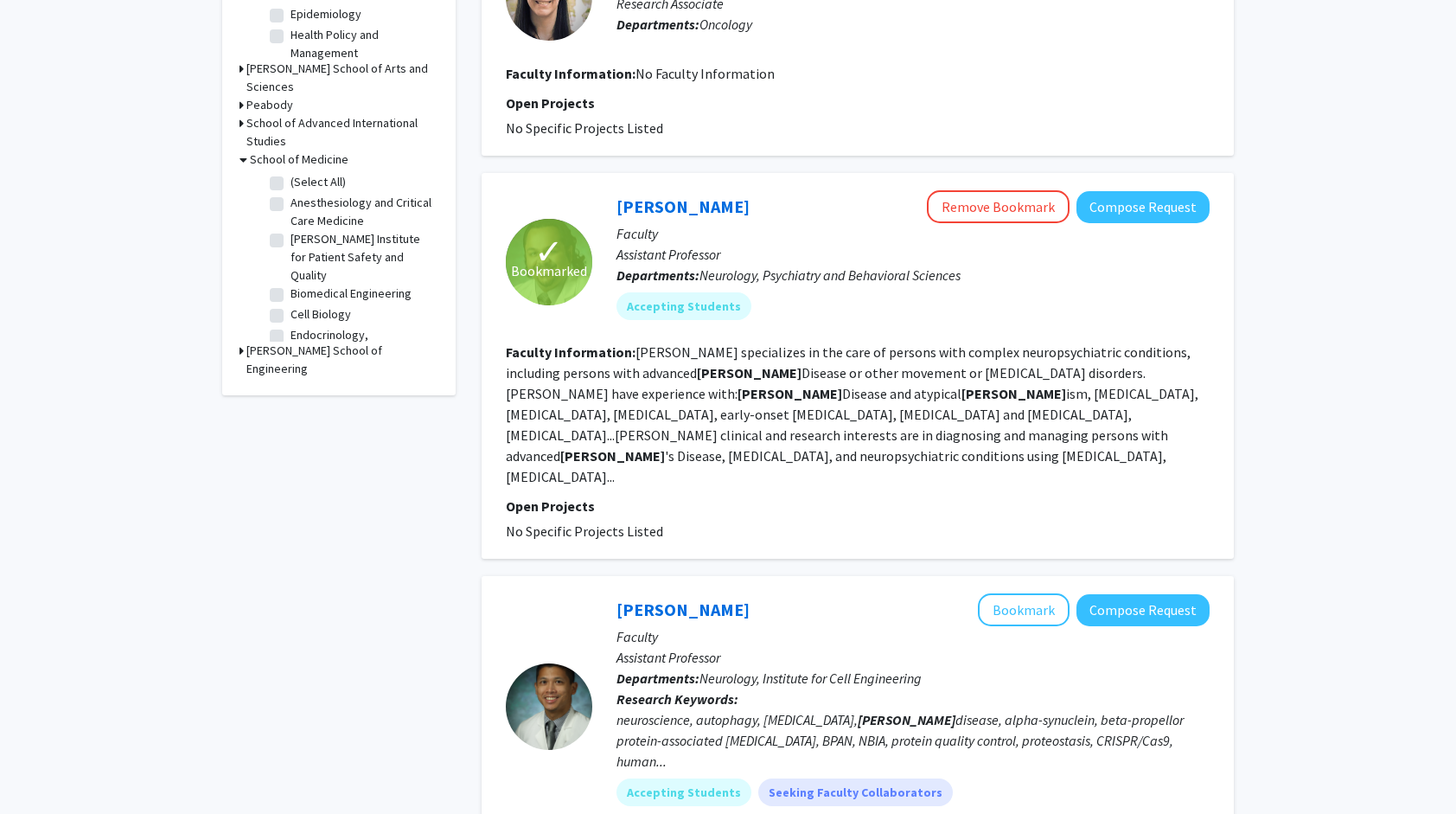
click at [288, 150] on h3 "School of Medicine" at bounding box center [299, 159] width 99 height 18
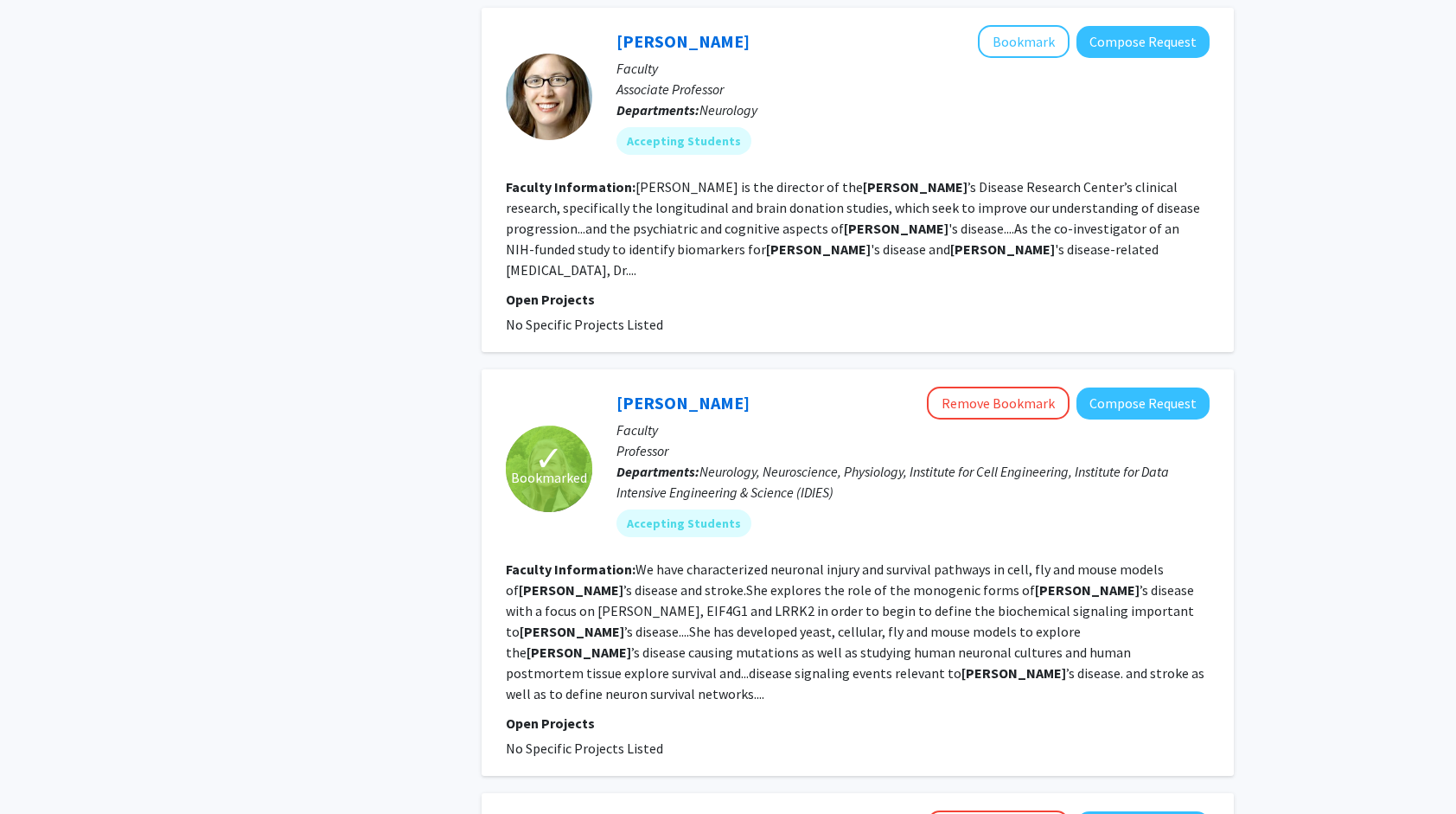
scroll to position [1730, 0]
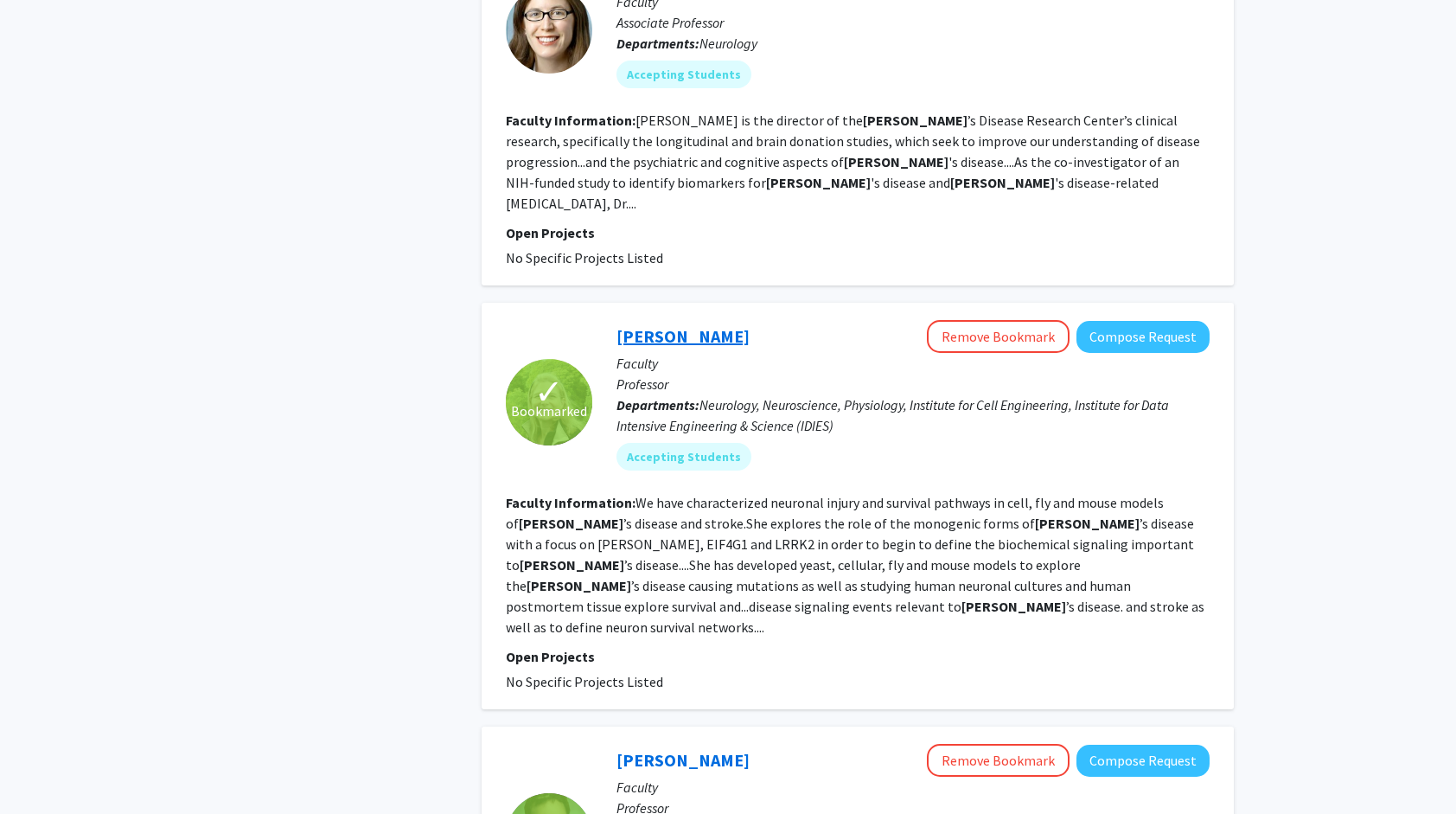
click at [673, 325] on link "[PERSON_NAME]" at bounding box center [682, 336] width 133 height 21
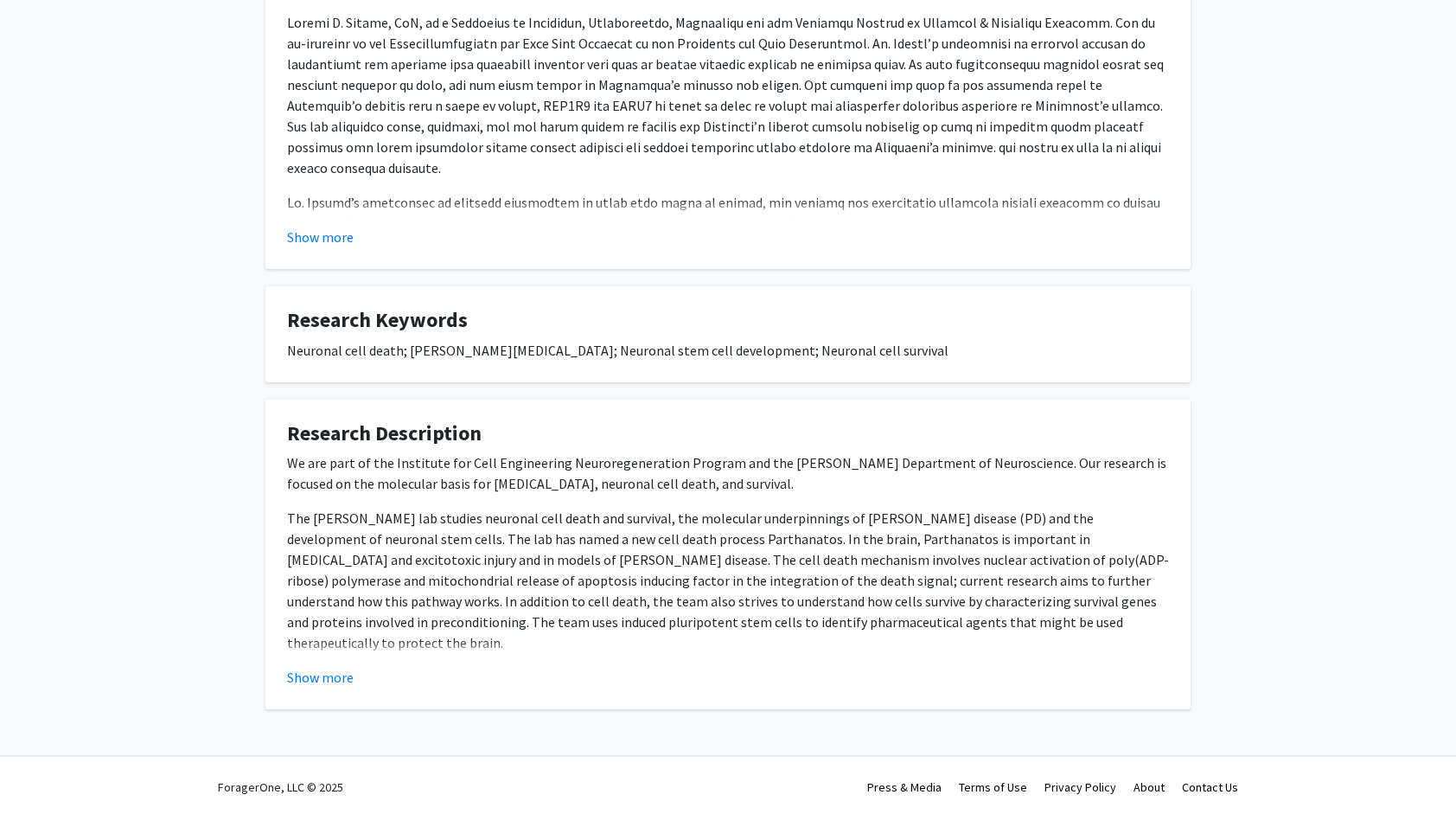
scroll to position [400, 0]
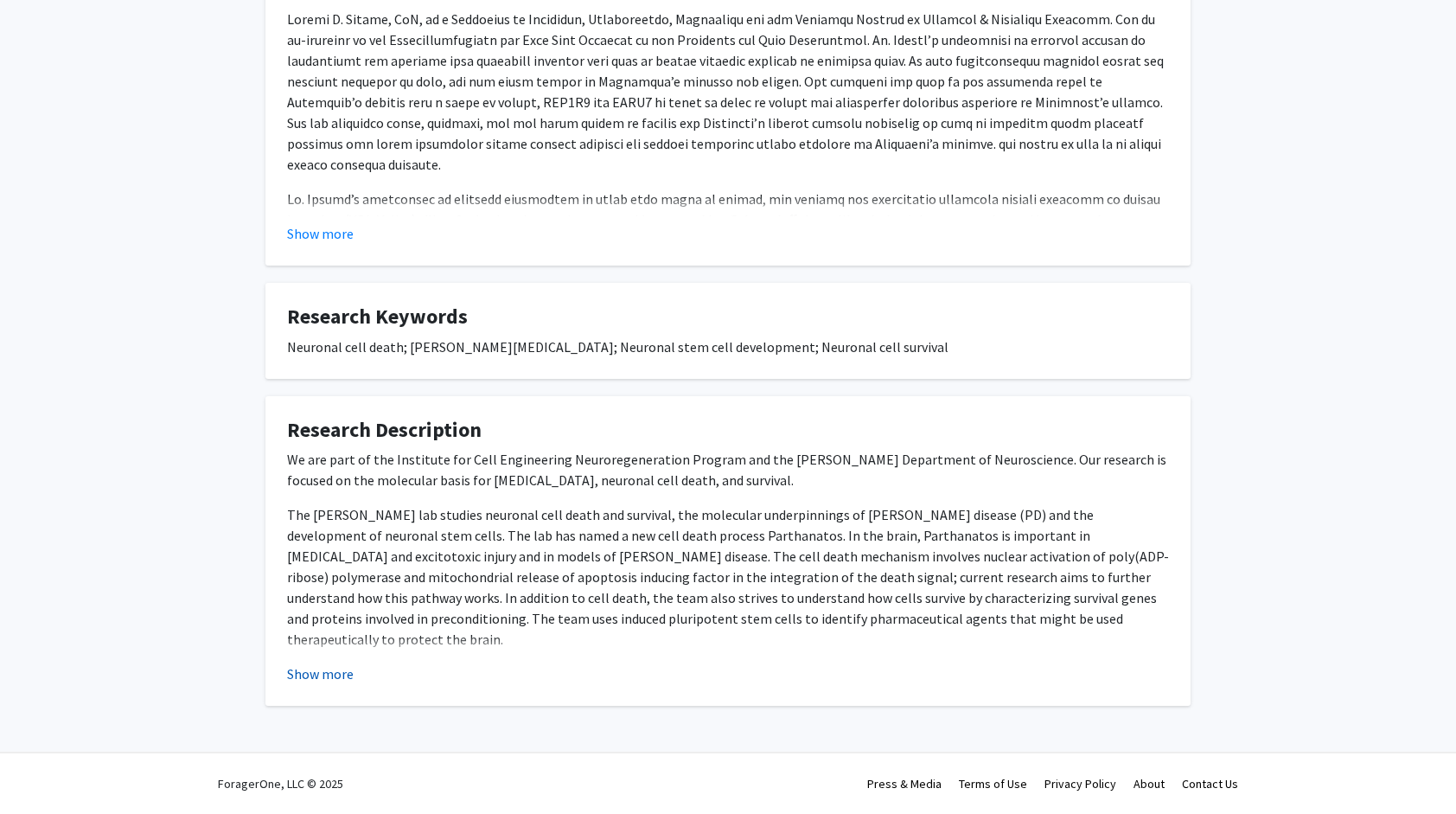
click at [313, 674] on button "Show more" at bounding box center [320, 673] width 66 height 21
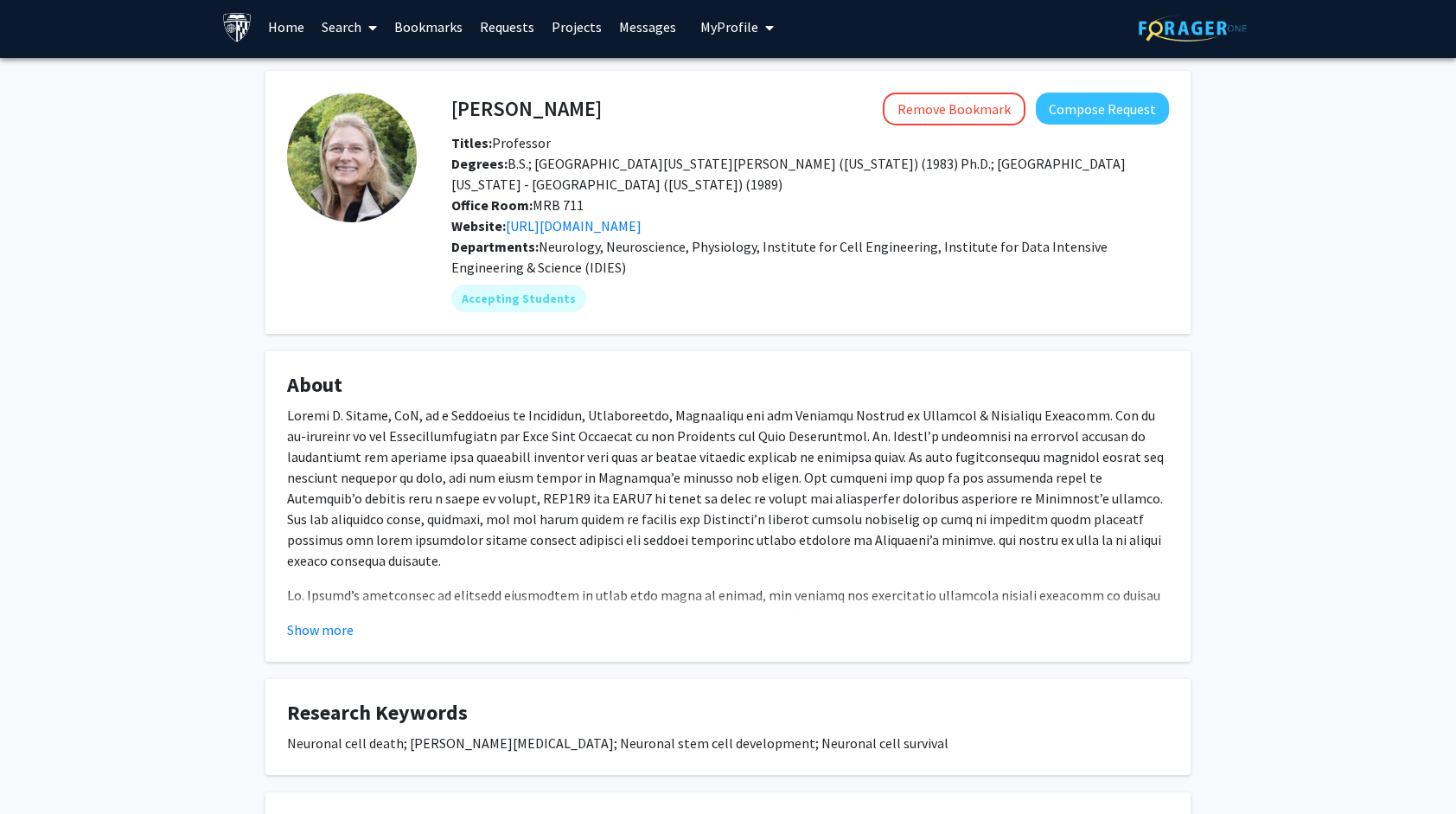
scroll to position [0, 0]
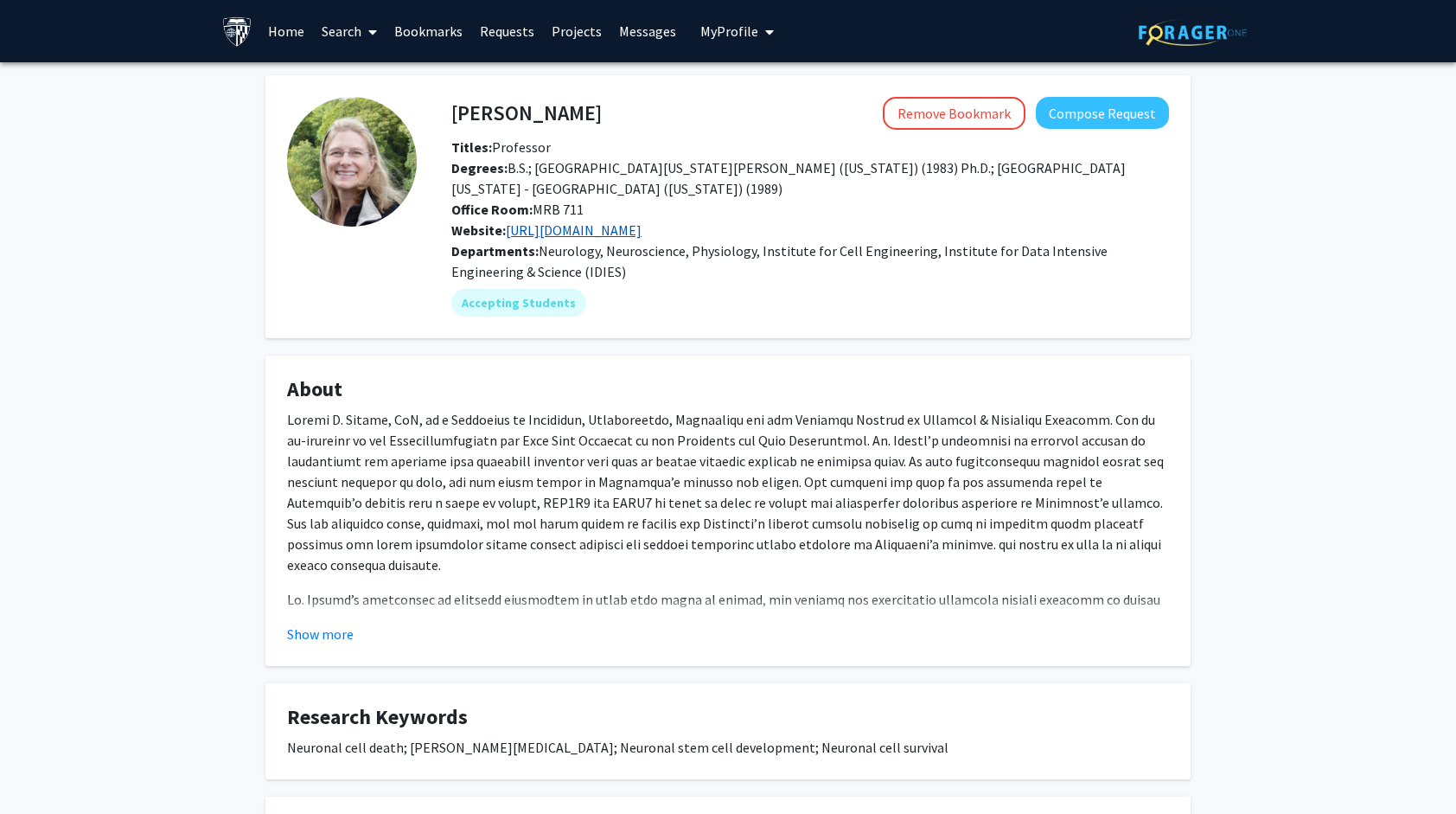
click at [641, 233] on link "https://www.thedawsonlab.org/" at bounding box center [574, 229] width 136 height 18
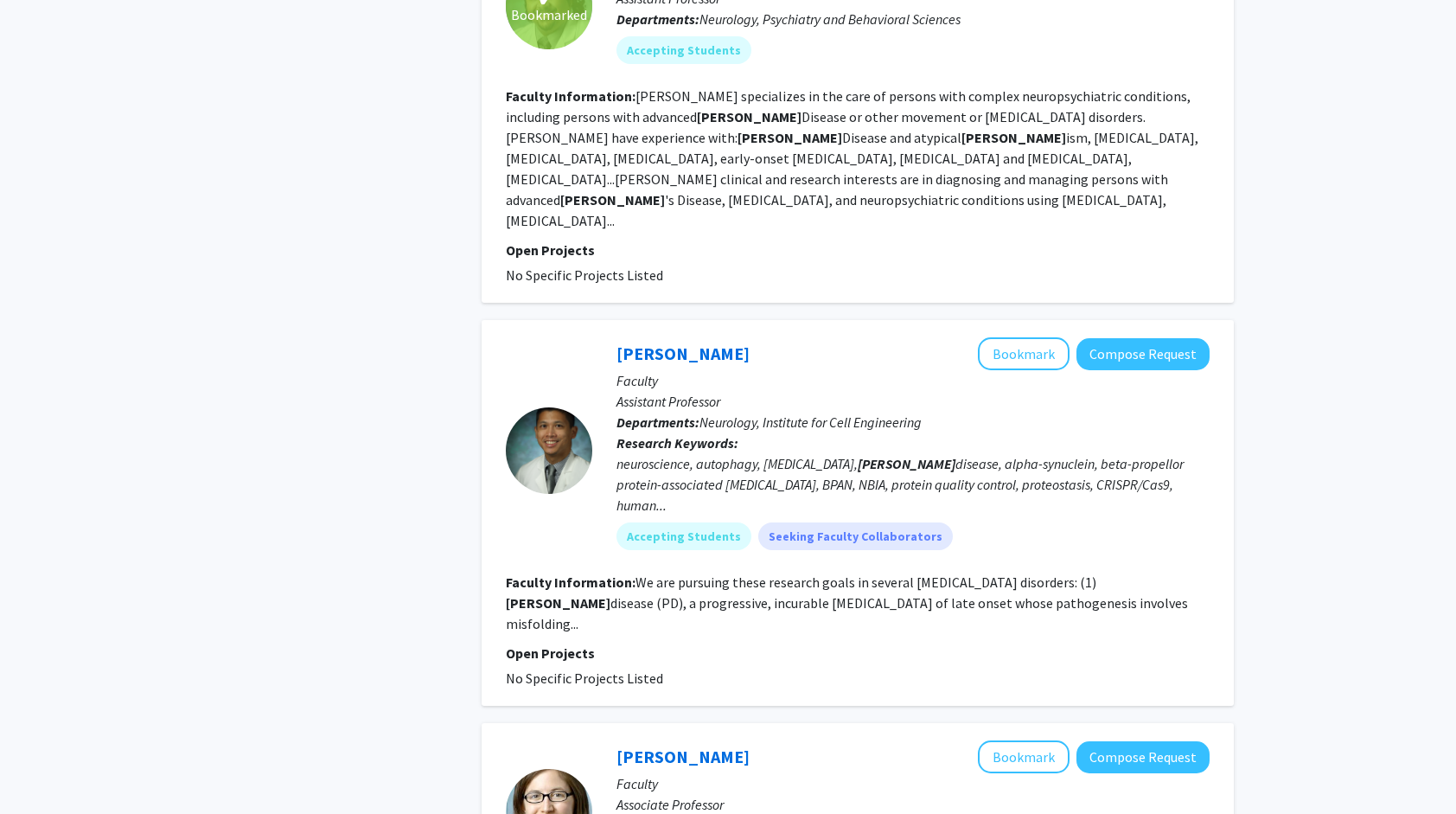
scroll to position [951, 0]
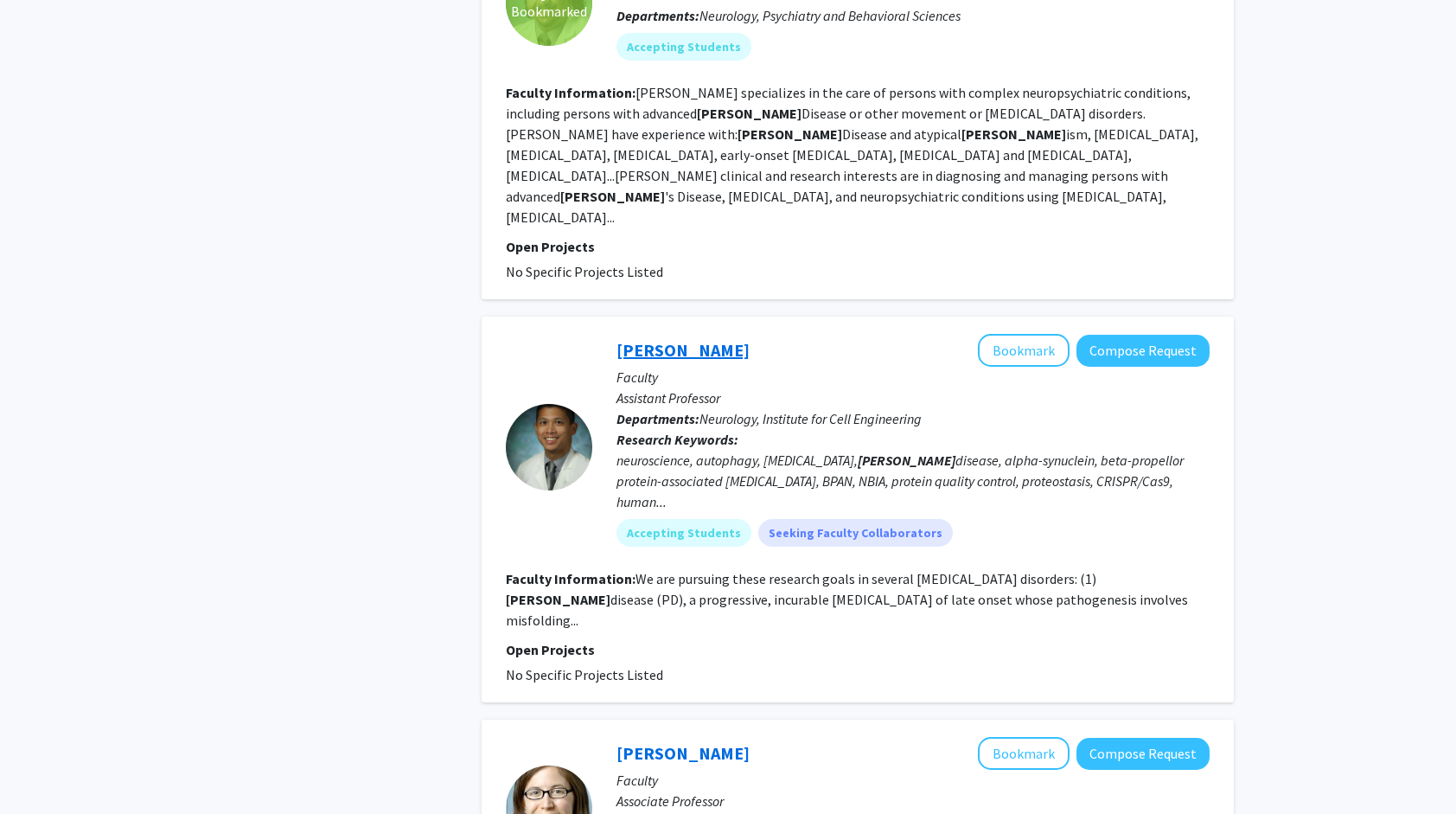
click at [666, 339] on link "[PERSON_NAME]" at bounding box center [682, 350] width 133 height 21
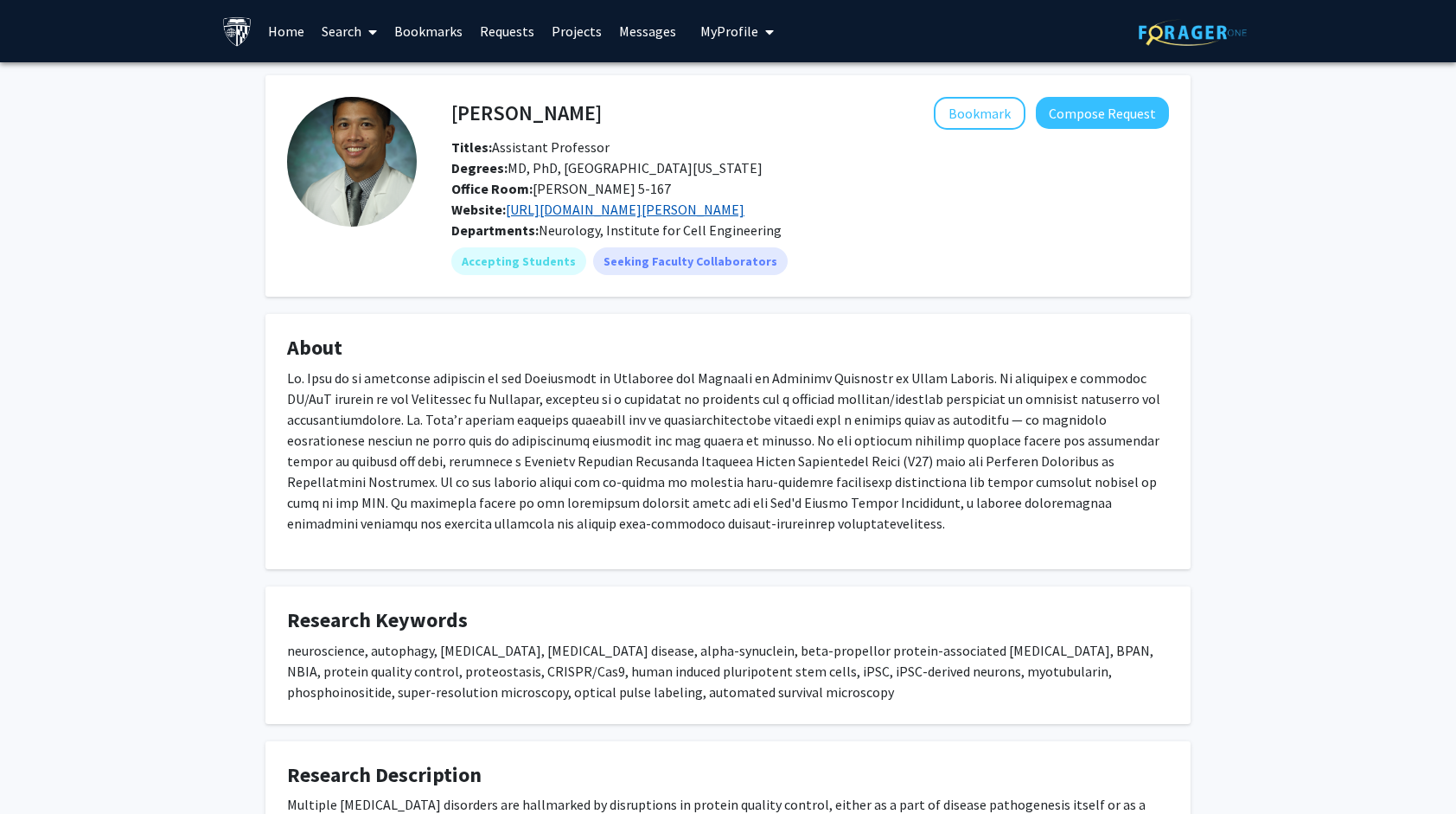
click at [709, 211] on link "https://www.hopkinsmedicine.org/profiles/details/jason-chua" at bounding box center [625, 209] width 239 height 18
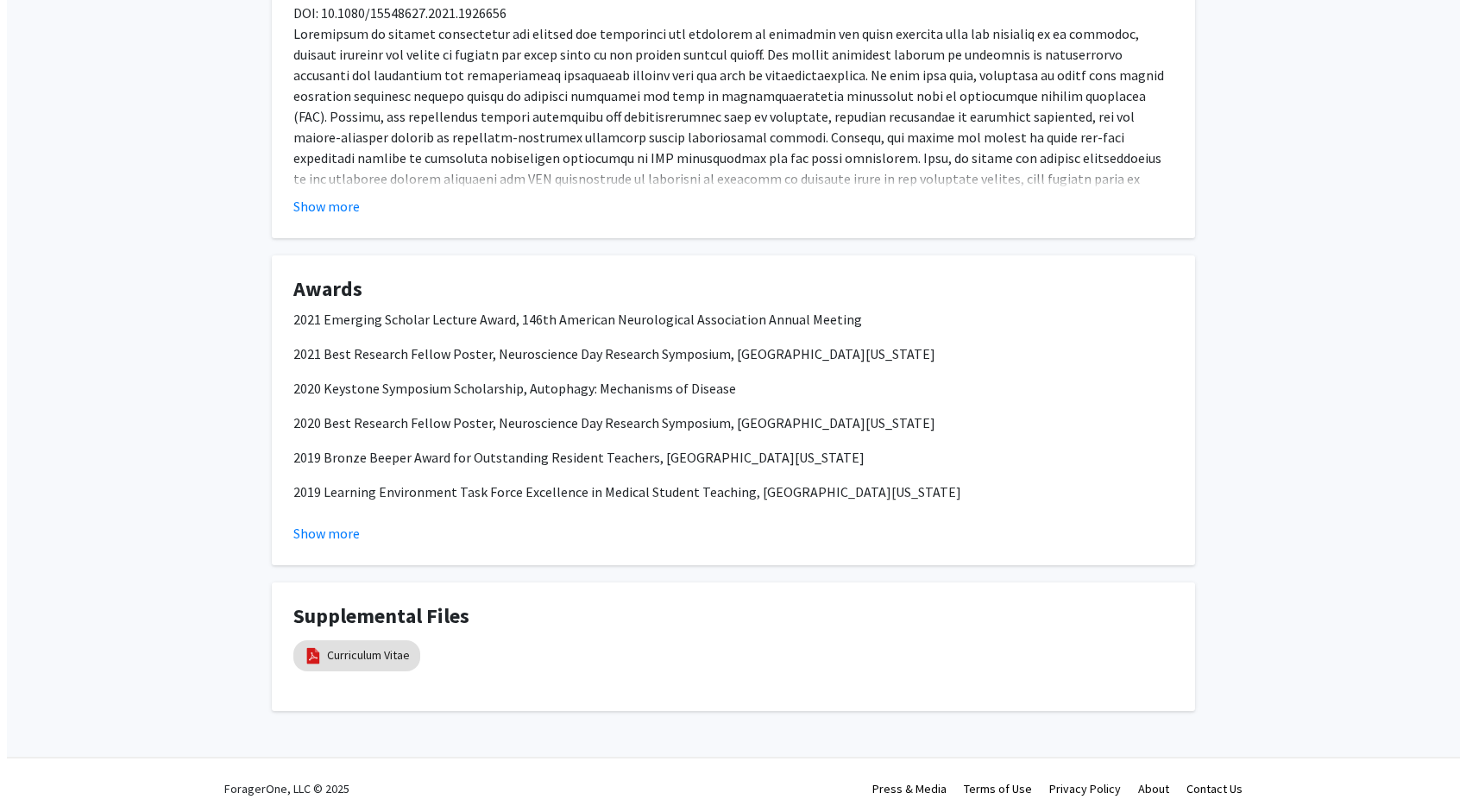
scroll to position [1143, 0]
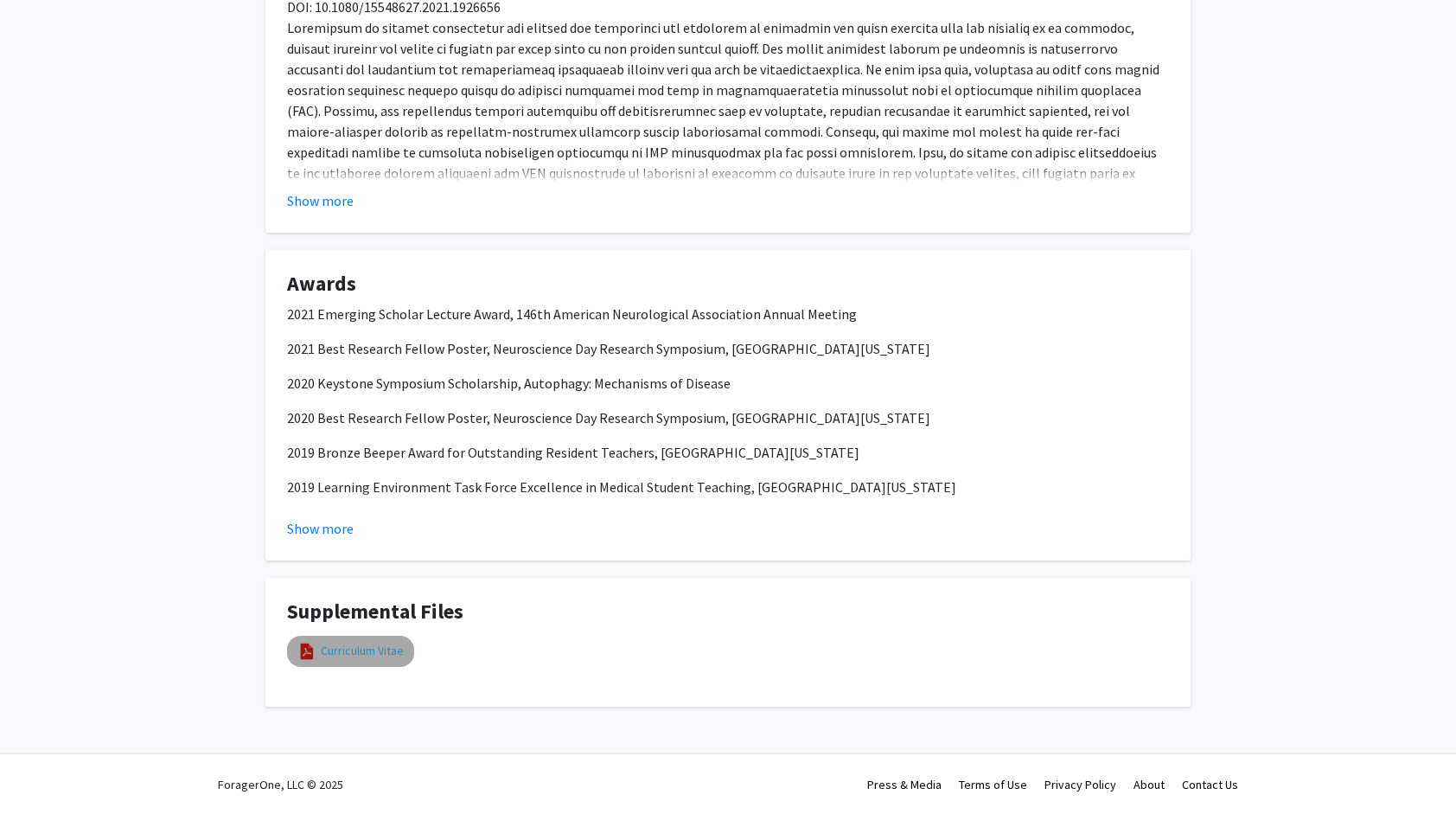
click at [382, 652] on link "Curriculum Vitae" at bounding box center [362, 650] width 83 height 18
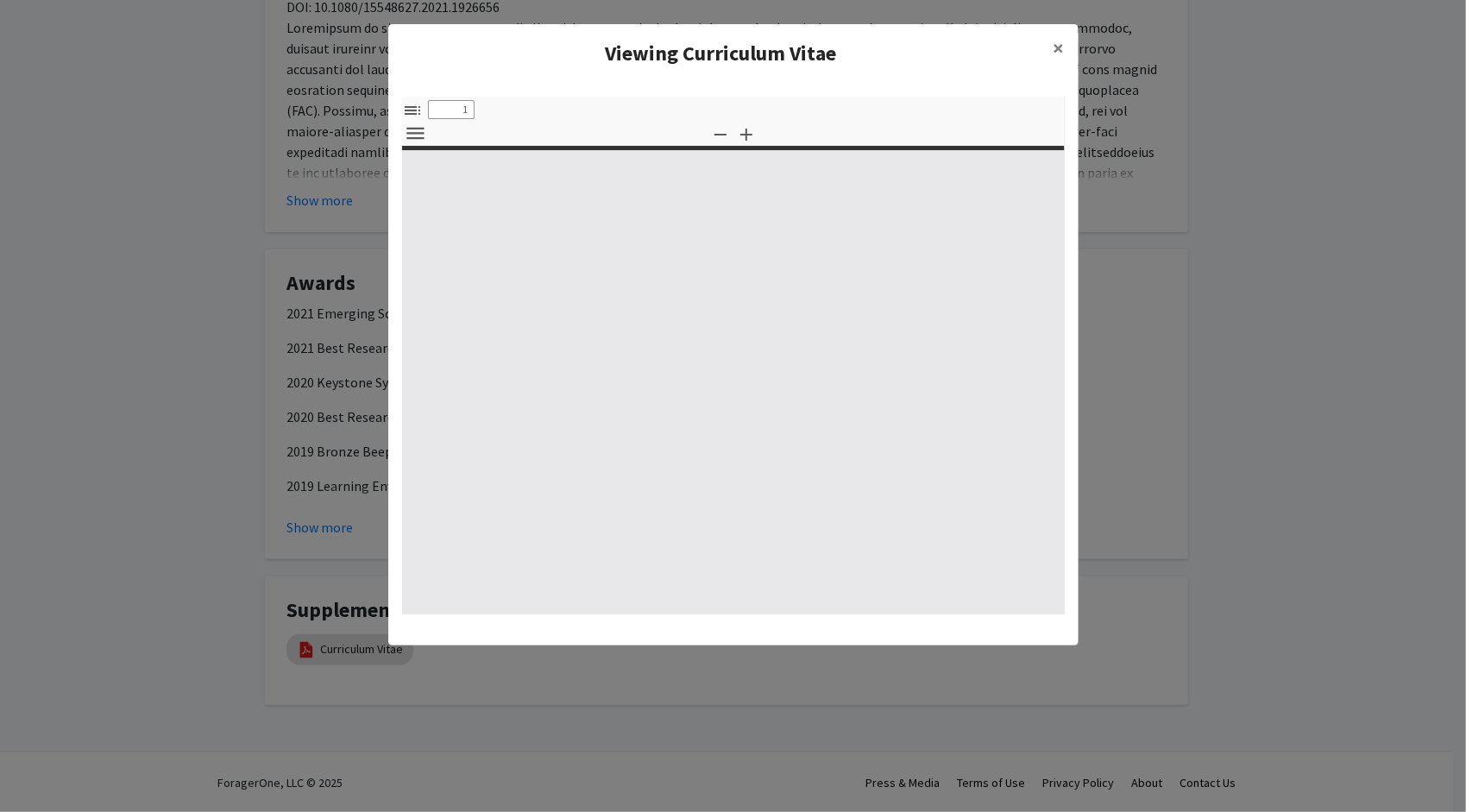
type input "0"
select select "custom"
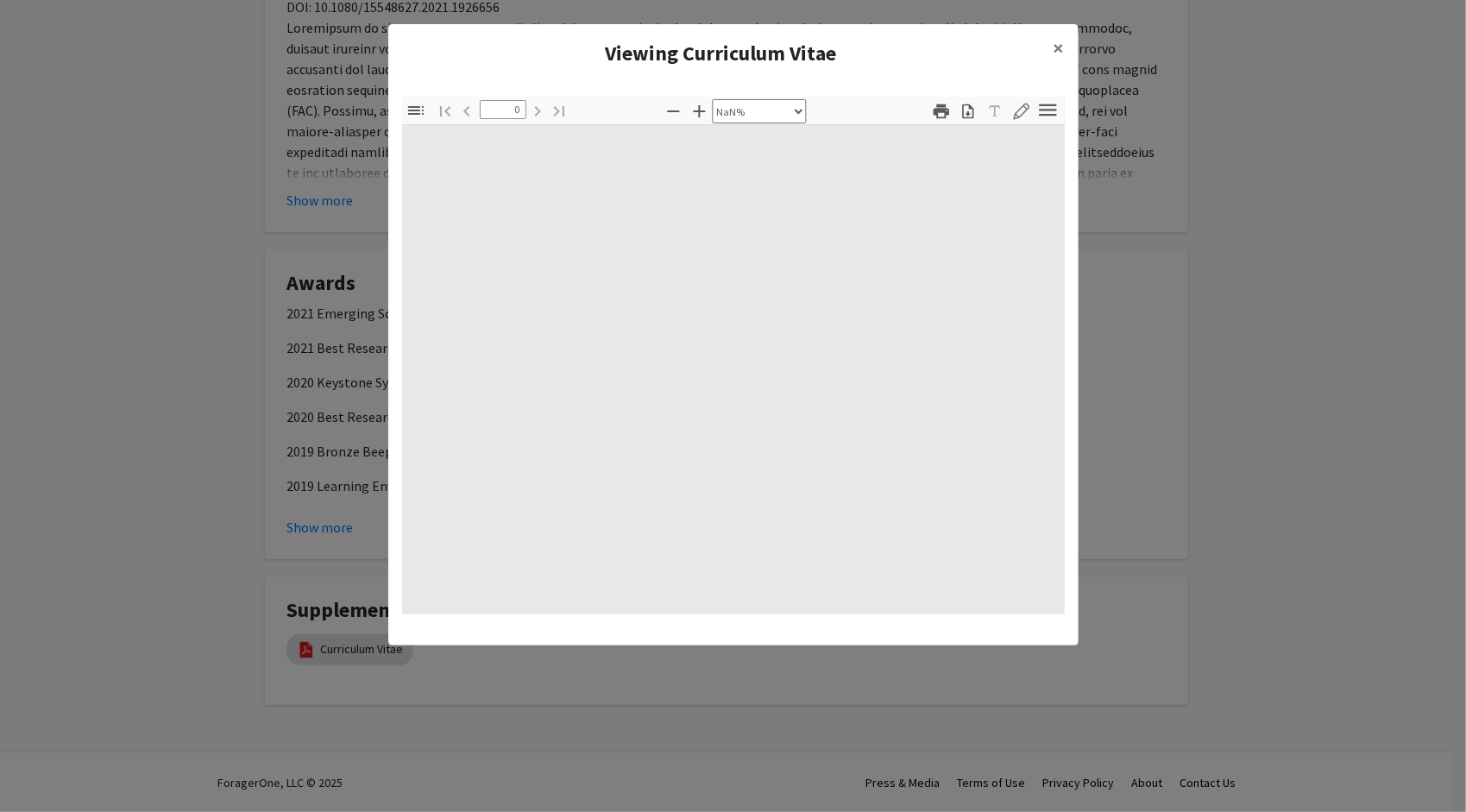
type input "1"
select select "auto"
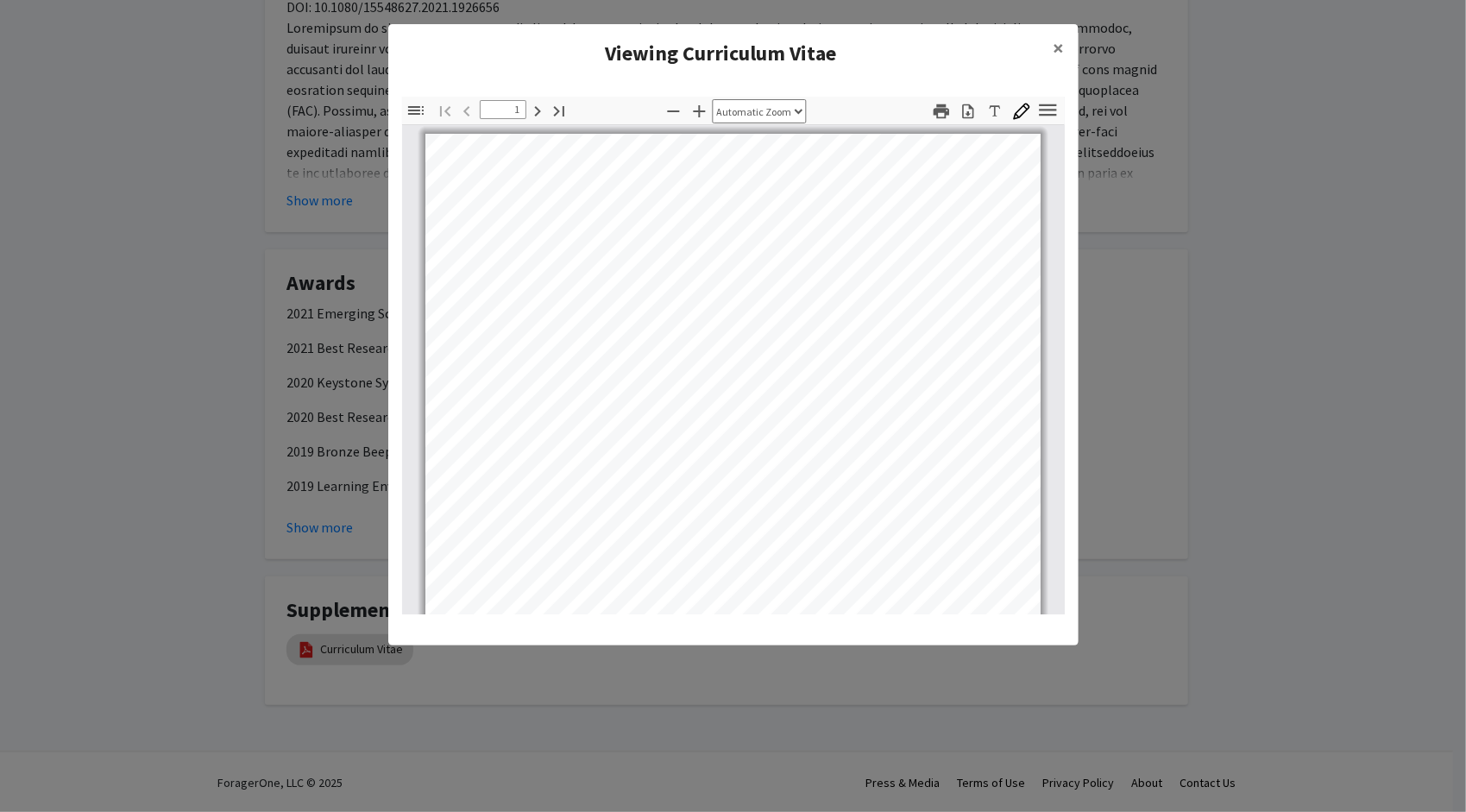
scroll to position [0, 0]
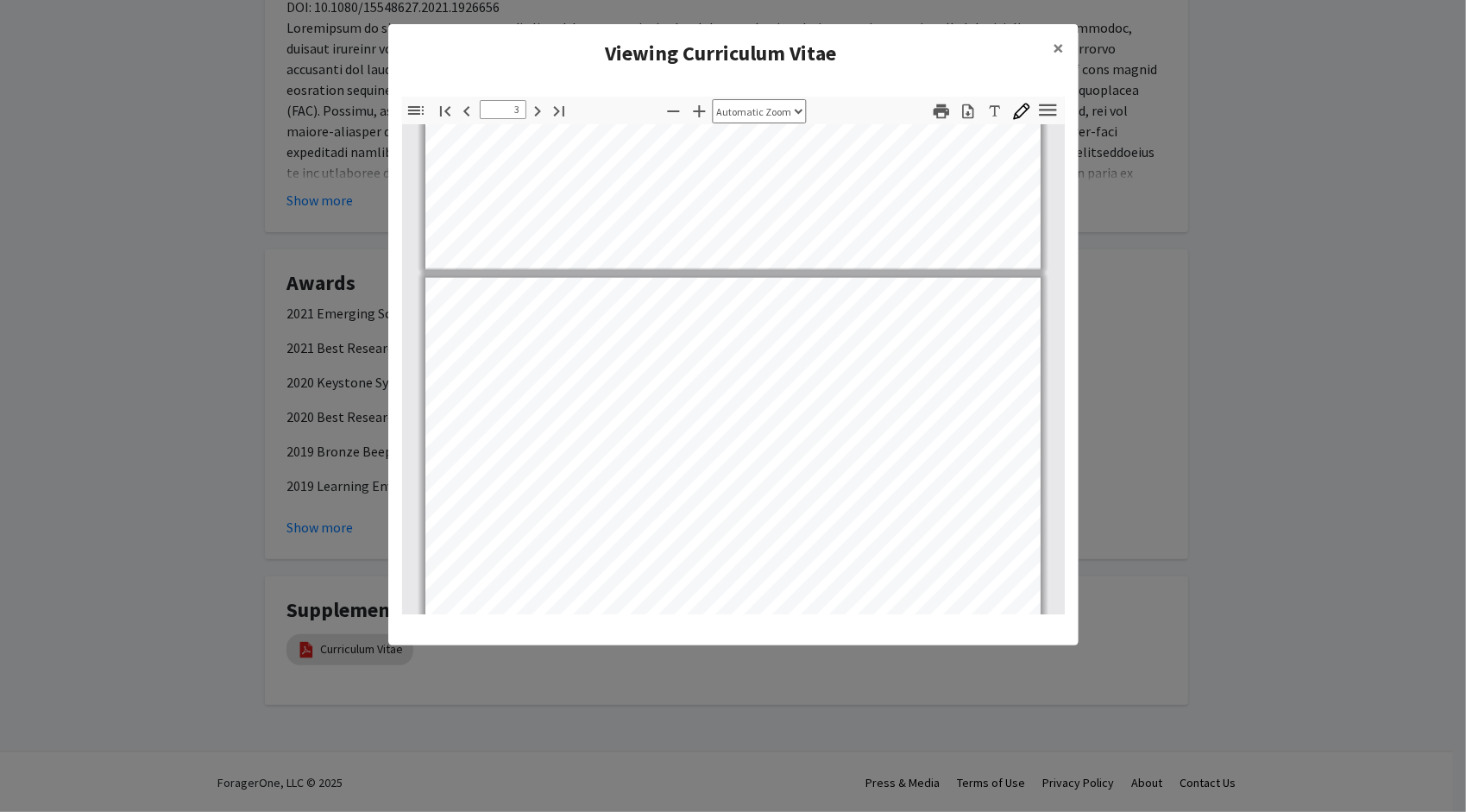
type input "2"
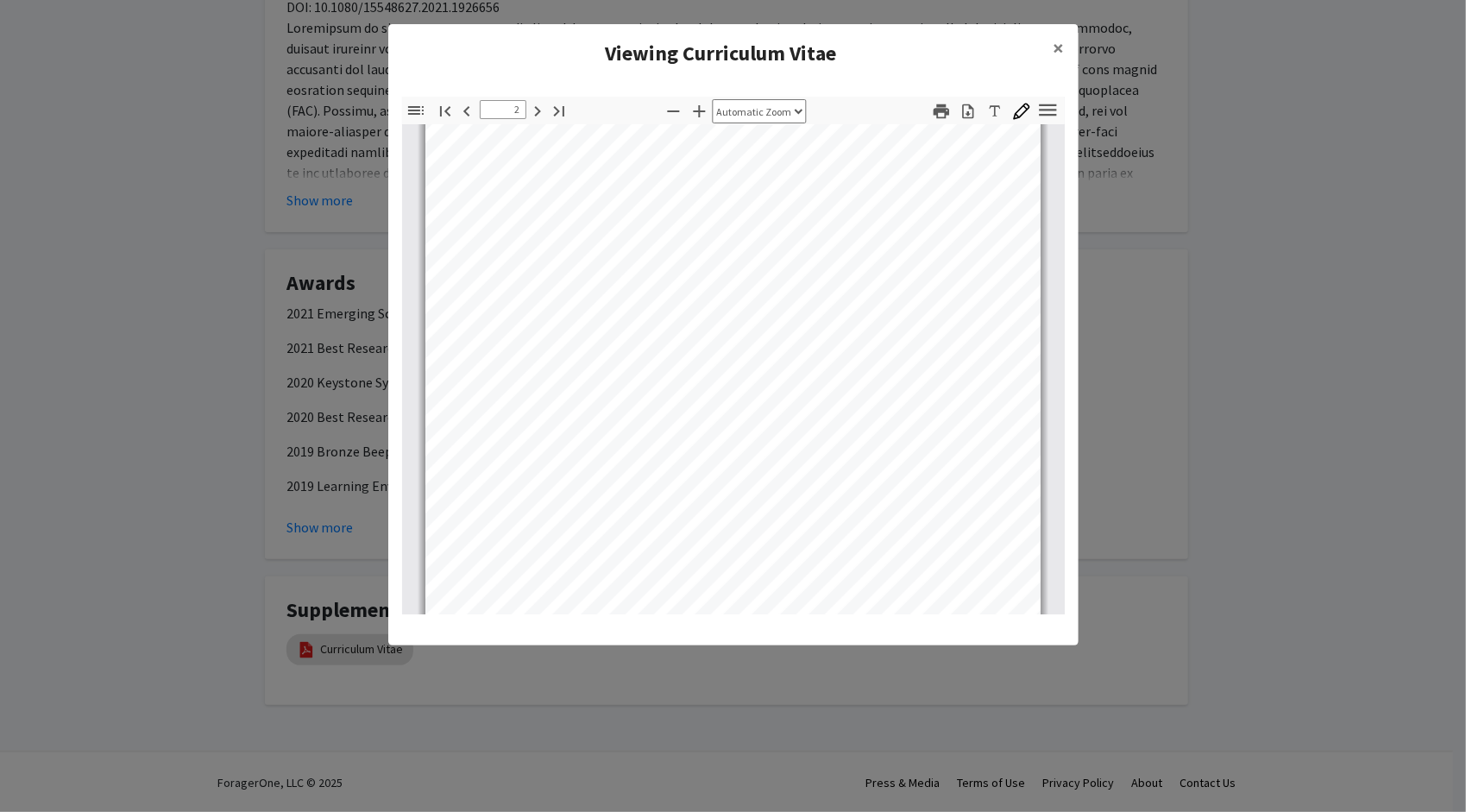
scroll to position [949, 0]
click at [1232, 412] on modal-container "Viewing Curriculum Vitae × Thumbnails Document Outline Attachments Layers Curre…" at bounding box center [733, 406] width 1466 height 812
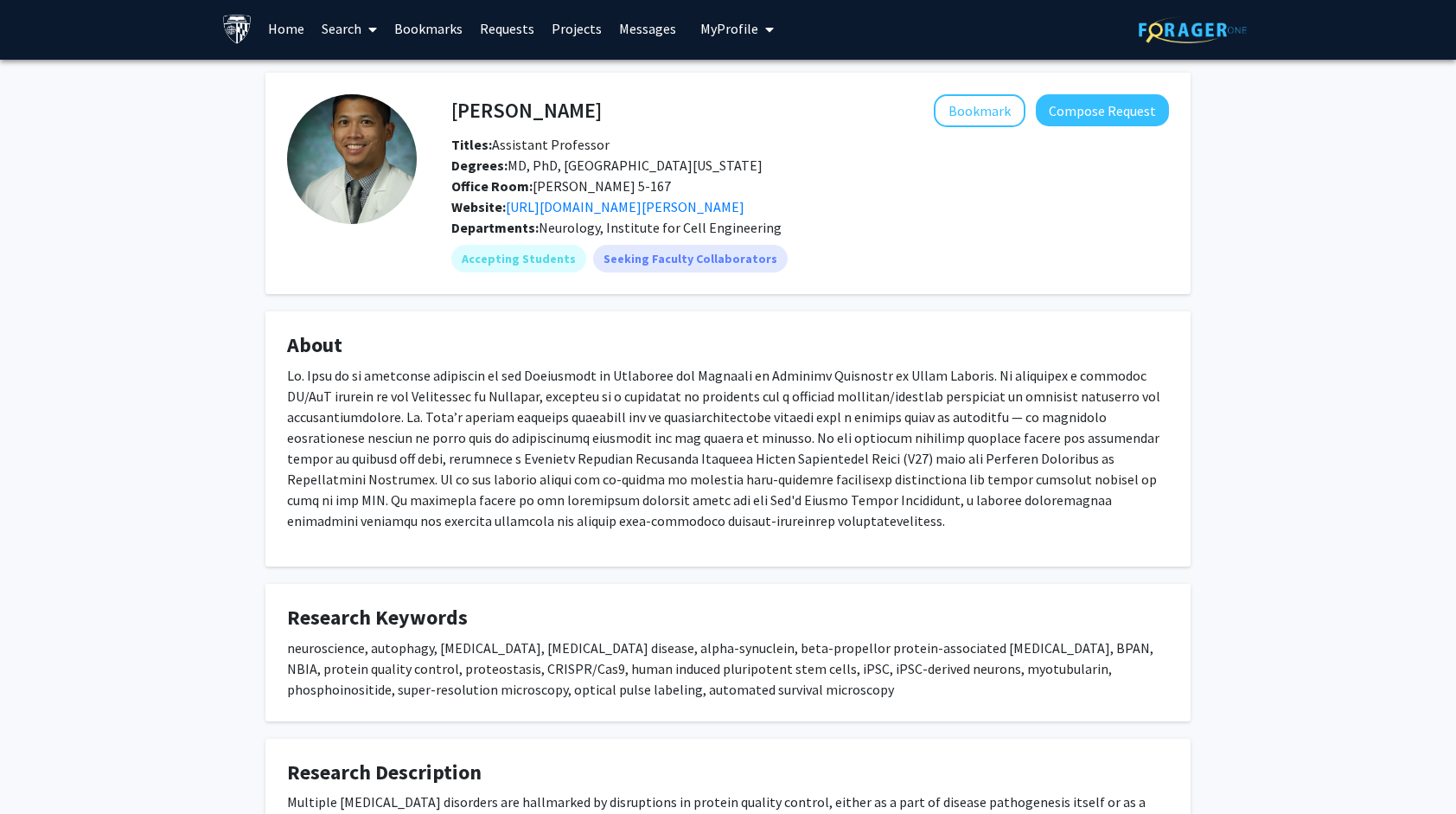
scroll to position [0, 0]
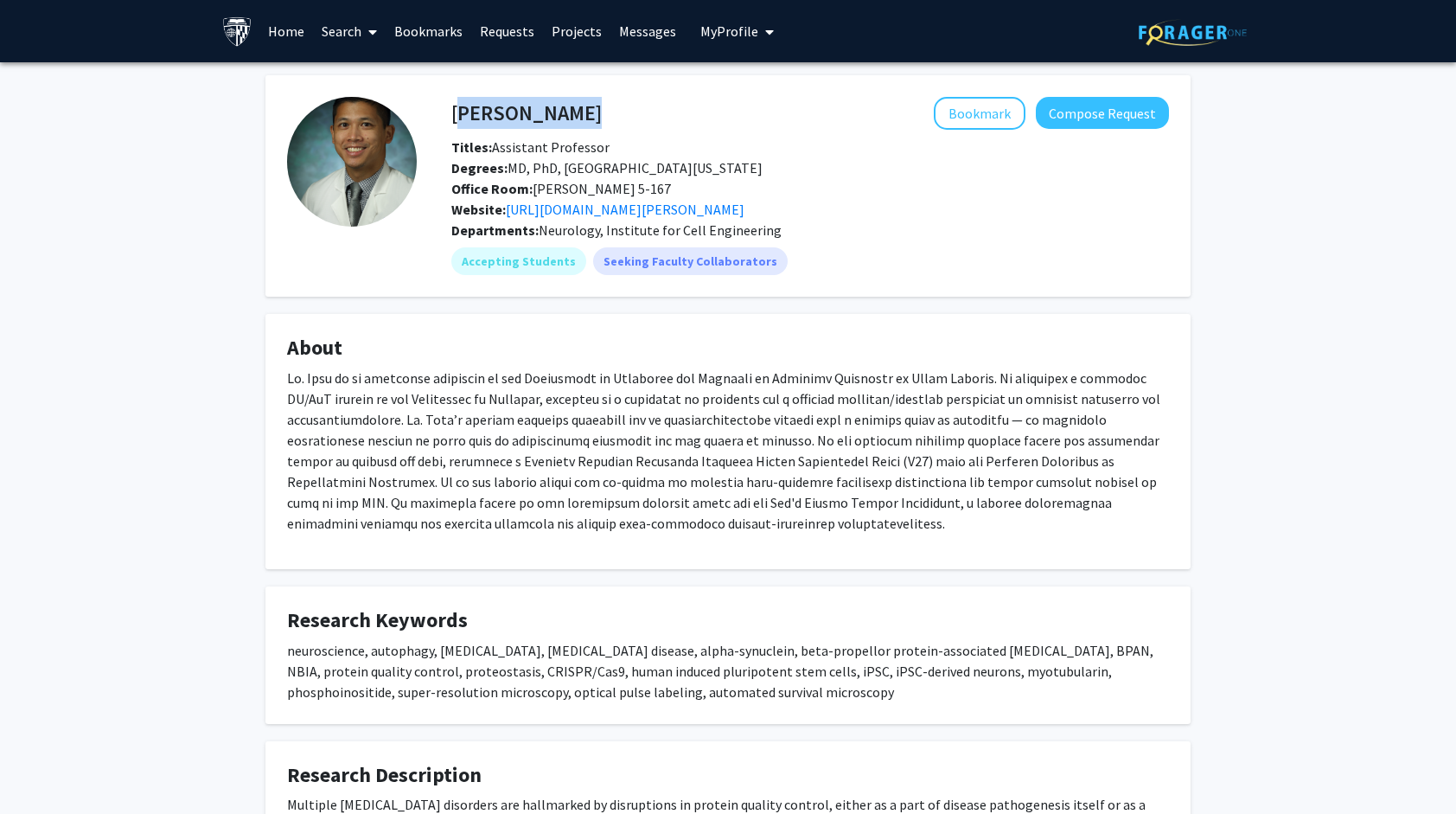
drag, startPoint x: 579, startPoint y: 108, endPoint x: 452, endPoint y: 101, distance: 127.2
click at [452, 101] on div "Jason Chua Bookmark Compose Request" at bounding box center [810, 113] width 744 height 33
click at [619, 116] on div "Bookmark Compose Request" at bounding box center [886, 113] width 567 height 33
drag, startPoint x: 625, startPoint y: 103, endPoint x: 455, endPoint y: 116, distance: 170.5
click at [455, 116] on div "Jason Chua Bookmark Compose Request" at bounding box center [810, 113] width 744 height 33
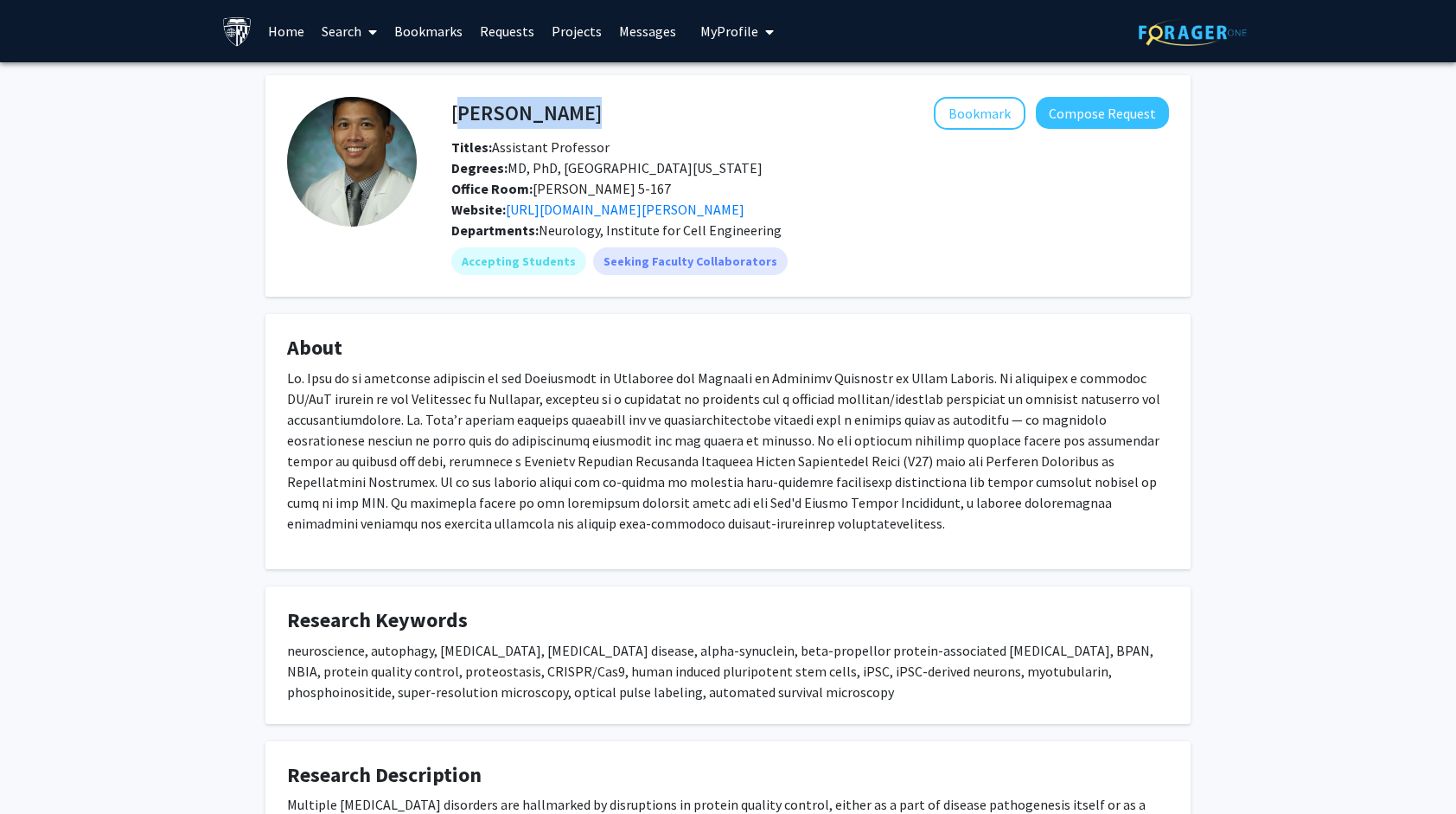
copy h4 "[PERSON_NAME]"
drag, startPoint x: 126, startPoint y: 254, endPoint x: 202, endPoint y: 62, distance: 206.5
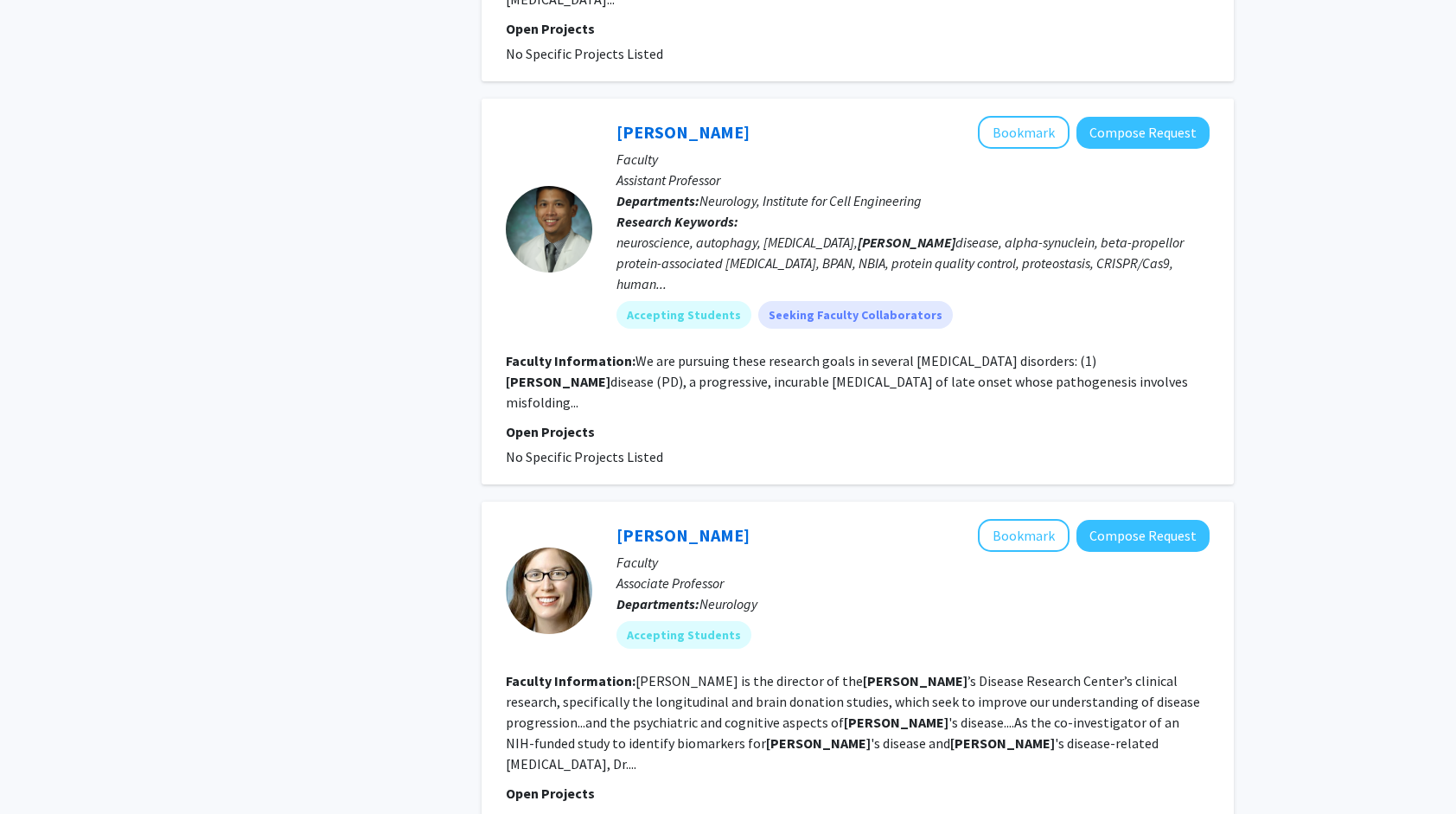
scroll to position [1297, 0]
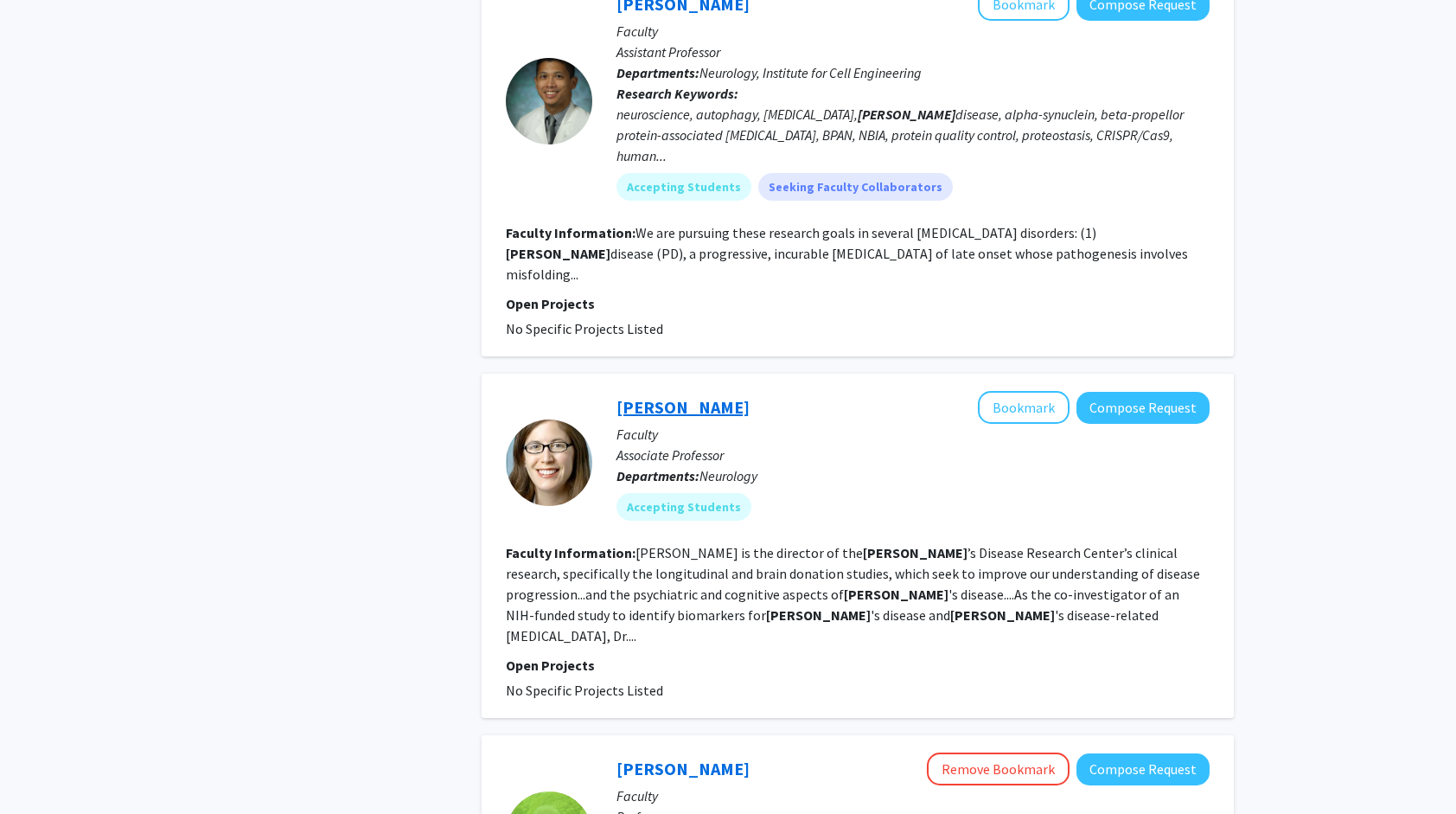
click at [666, 396] on link "[PERSON_NAME]" at bounding box center [682, 407] width 133 height 21
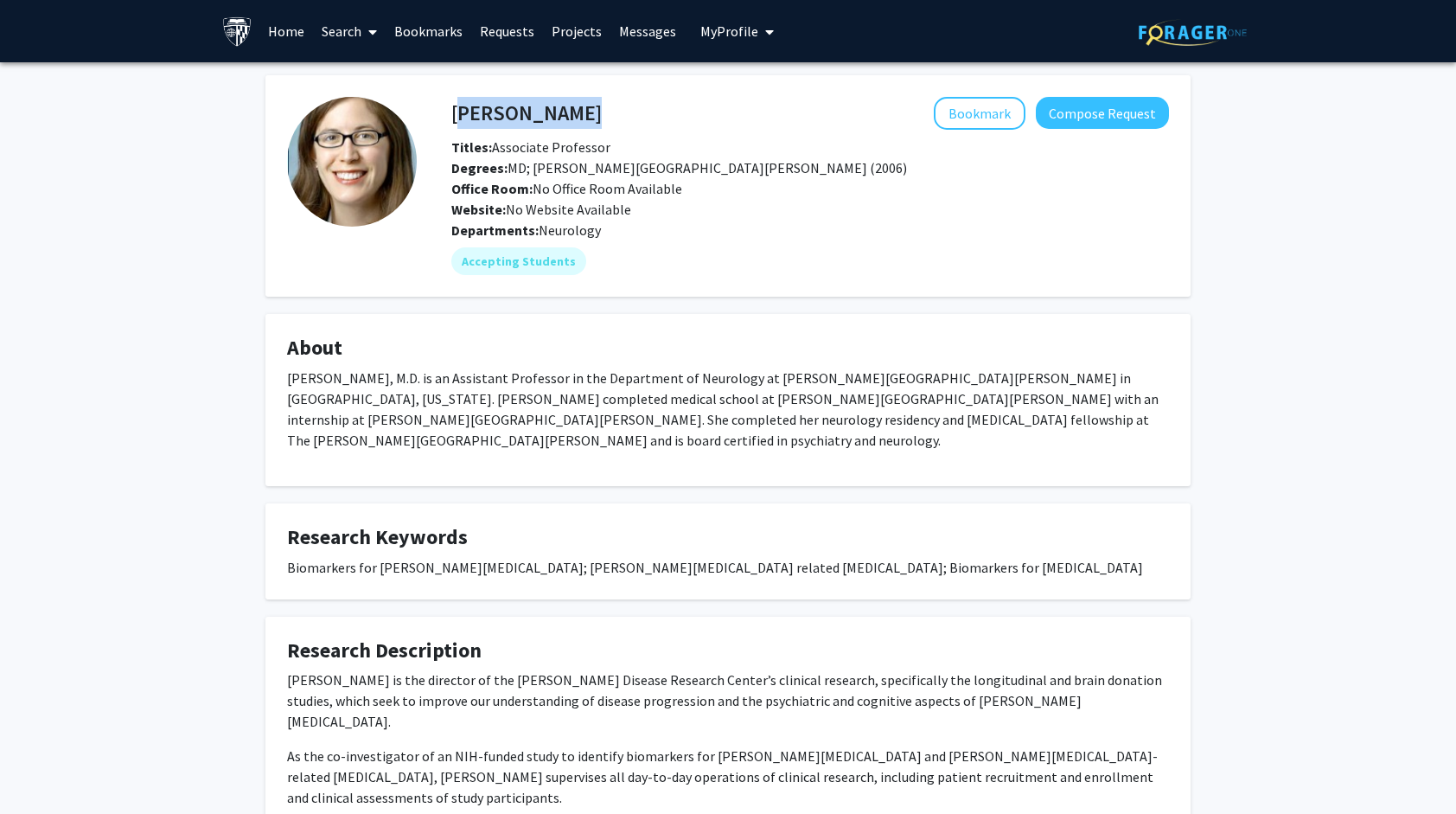
drag, startPoint x: 633, startPoint y: 116, endPoint x: 454, endPoint y: 116, distance: 179.0
click at [454, 116] on div "Liana Rosenthal Bookmark Compose Request" at bounding box center [810, 113] width 744 height 33
copy h4 "[PERSON_NAME]"
